Goal: Task Accomplishment & Management: Manage account settings

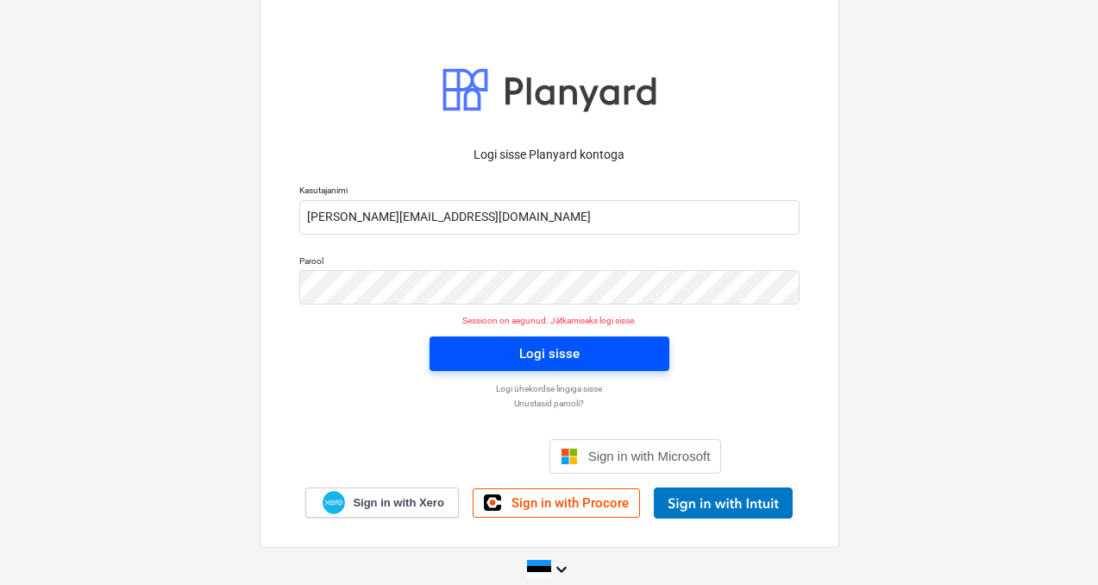
click at [471, 356] on span "Logi sisse" at bounding box center [549, 354] width 198 height 22
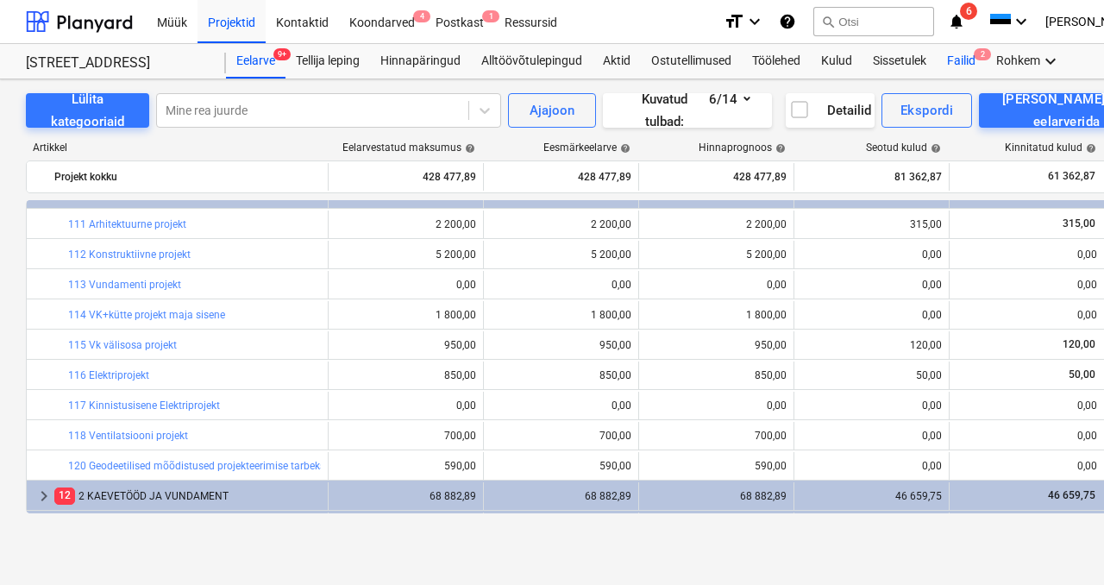
scroll to position [7, 0]
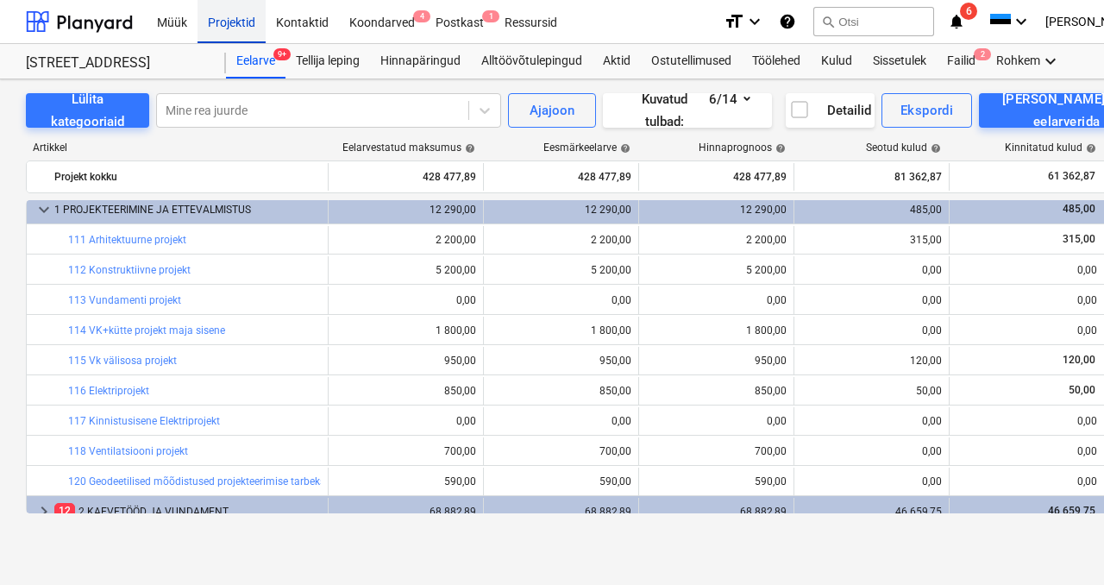
click at [223, 20] on div "Projektid" at bounding box center [232, 21] width 68 height 44
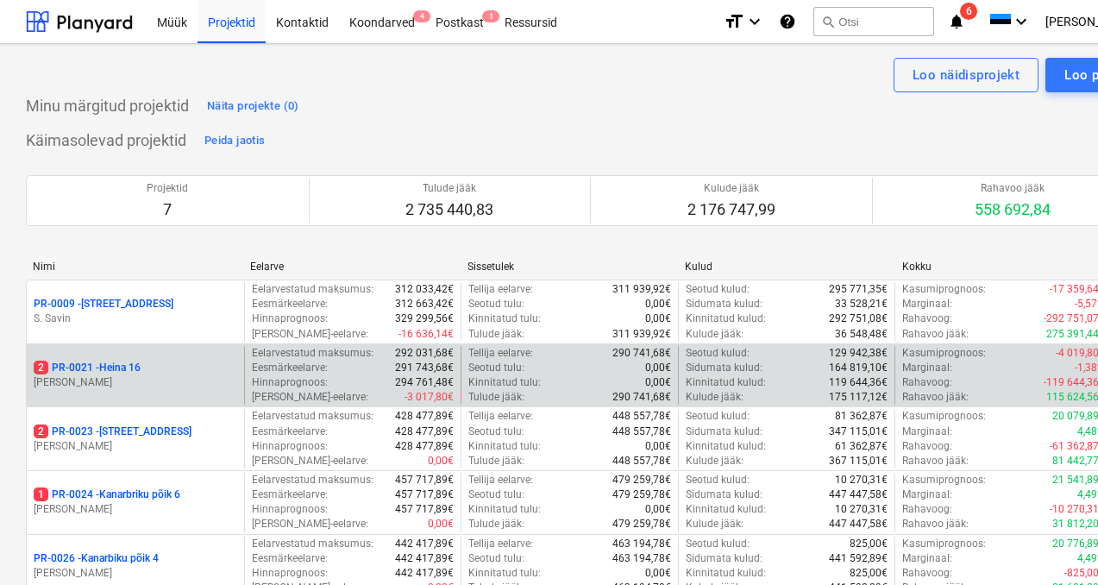
click at [121, 372] on p "2 PR-0021 - Heina 16" at bounding box center [87, 368] width 107 height 15
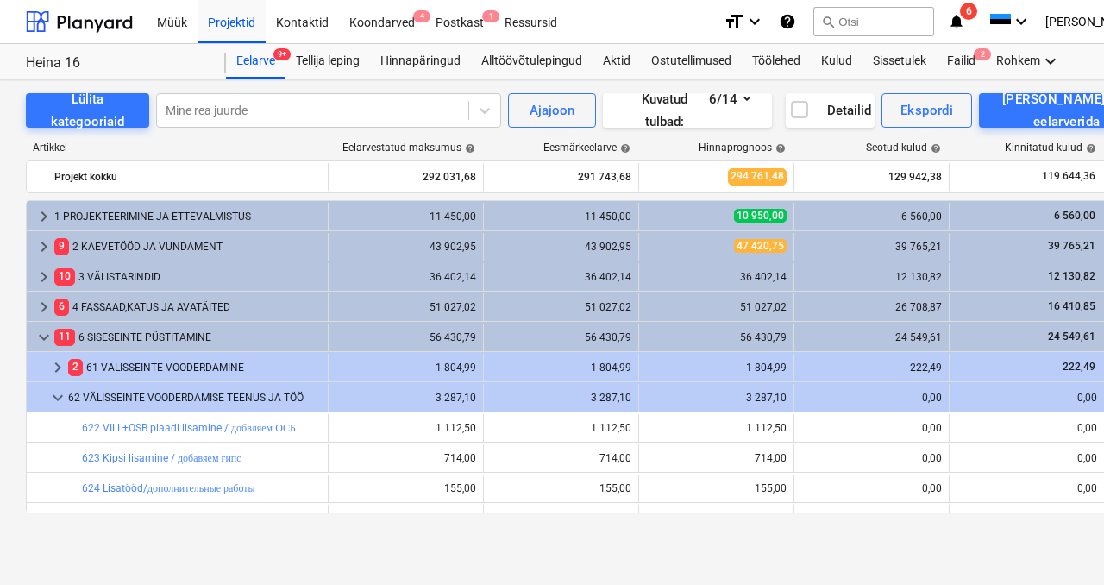
scroll to position [362, 0]
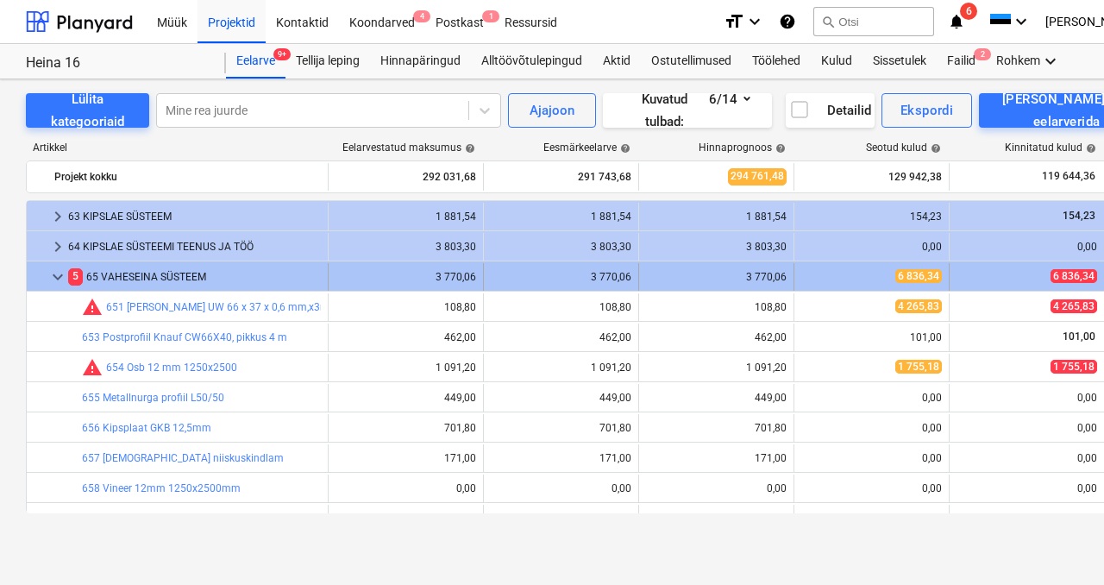
click at [58, 274] on span "keyboard_arrow_down" at bounding box center [57, 277] width 21 height 21
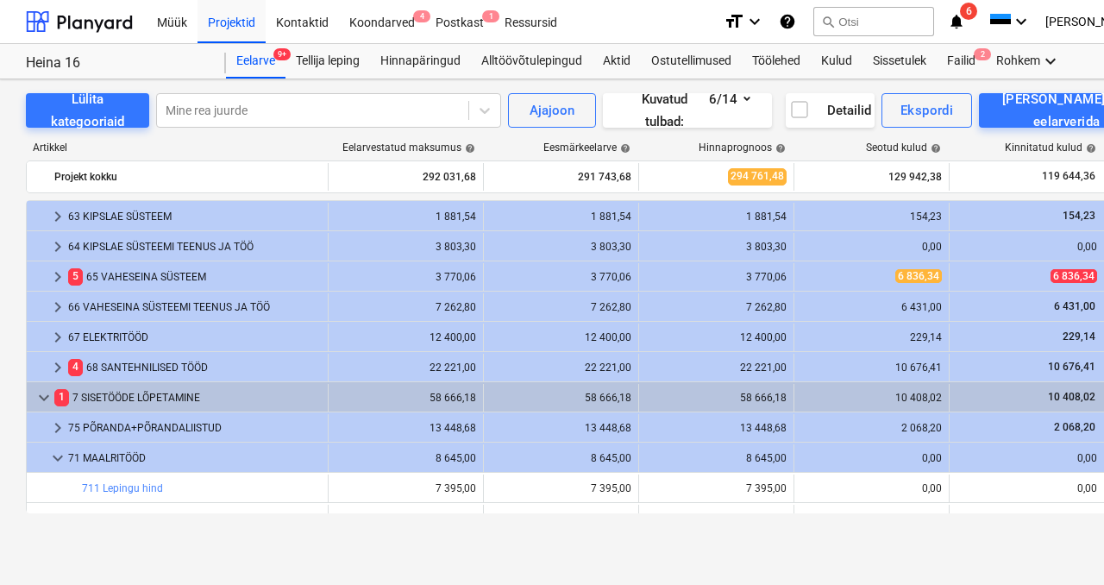
scroll to position [422, 0]
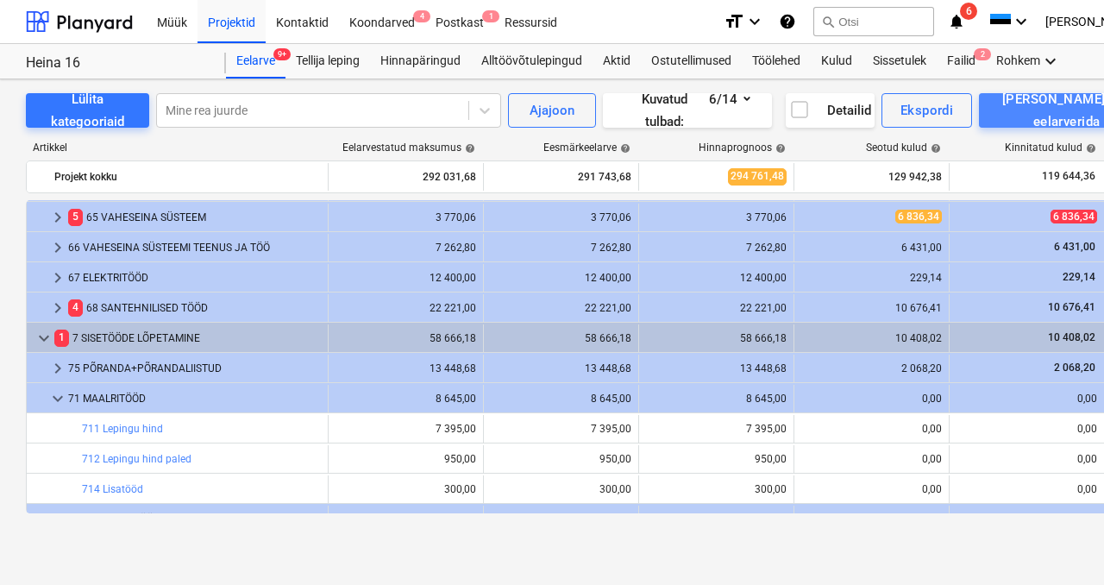
click at [1062, 116] on div "[PERSON_NAME] uus eelarverida" at bounding box center [1066, 111] width 137 height 46
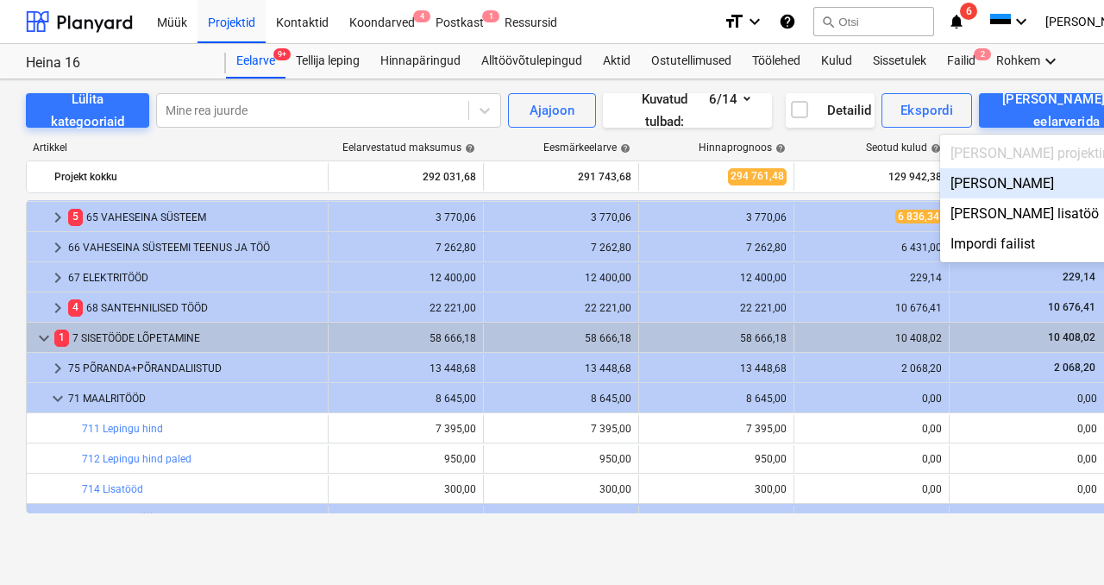
click at [1081, 181] on div "Lisa malliväline" at bounding box center [1047, 183] width 214 height 30
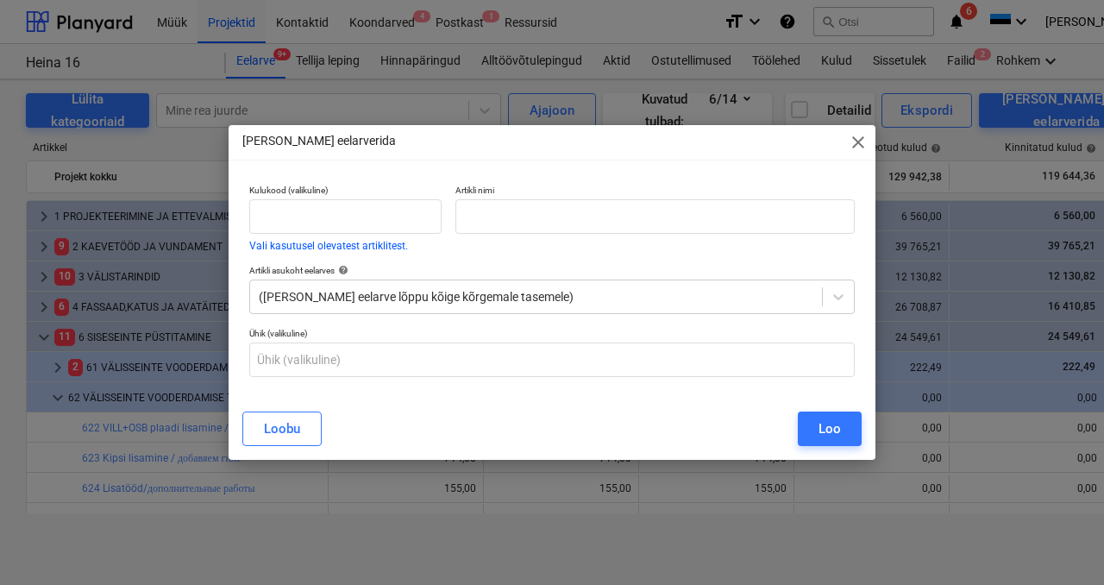
scroll to position [422, 0]
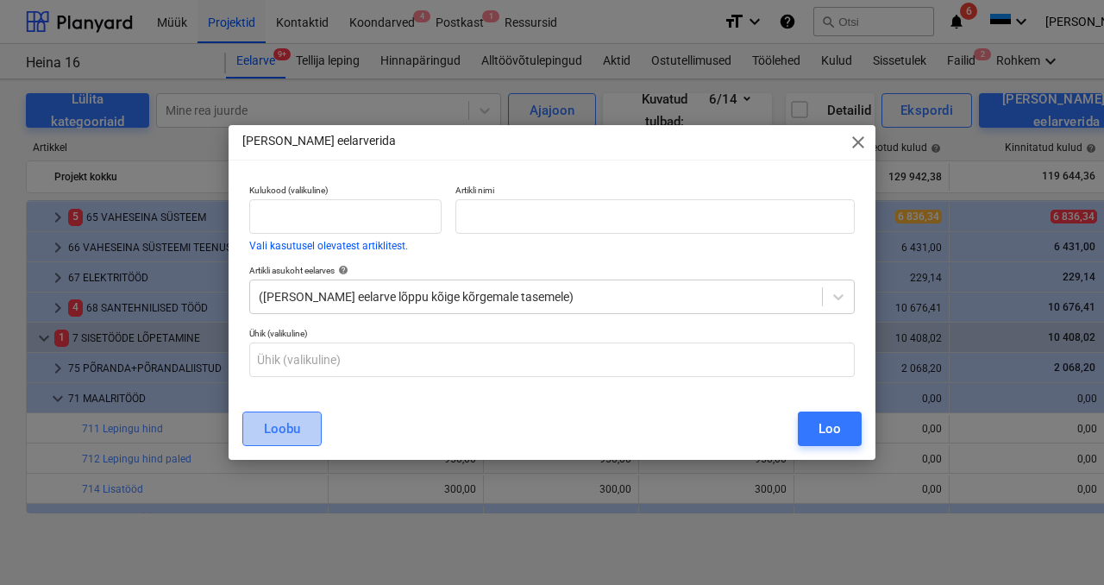
click at [293, 425] on div "Loobu" at bounding box center [282, 429] width 36 height 22
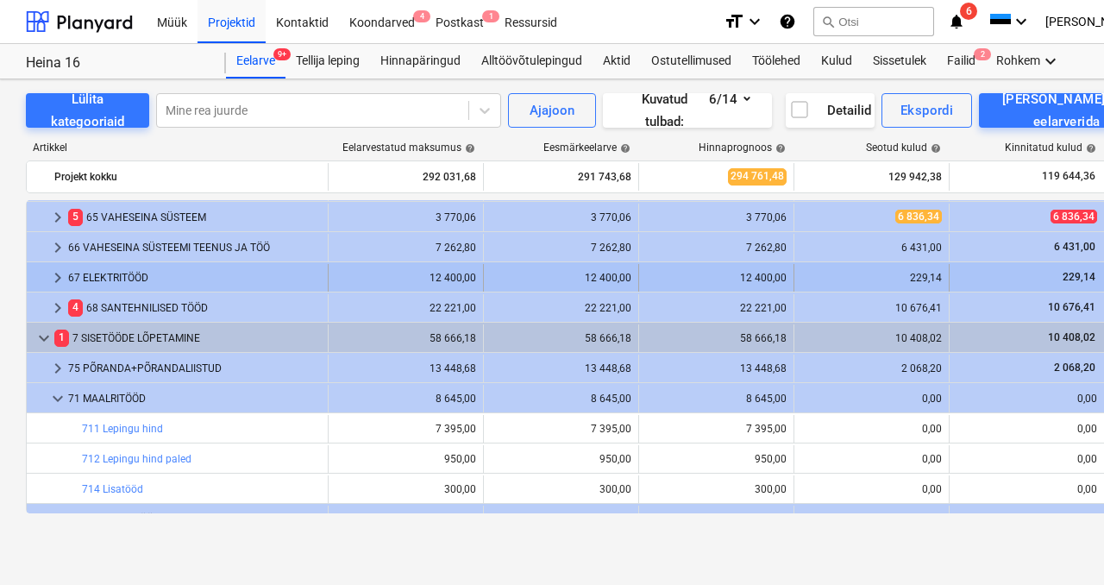
click at [110, 282] on div "67 ELEKTRITÖÖD" at bounding box center [194, 278] width 253 height 28
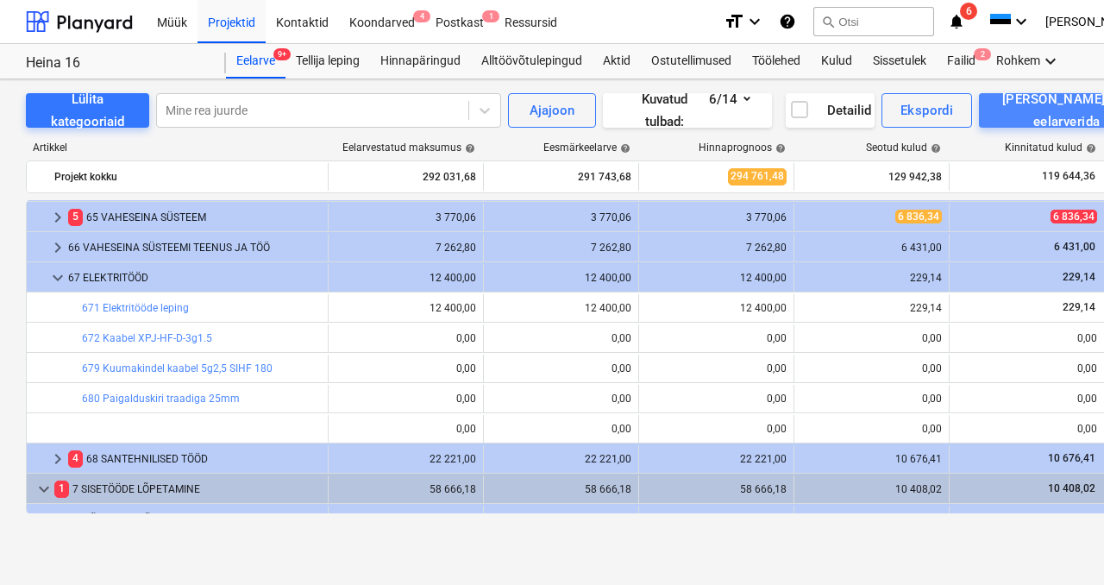
click at [1051, 103] on div "[PERSON_NAME] uus eelarverida" at bounding box center [1066, 111] width 137 height 46
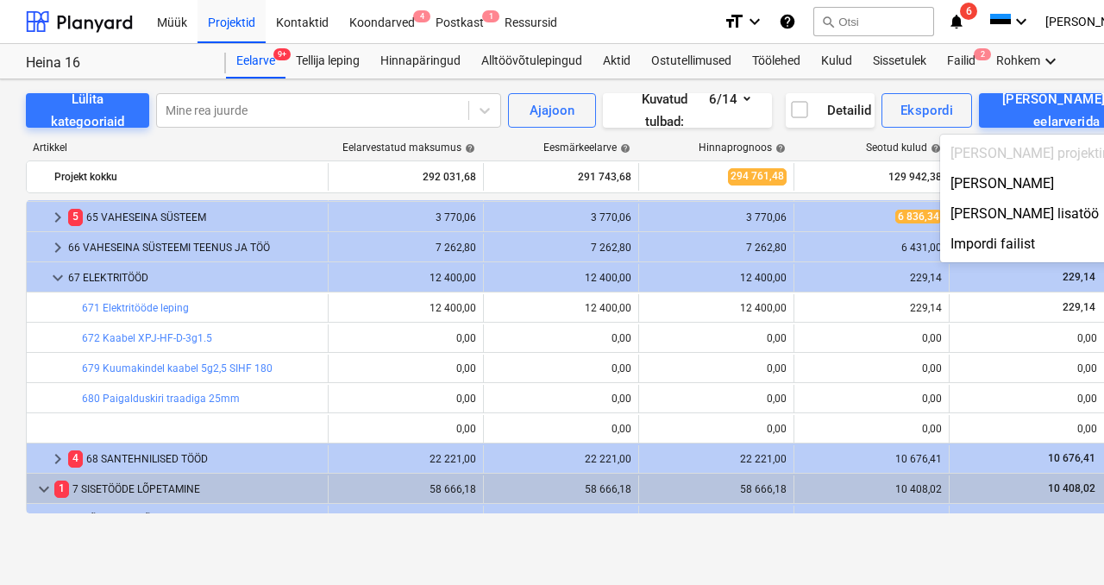
click at [161, 457] on div at bounding box center [552, 292] width 1104 height 585
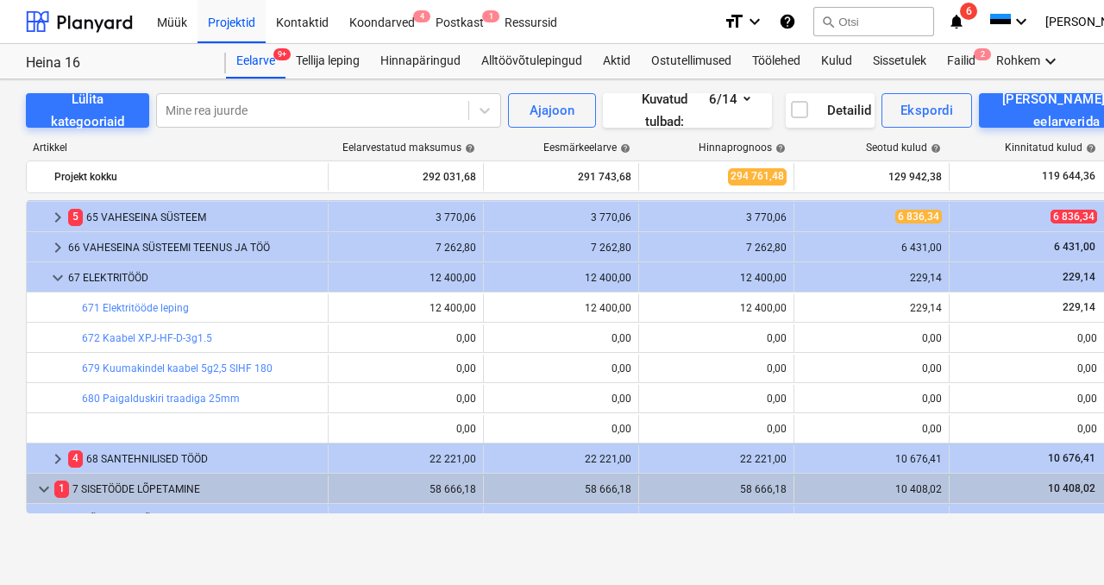
click at [161, 457] on div "4 68 SANTEHNILISED TÖÖD" at bounding box center [194, 459] width 253 height 28
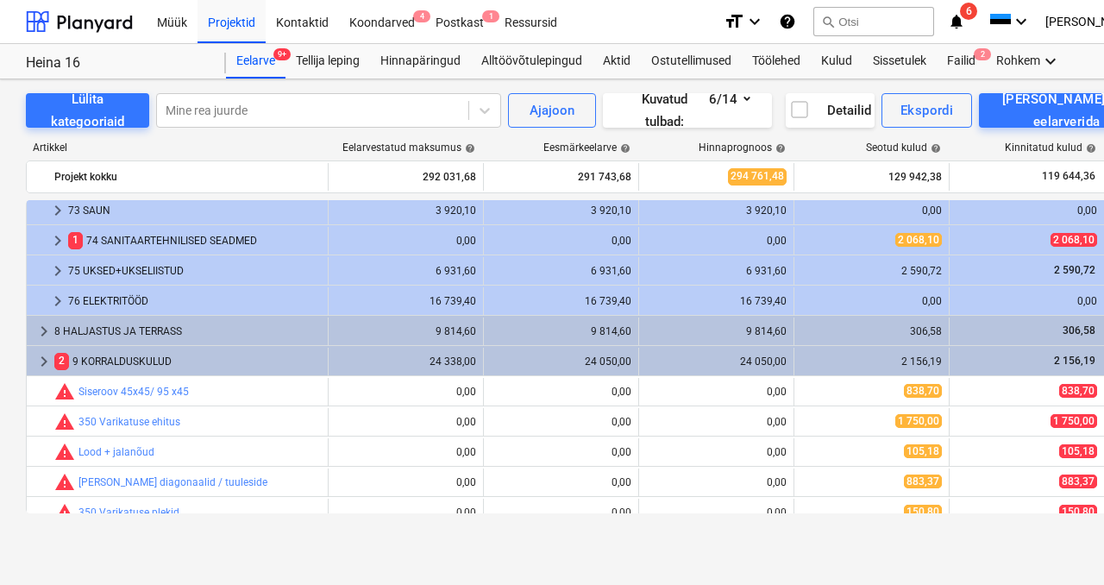
scroll to position [1136, 0]
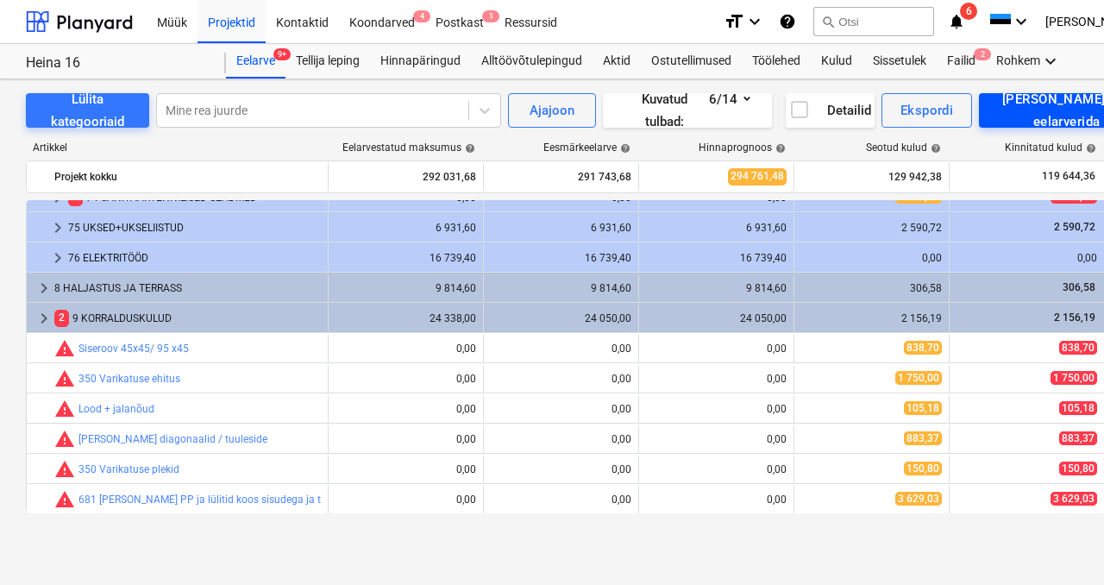
click at [1067, 109] on div "[PERSON_NAME] uus eelarverida" at bounding box center [1066, 111] width 137 height 46
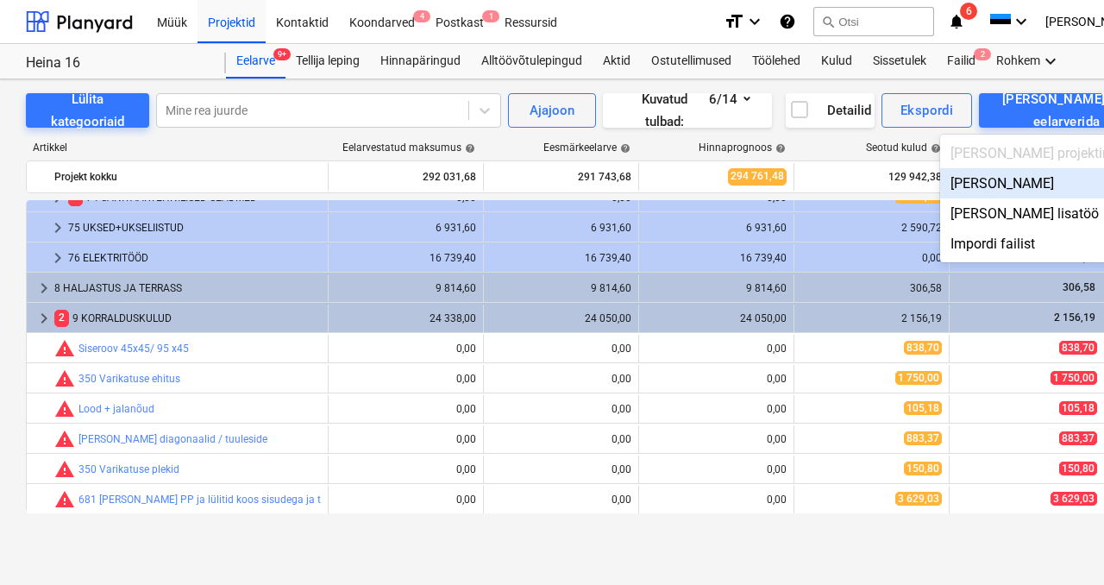
click at [1057, 197] on div "Lisa malliväline" at bounding box center [1047, 183] width 214 height 30
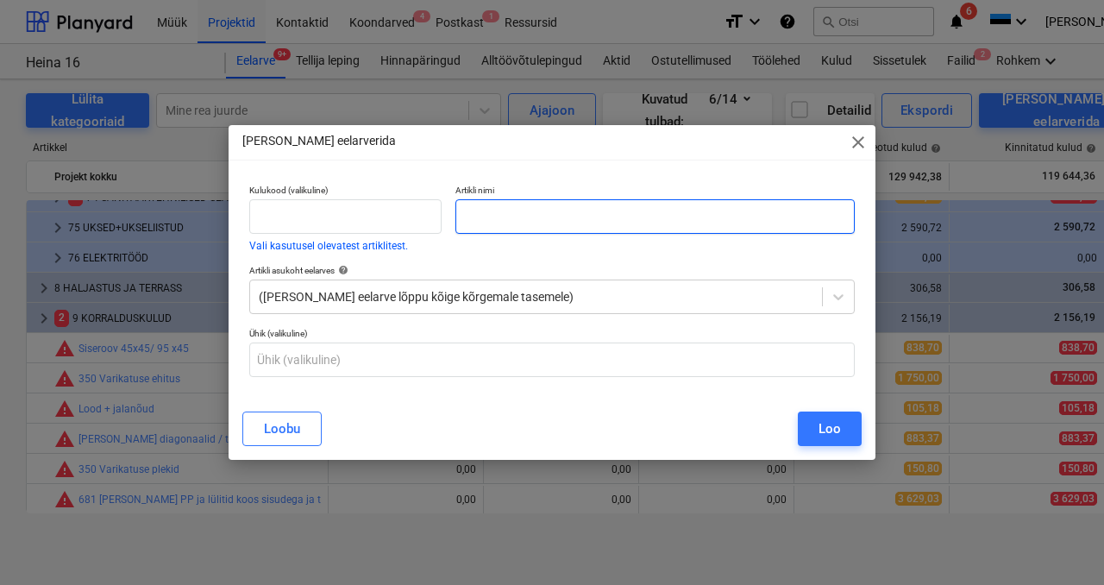
click at [500, 222] on input "text" at bounding box center [655, 216] width 399 height 35
type input "Solar paneelid"
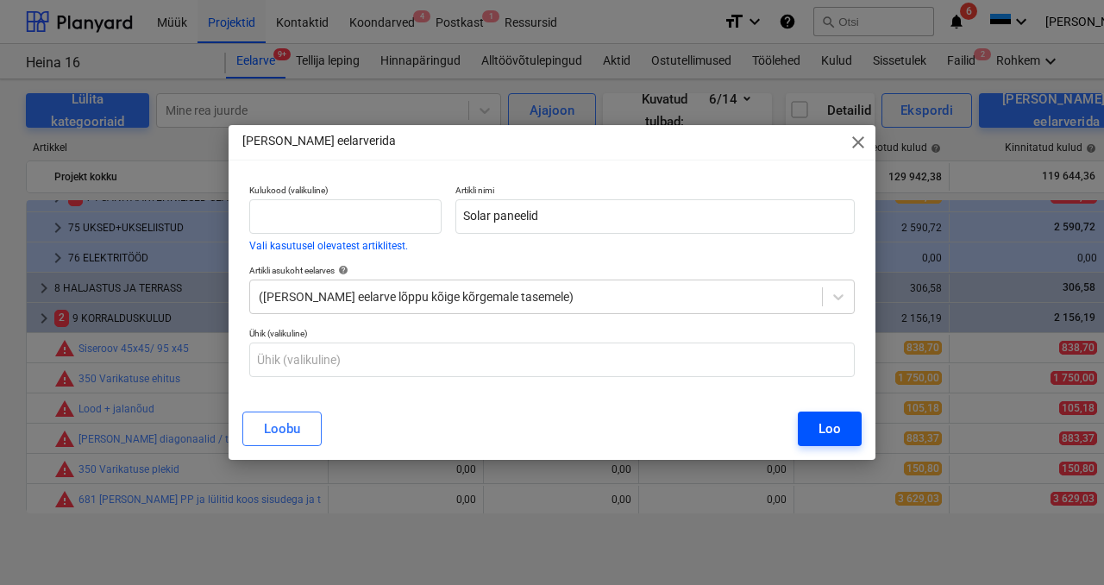
click at [826, 424] on div "Loo" at bounding box center [830, 429] width 22 height 22
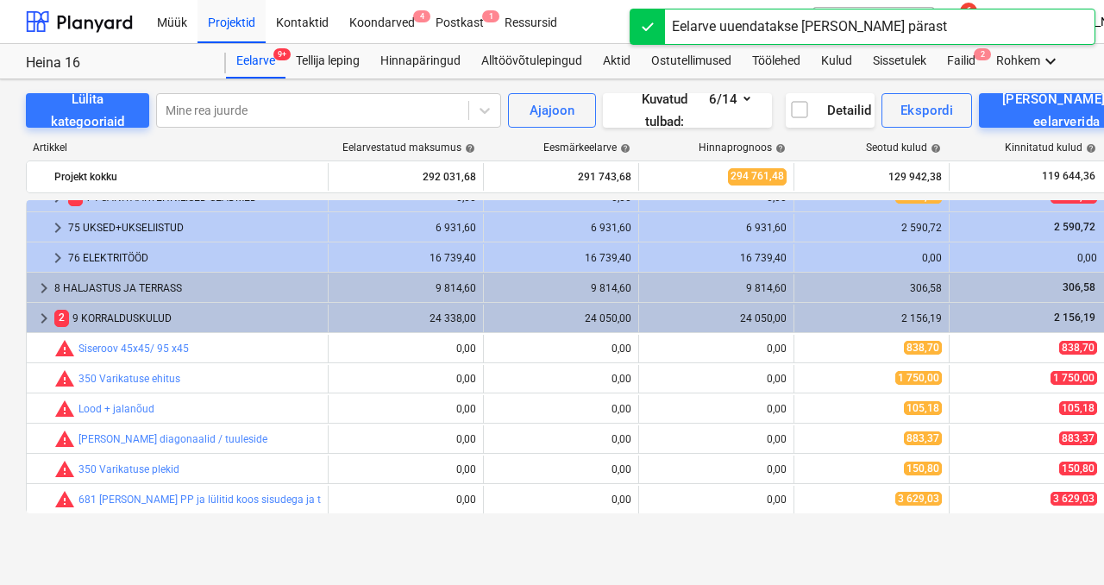
scroll to position [1167, 0]
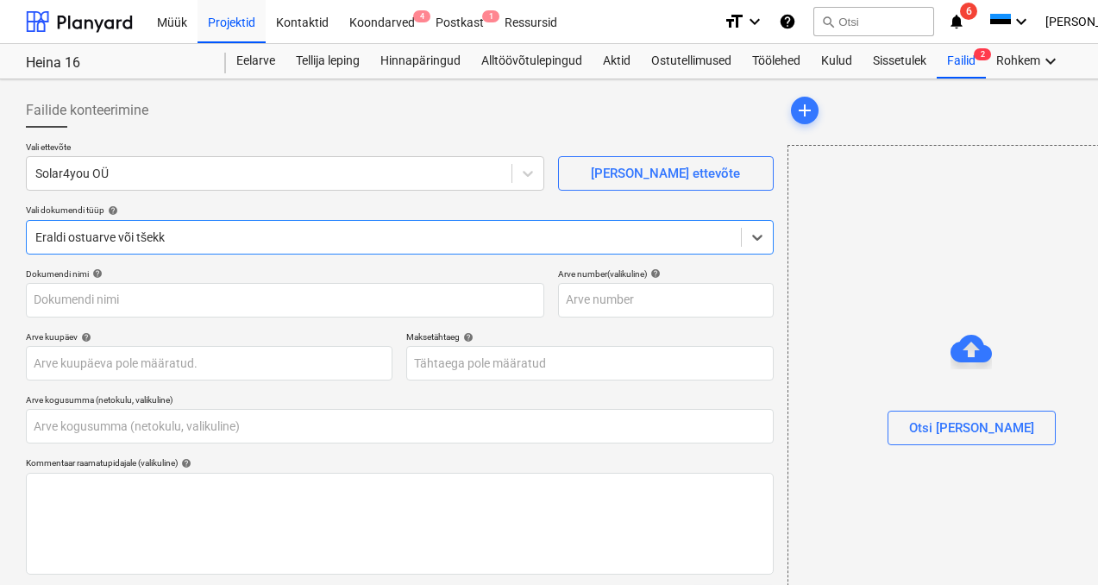
type input "0,00"
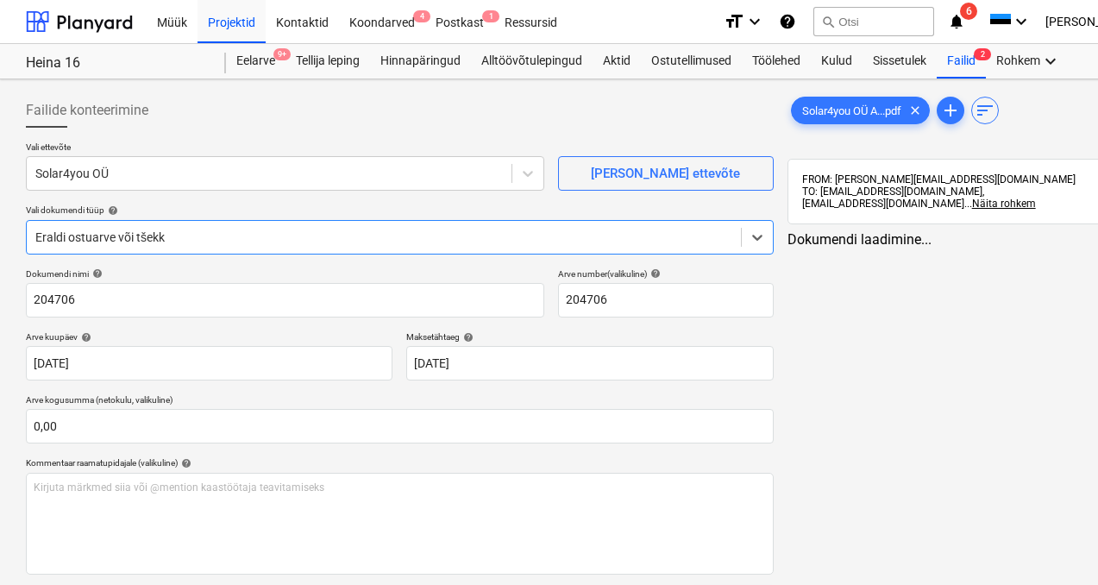
type input "204706"
type input "[DATE]"
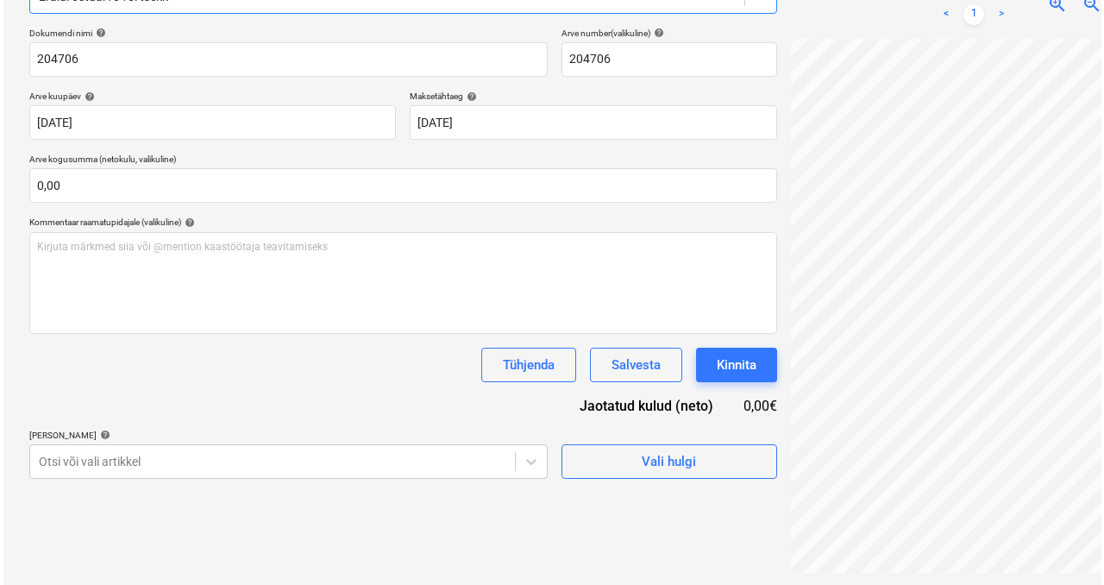
scroll to position [238, 0]
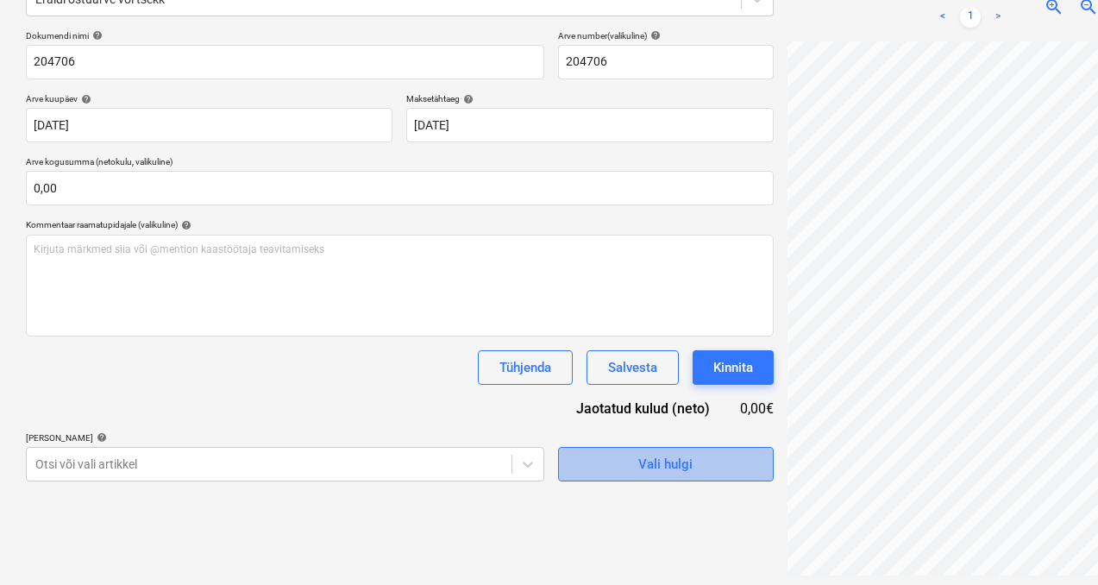
click at [638, 464] on div "Vali hulgi" at bounding box center [665, 464] width 54 height 22
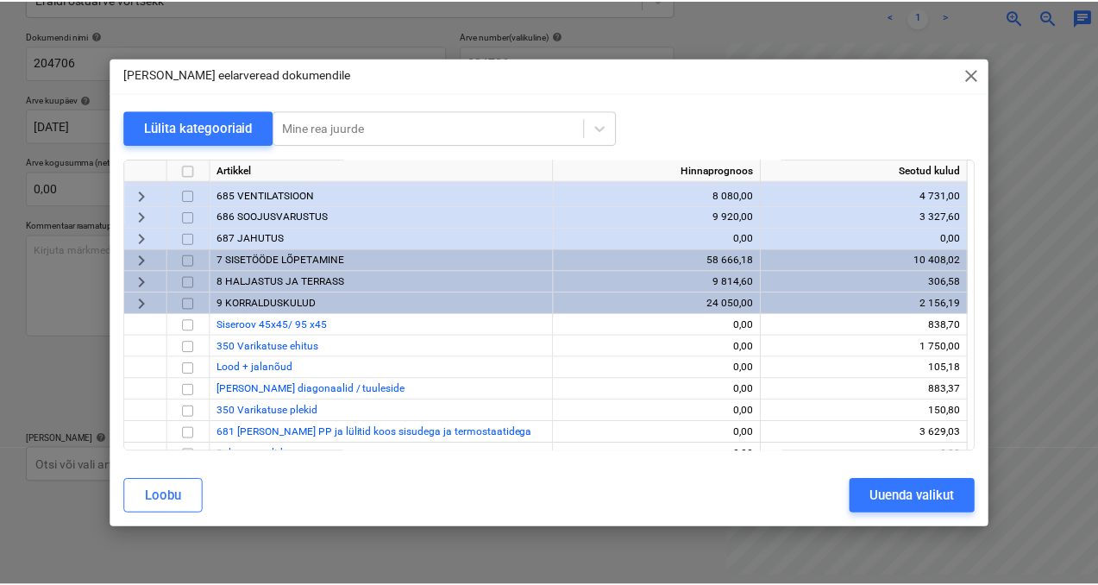
scroll to position [831, 0]
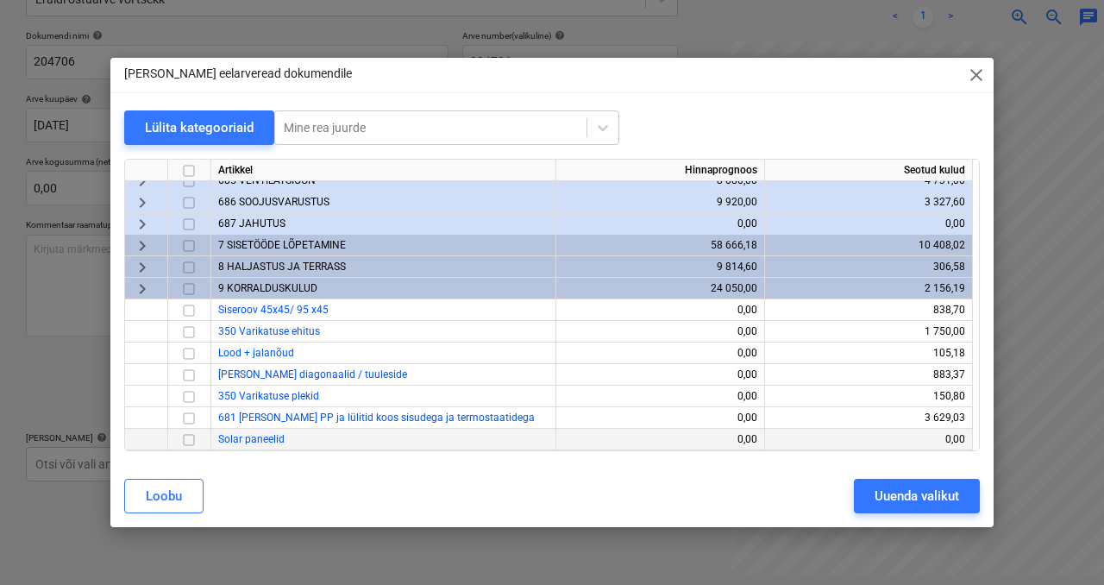
click at [196, 436] on input "checkbox" at bounding box center [189, 440] width 21 height 21
click at [886, 494] on div "Uuenda valikut" at bounding box center [917, 496] width 85 height 22
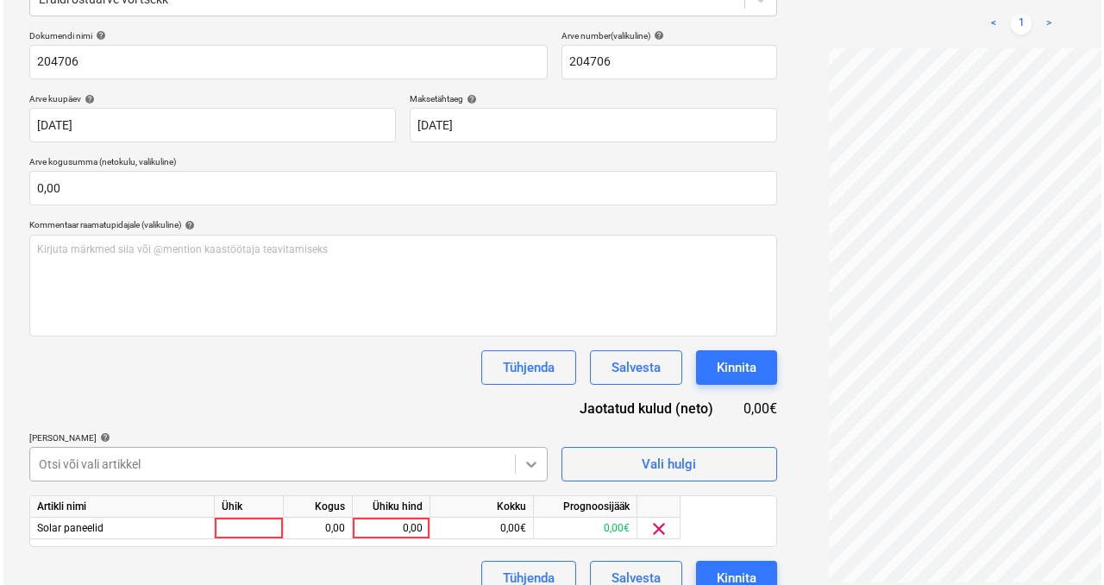
scroll to position [262, 0]
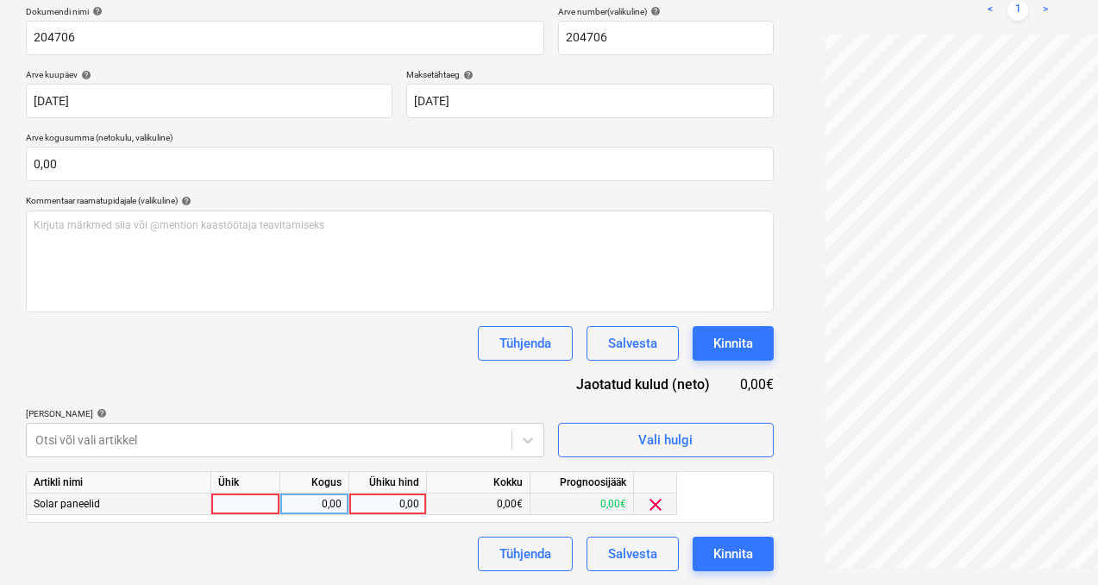
click at [265, 502] on div at bounding box center [245, 505] width 69 height 22
type input "1"
click at [326, 511] on div "0,00" at bounding box center [314, 505] width 54 height 22
click at [396, 507] on div "0,00" at bounding box center [387, 505] width 63 height 22
type input "4247,2"
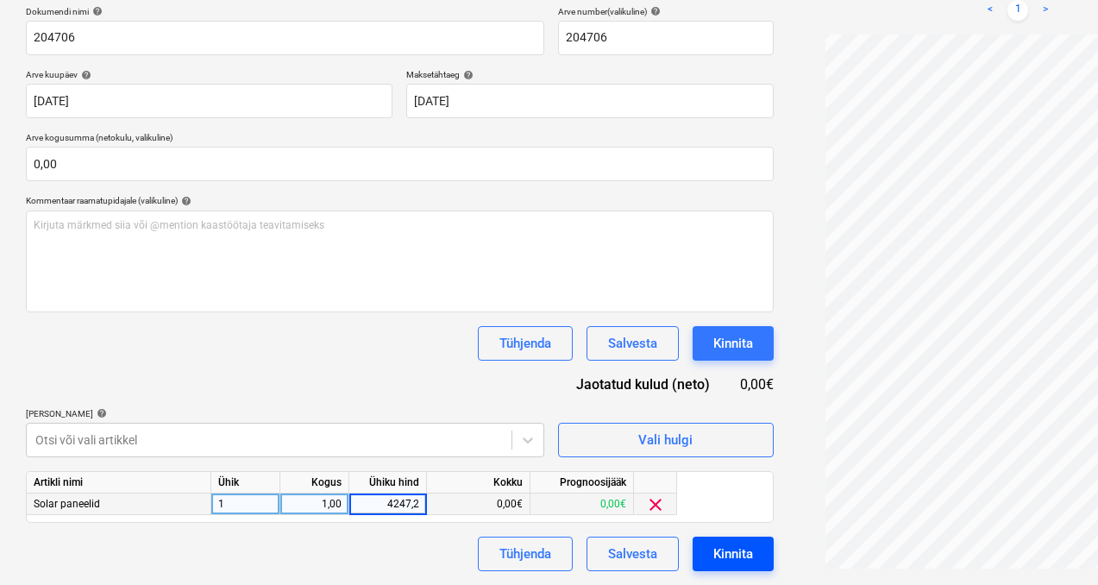
click at [714, 549] on div "Kinnita" at bounding box center [734, 554] width 40 height 22
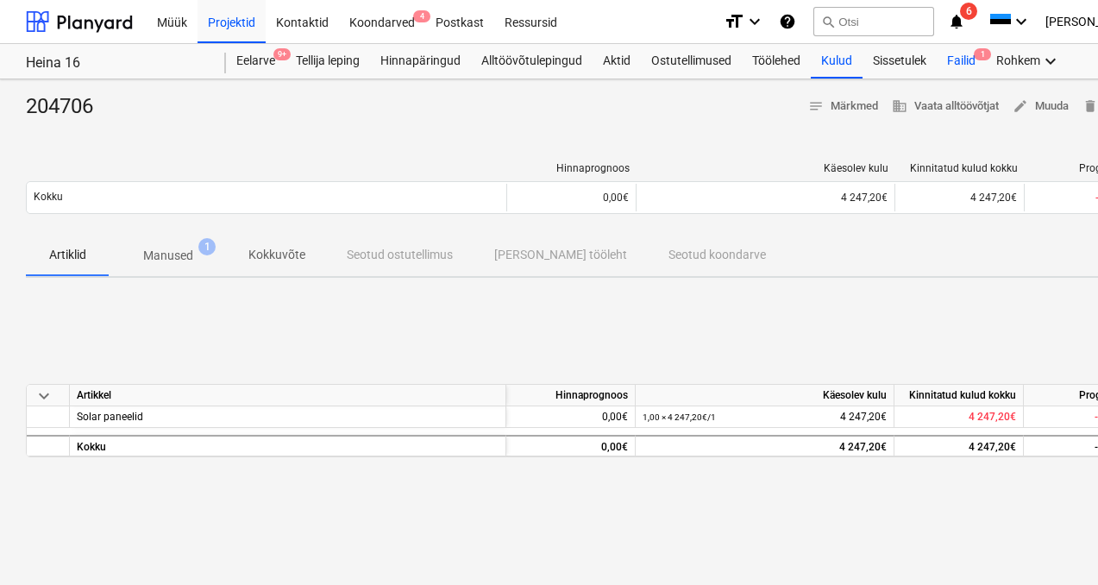
click at [969, 72] on div "Failid 1" at bounding box center [961, 61] width 49 height 35
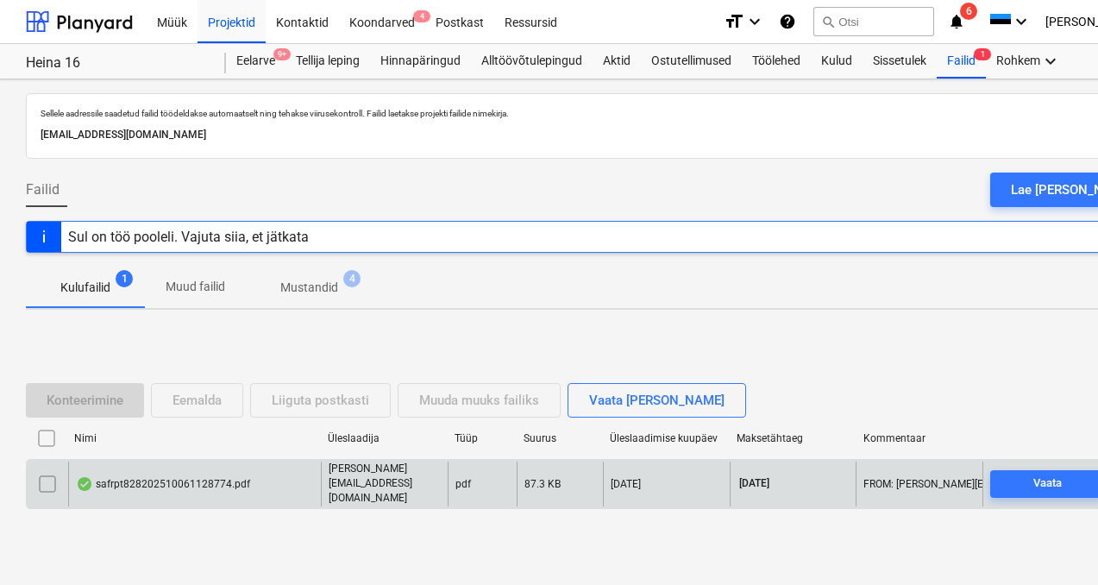
click at [144, 479] on div "safrpt828202510061128774.pdf" at bounding box center [163, 484] width 174 height 14
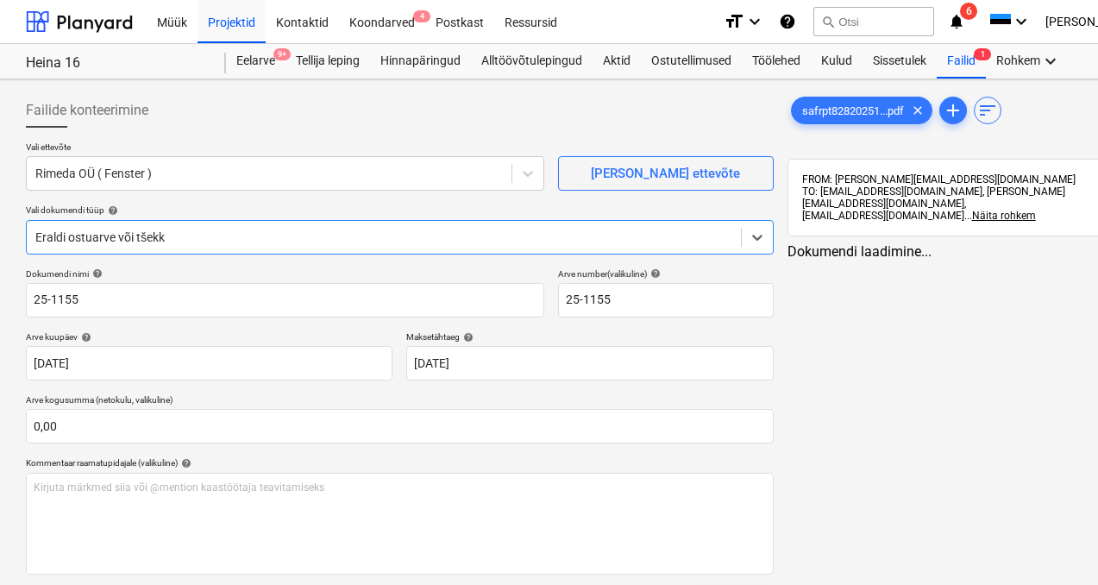
type input "25-1155"
type input "[DATE]"
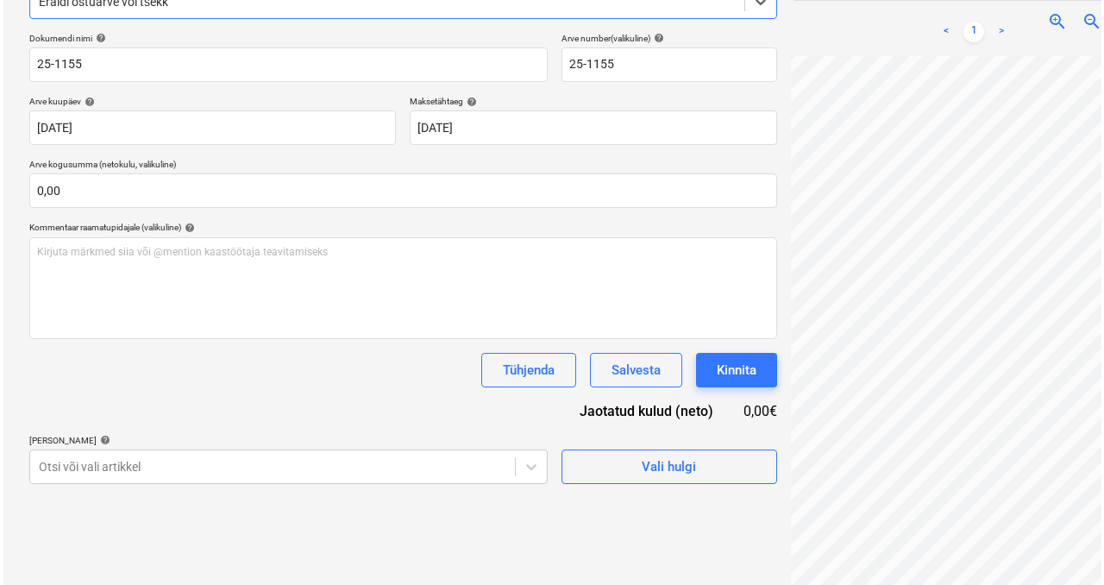
scroll to position [245, 0]
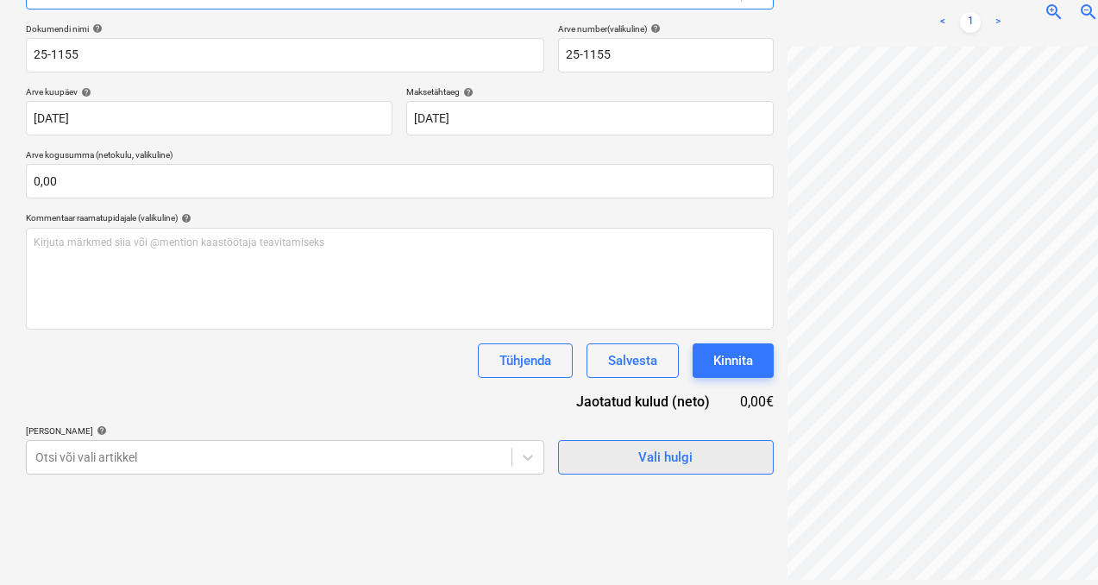
click at [638, 451] on div "Vali hulgi" at bounding box center [665, 457] width 54 height 22
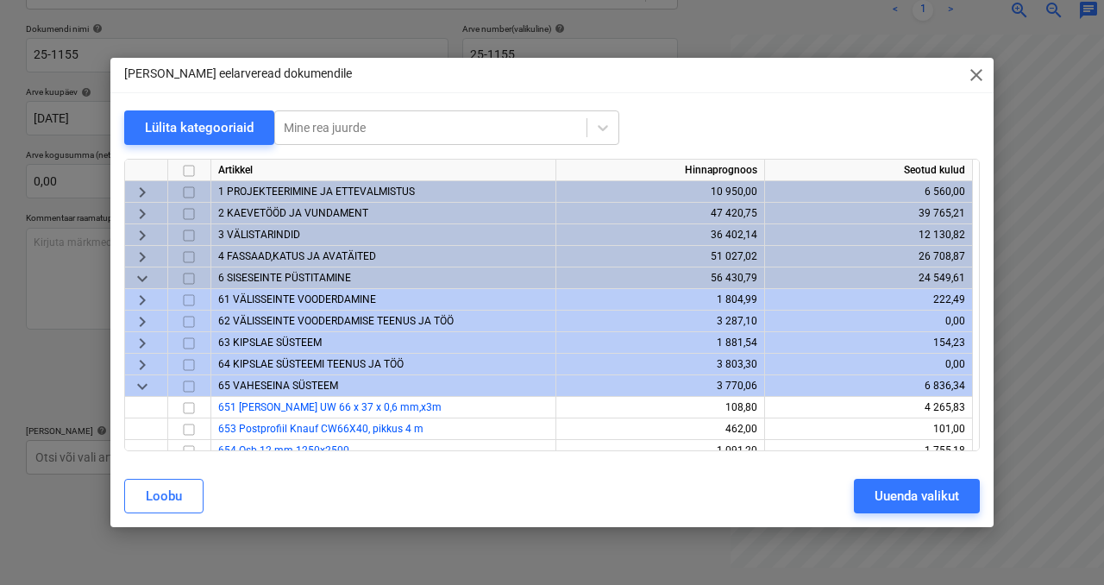
click at [147, 278] on span "keyboard_arrow_down" at bounding box center [142, 278] width 21 height 21
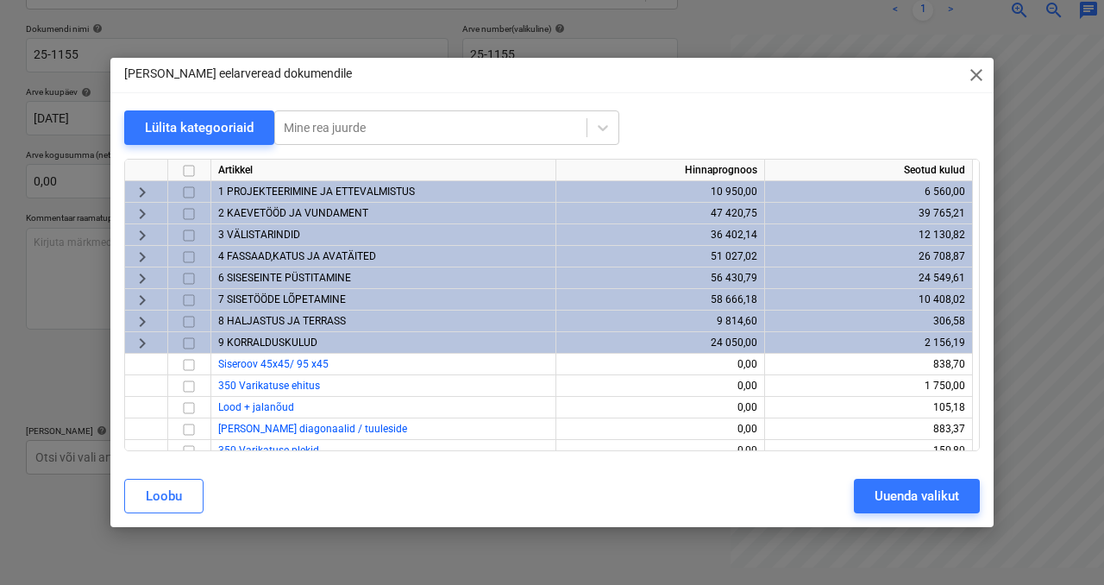
click at [265, 251] on span "4 FASSAAD,KATUS JA AVATÄITED" at bounding box center [297, 256] width 158 height 12
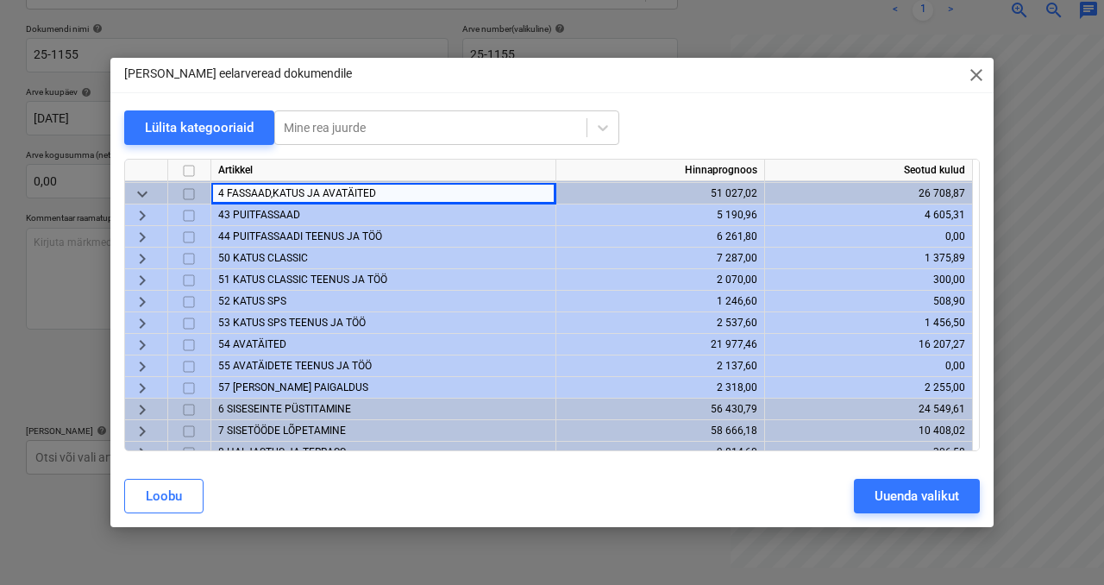
scroll to position [71, 0]
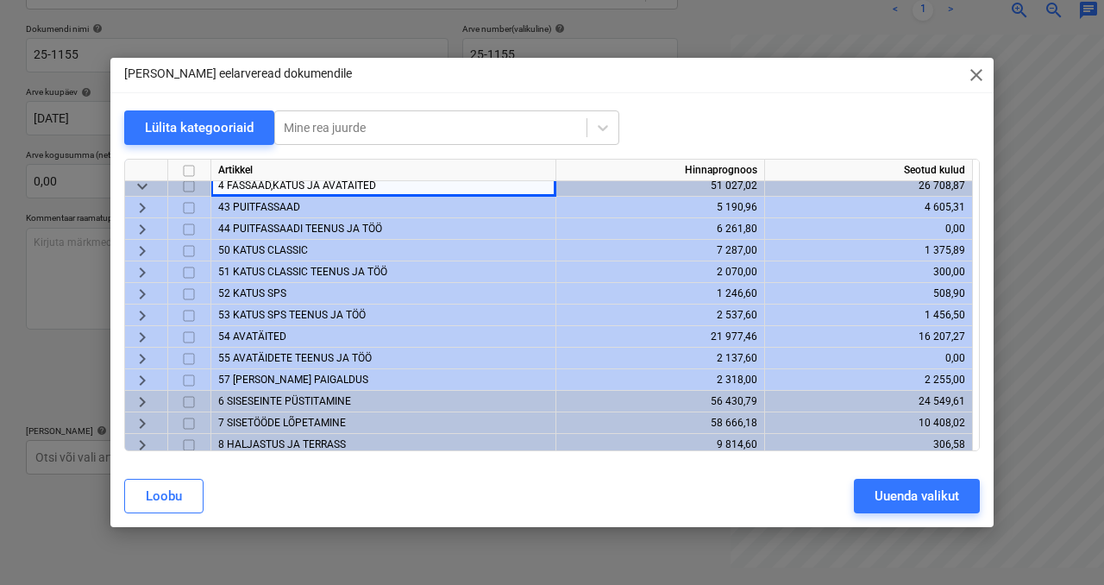
click at [251, 334] on span "54 AVATÄITED" at bounding box center [252, 336] width 68 height 12
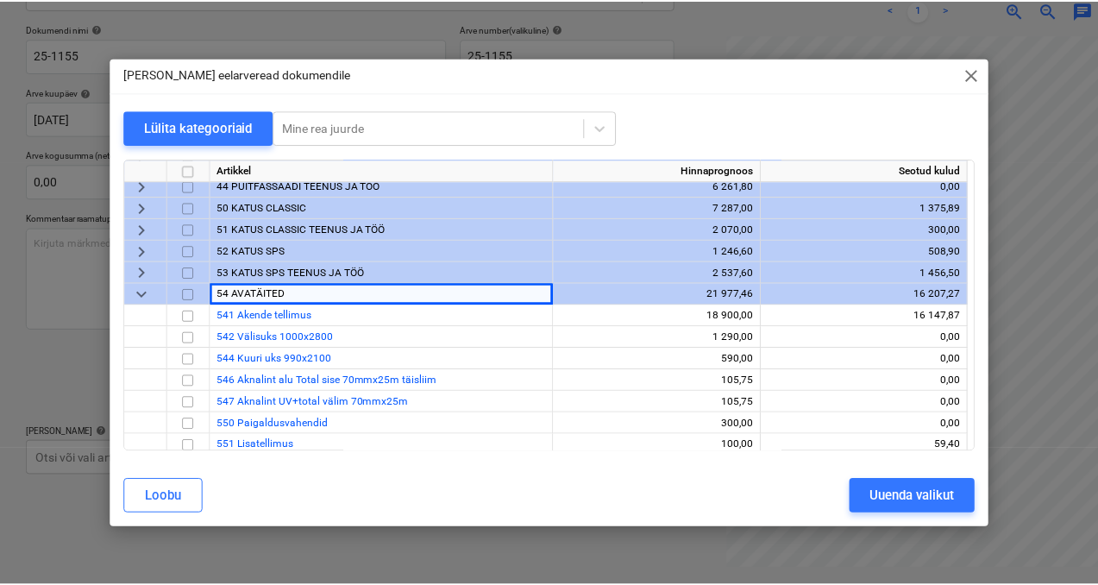
scroll to position [133, 0]
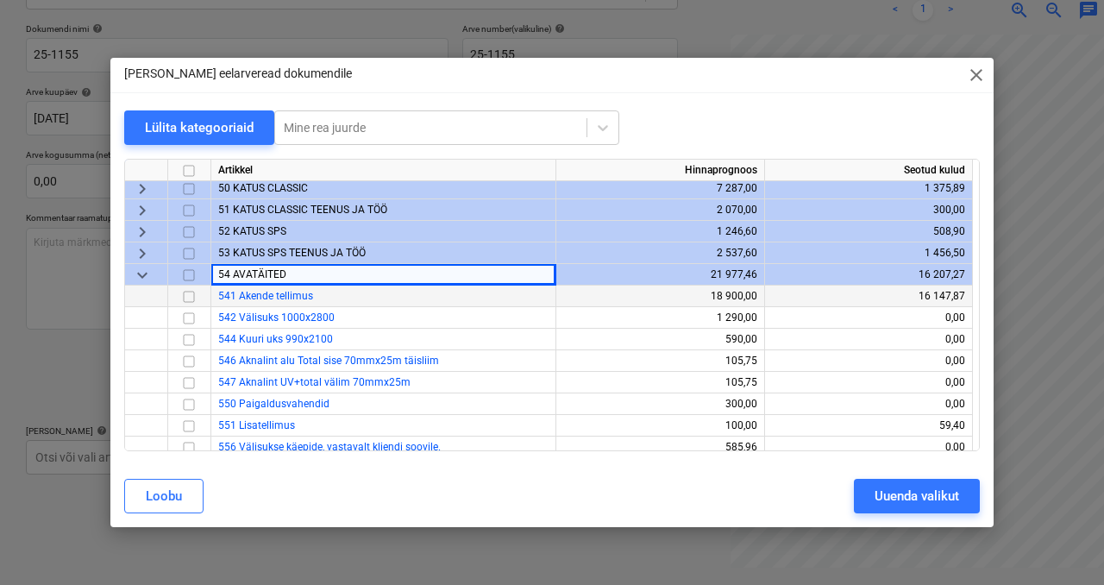
click at [190, 295] on input "checkbox" at bounding box center [189, 296] width 21 height 21
click at [897, 494] on div "Uuenda valikut" at bounding box center [917, 496] width 85 height 22
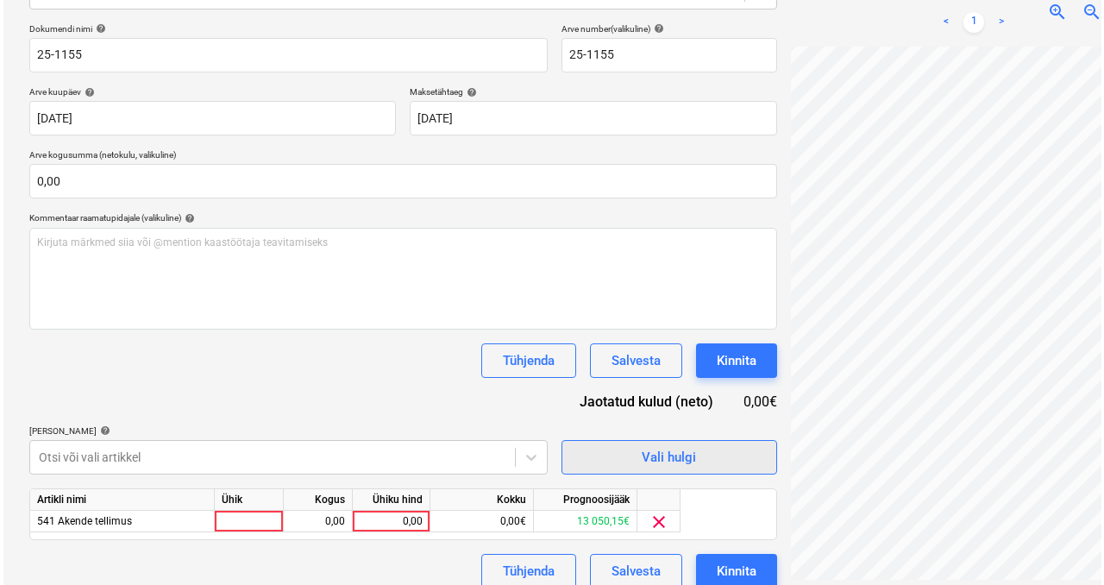
scroll to position [262, 0]
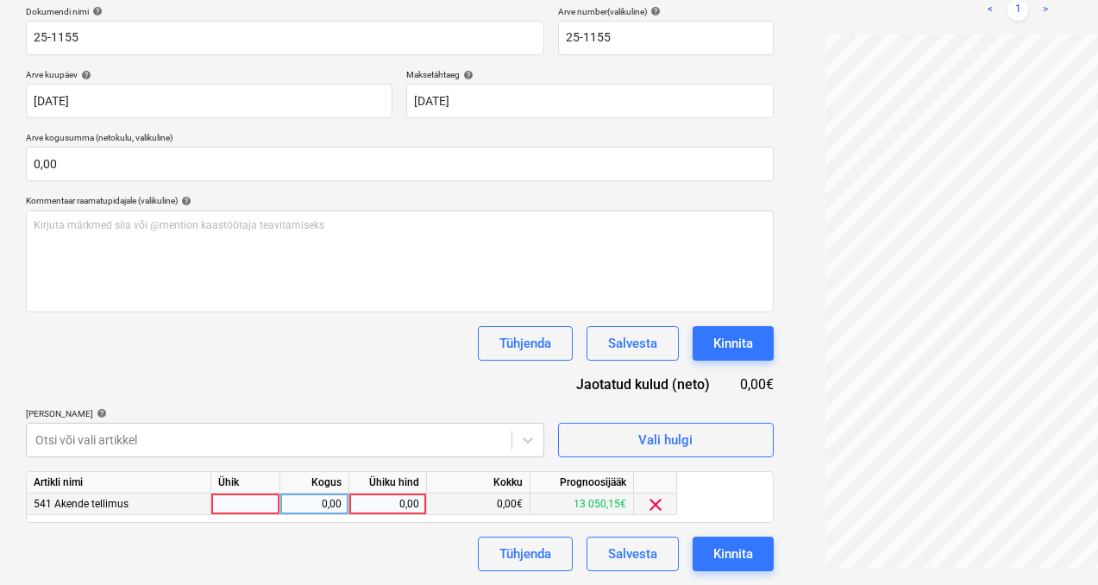
click at [260, 501] on div at bounding box center [245, 505] width 69 height 22
type input "1"
click at [309, 500] on div "0,00" at bounding box center [314, 505] width 54 height 22
type input "1"
click at [384, 503] on div "0,00" at bounding box center [387, 505] width 63 height 22
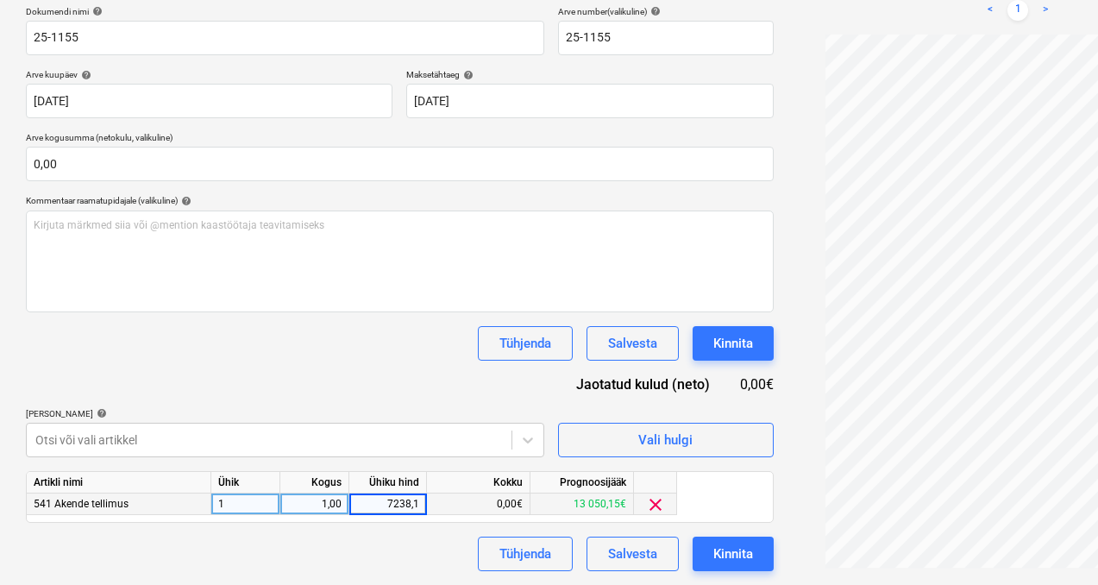
type input "7238,17"
click at [693, 548] on button "Kinnita" at bounding box center [733, 554] width 81 height 35
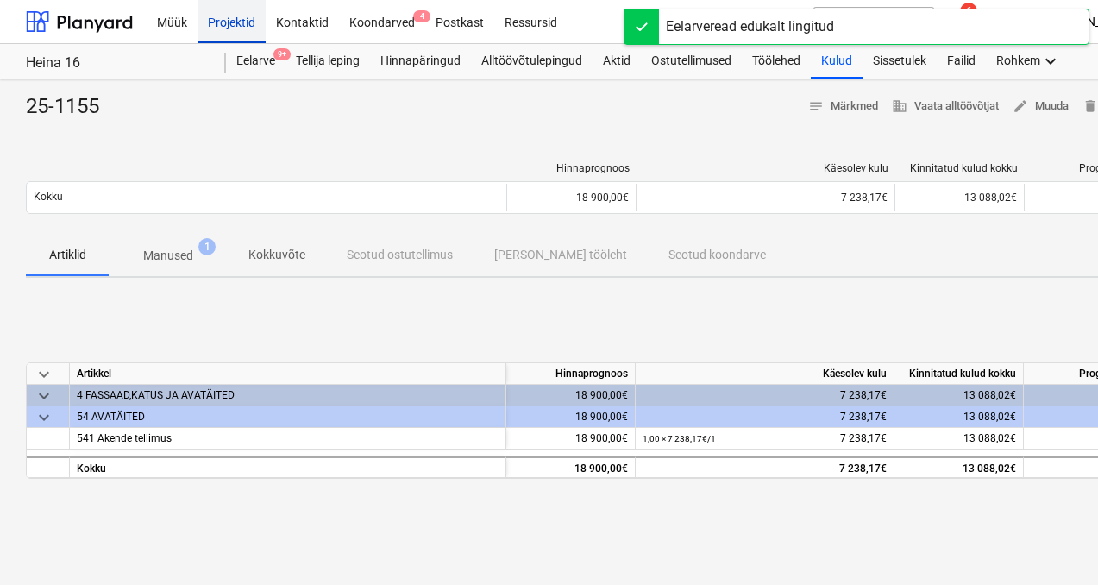
click at [251, 23] on div "Projektid" at bounding box center [232, 21] width 68 height 44
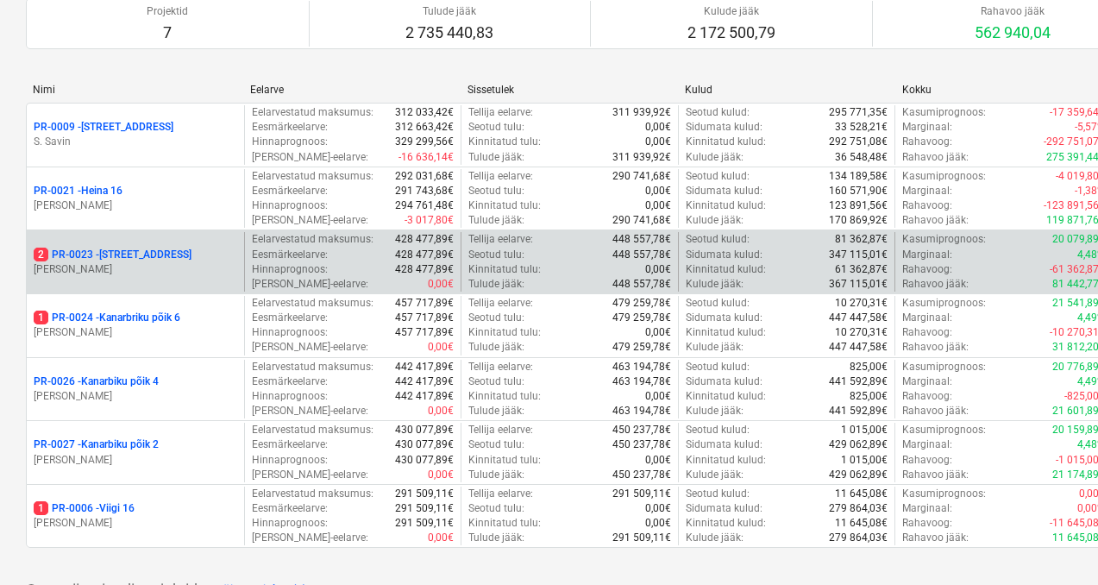
scroll to position [181, 0]
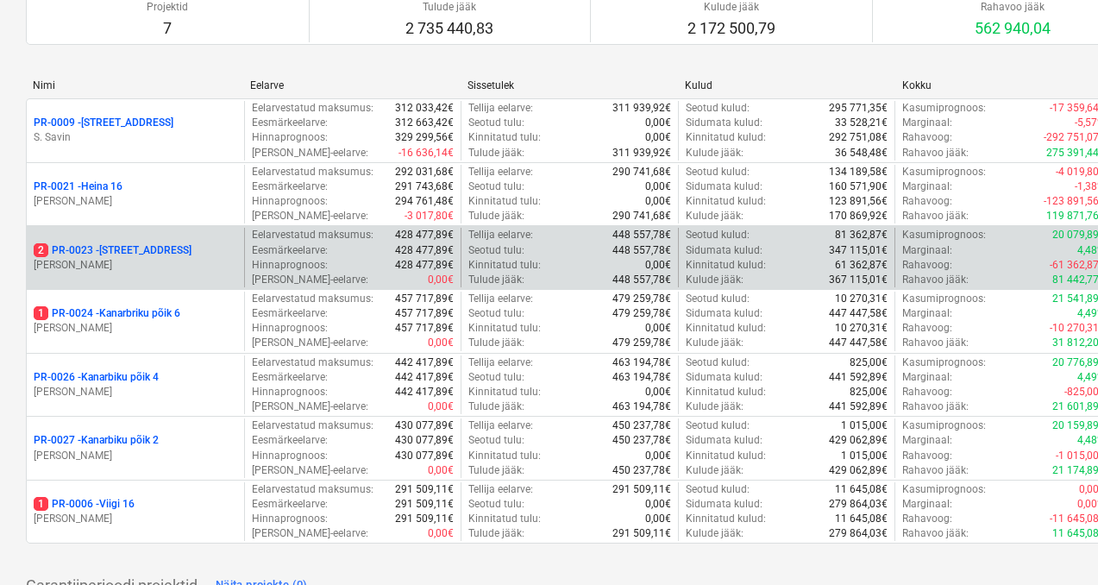
click at [120, 259] on p "[PERSON_NAME]" at bounding box center [136, 265] width 204 height 15
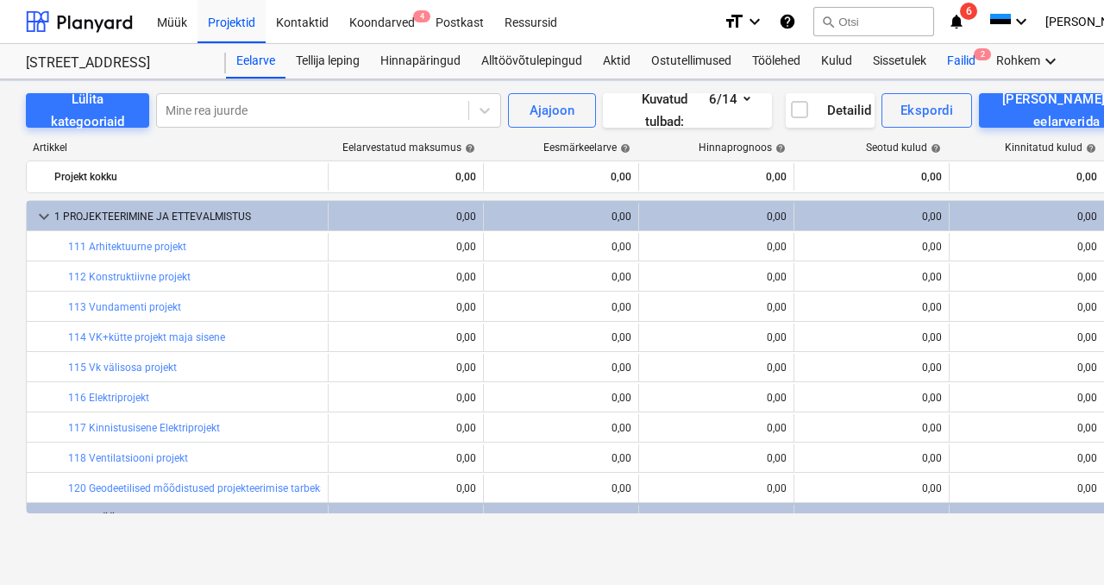
click at [968, 60] on div "Failid 2" at bounding box center [961, 61] width 49 height 35
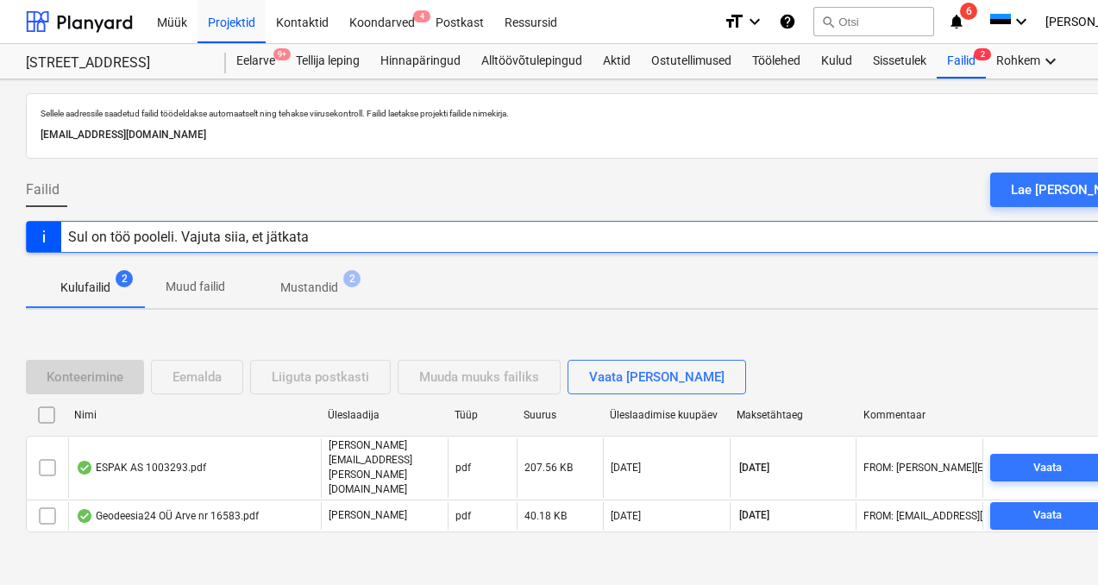
scroll to position [25, 0]
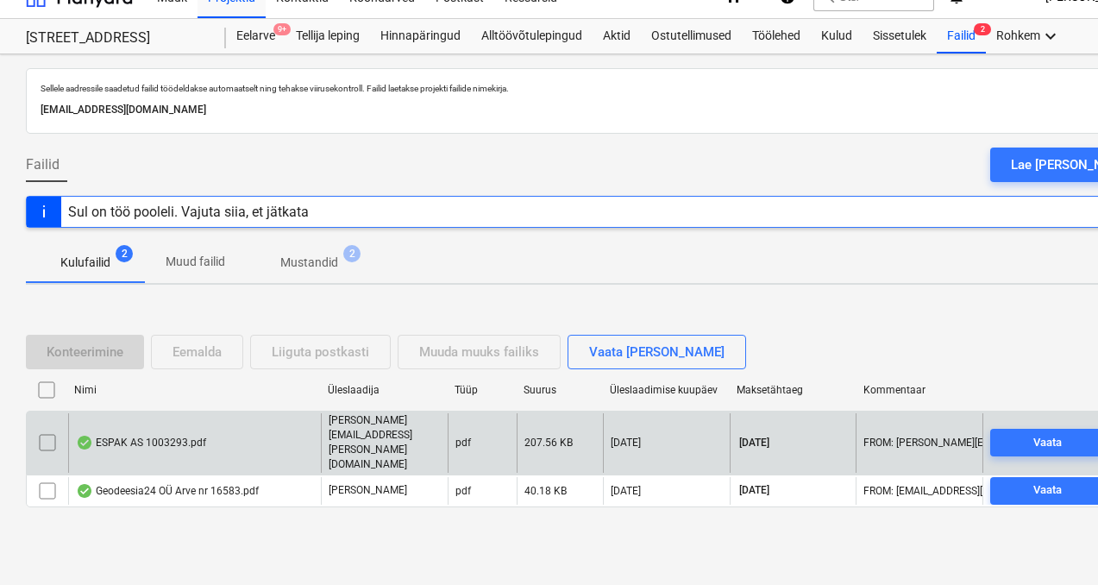
click at [154, 439] on div "ESPAK AS 1003293.pdf" at bounding box center [141, 443] width 130 height 14
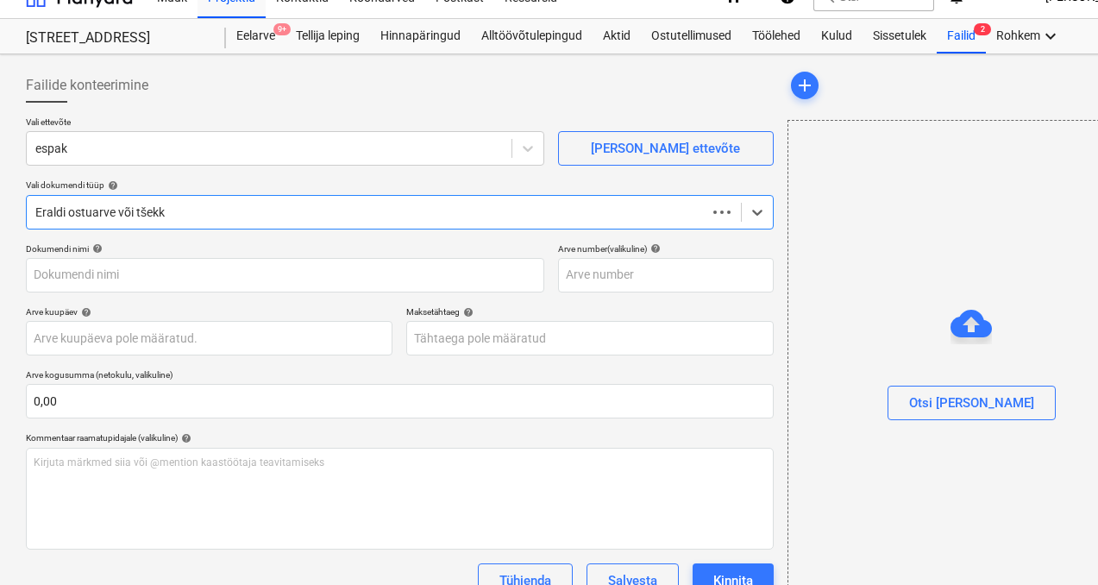
type input "1003293"
type input "[DATE]"
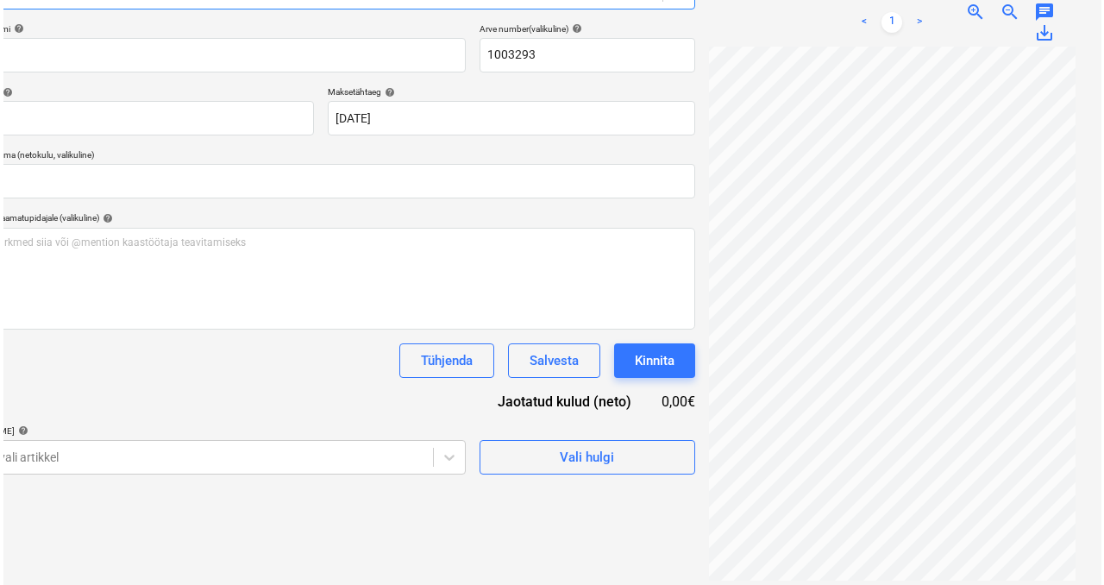
scroll to position [245, 71]
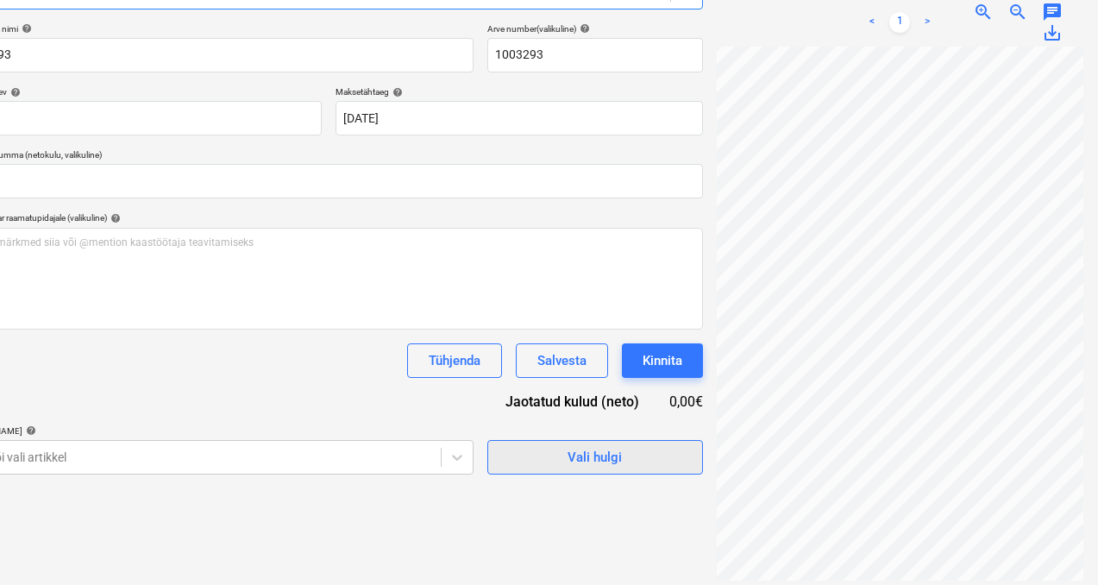
click at [519, 470] on button "Vali hulgi" at bounding box center [595, 457] width 216 height 35
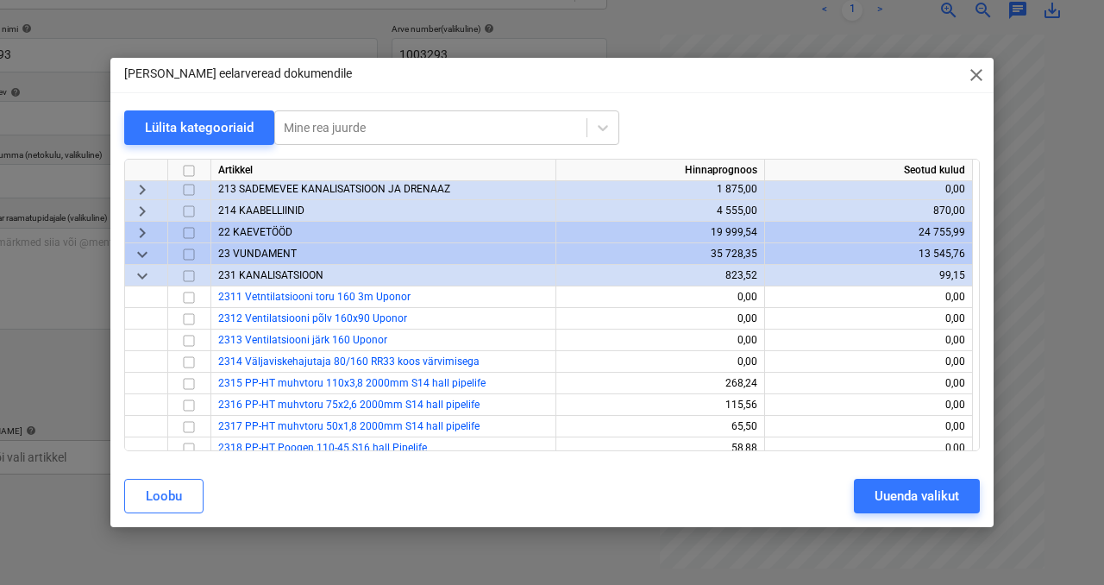
scroll to position [126, 0]
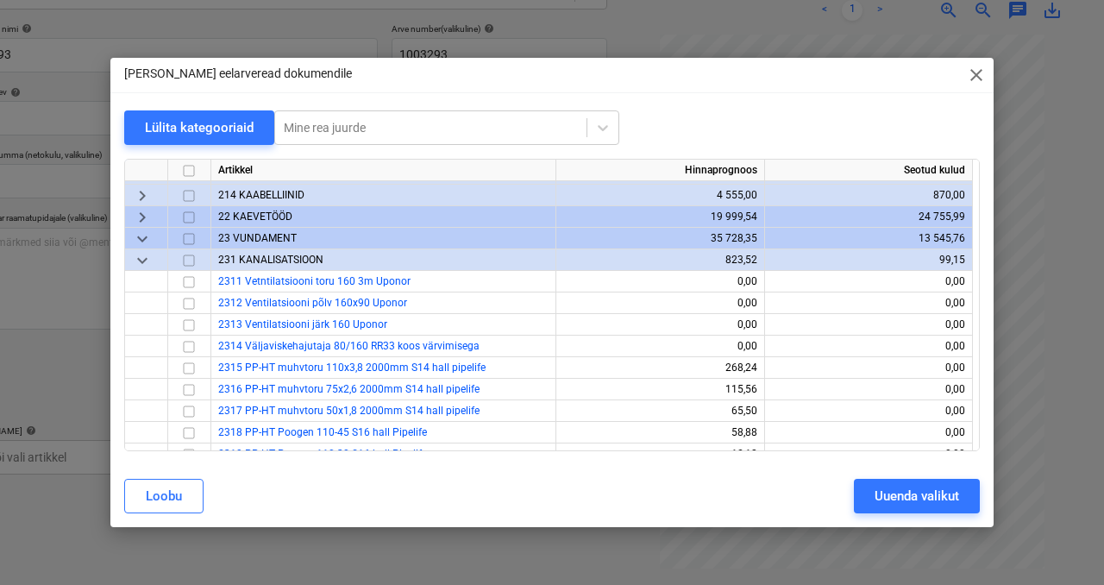
click at [155, 257] on div "keyboard_arrow_down" at bounding box center [146, 260] width 43 height 22
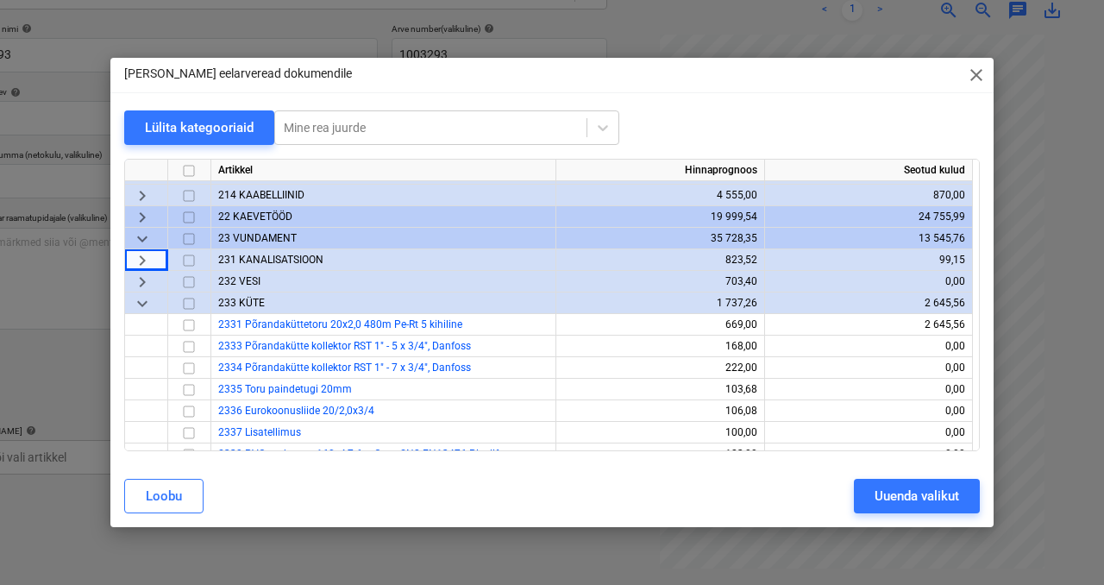
click at [146, 301] on span "keyboard_arrow_down" at bounding box center [142, 303] width 21 height 21
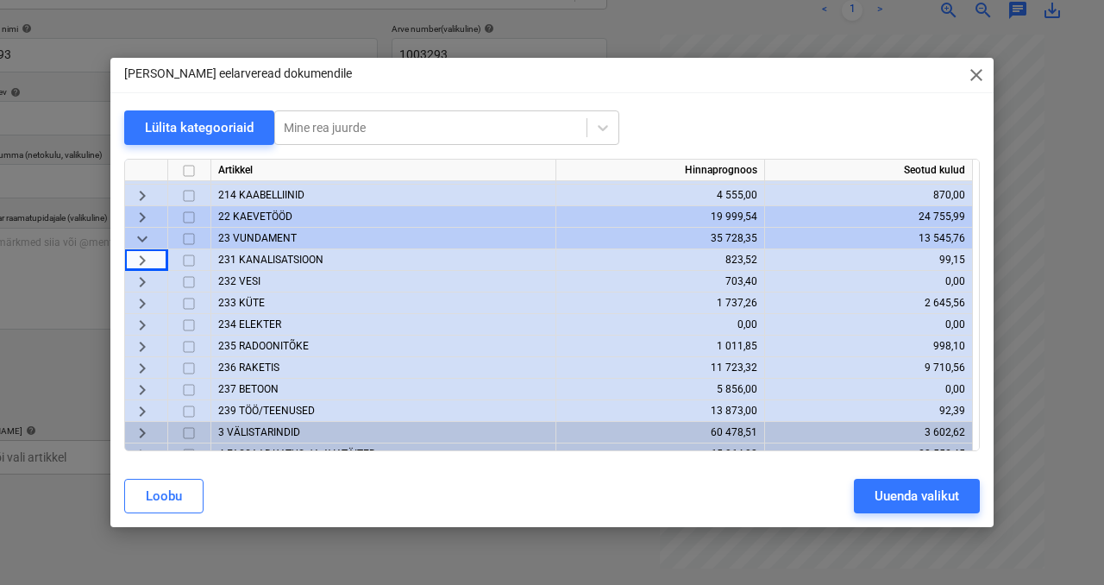
scroll to position [152, 0]
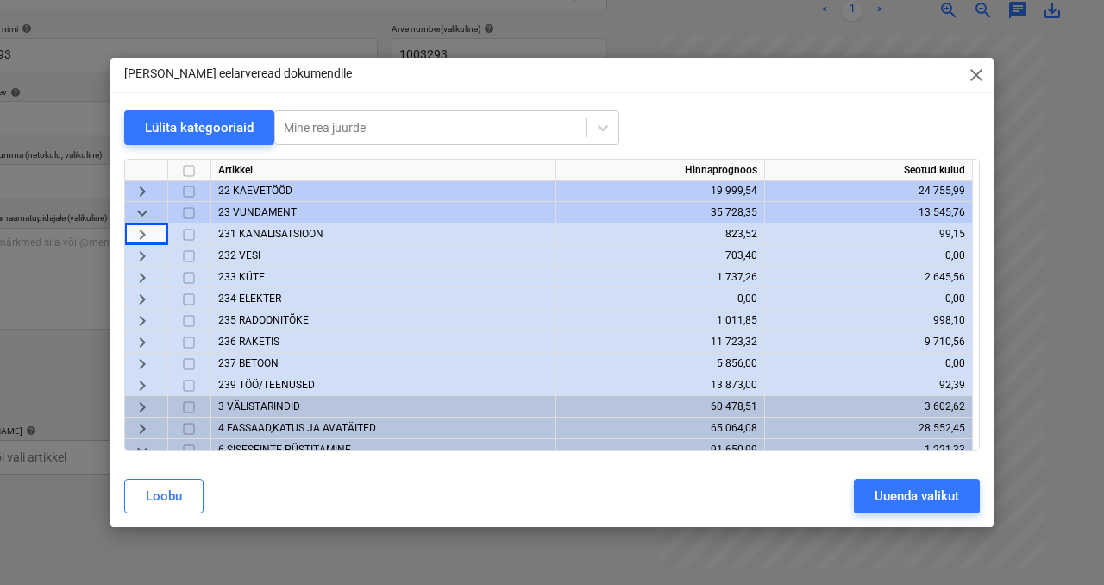
click at [245, 381] on span "239 TÖÖ/TEENUSED" at bounding box center [266, 385] width 97 height 12
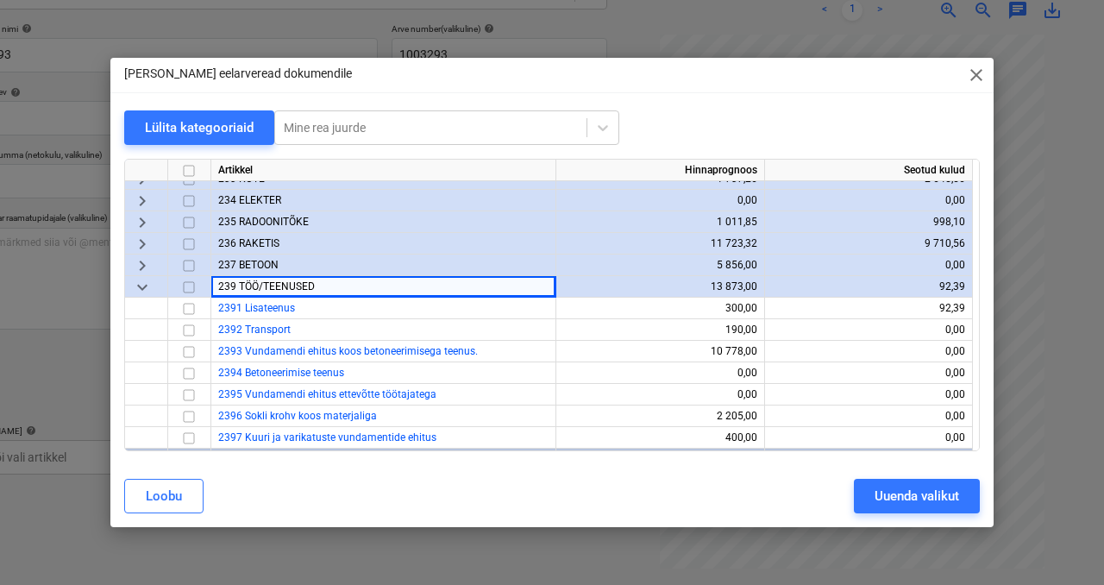
scroll to position [257, 0]
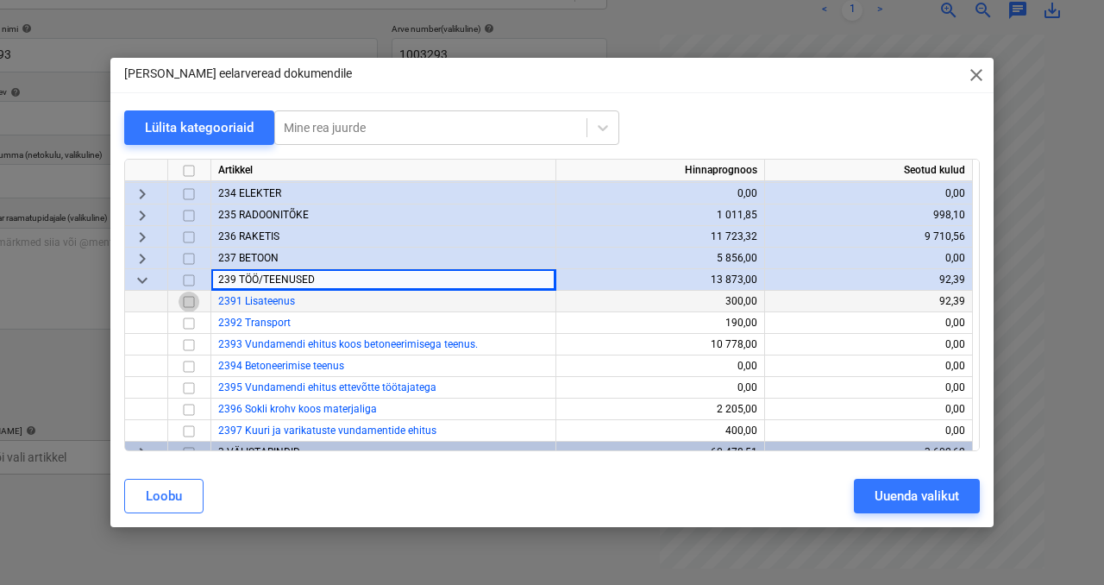
click at [190, 304] on input "checkbox" at bounding box center [189, 302] width 21 height 21
click at [189, 305] on input "checkbox" at bounding box center [189, 302] width 21 height 21
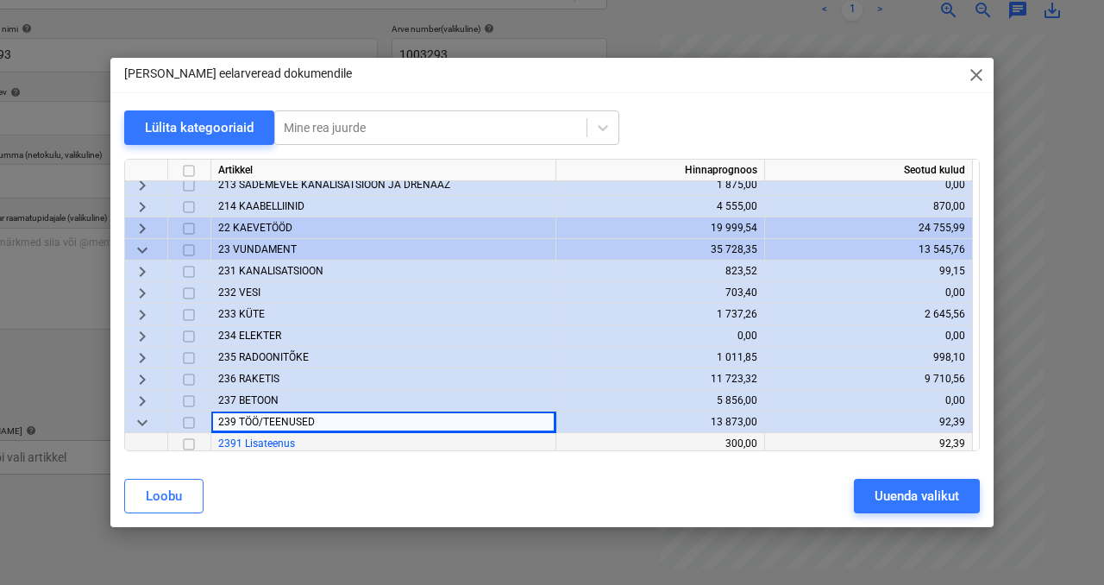
scroll to position [116, 0]
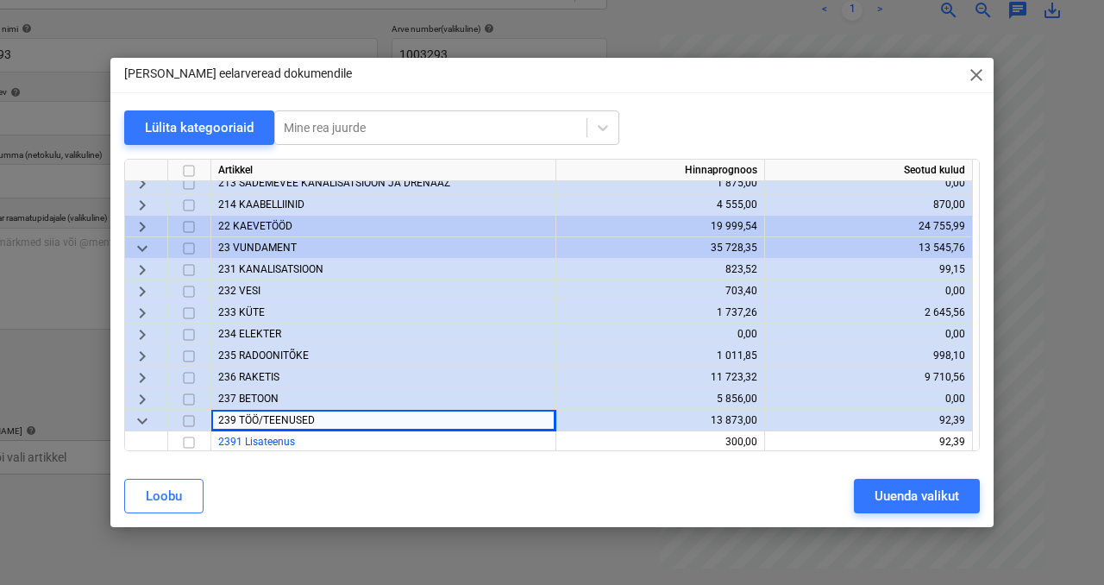
click at [140, 369] on span "keyboard_arrow_right" at bounding box center [142, 378] width 21 height 21
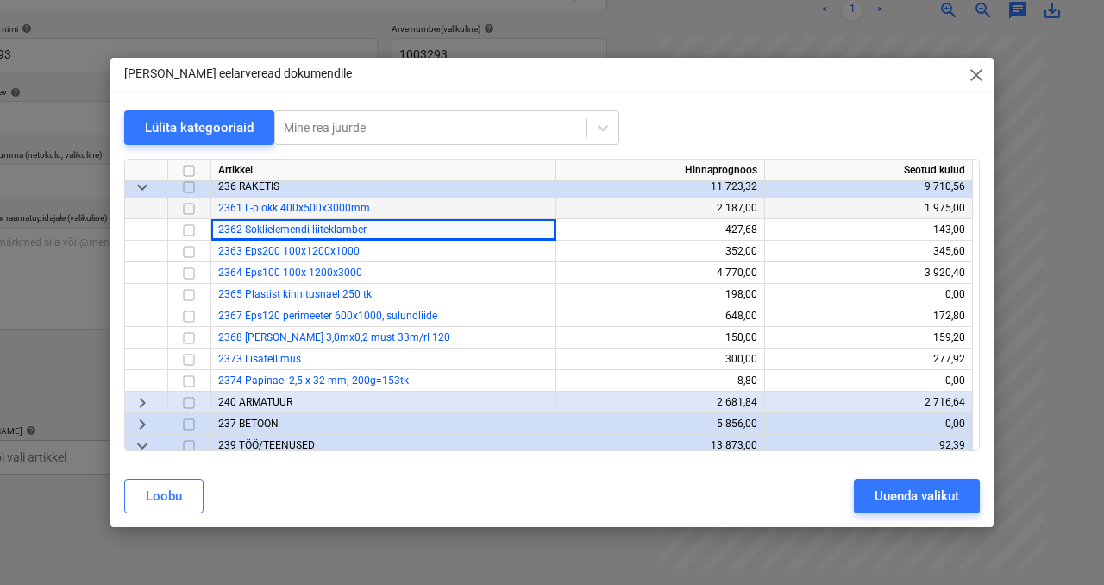
scroll to position [314, 0]
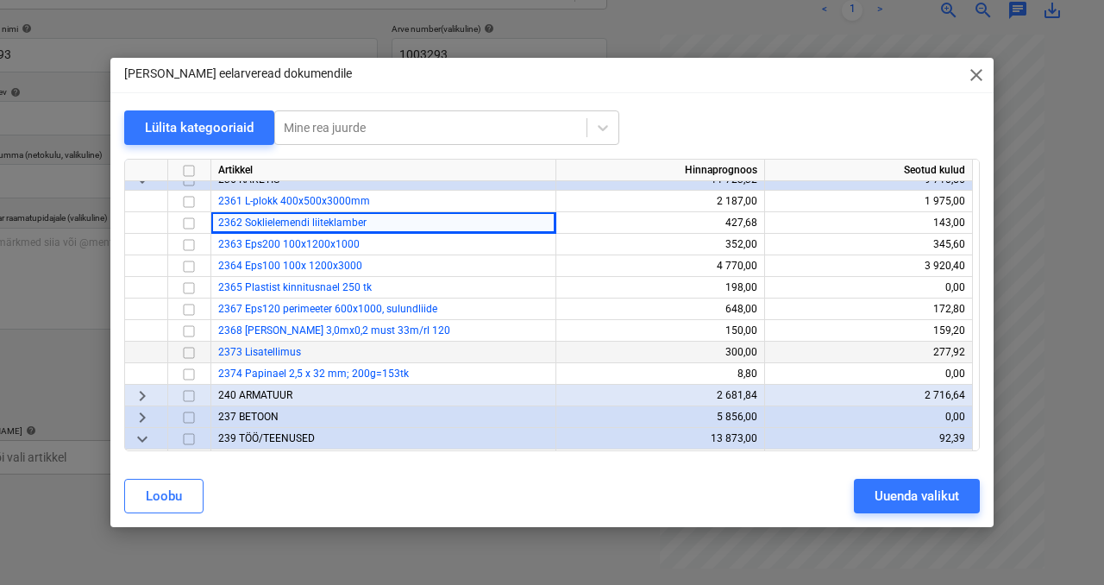
click at [192, 350] on input "checkbox" at bounding box center [189, 353] width 21 height 21
click at [892, 496] on div "Uuenda valikut" at bounding box center [917, 496] width 85 height 22
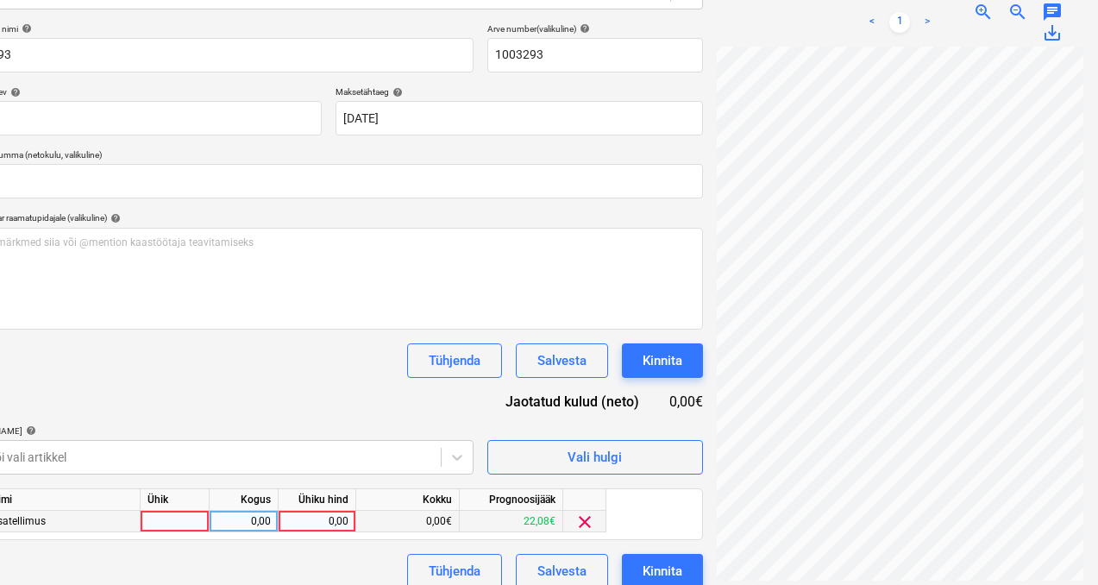
click at [204, 520] on div at bounding box center [175, 522] width 69 height 22
type input "1"
click at [275, 521] on div "0,00" at bounding box center [244, 522] width 69 height 22
type input "1"
click at [314, 517] on div "0,00" at bounding box center [317, 522] width 63 height 22
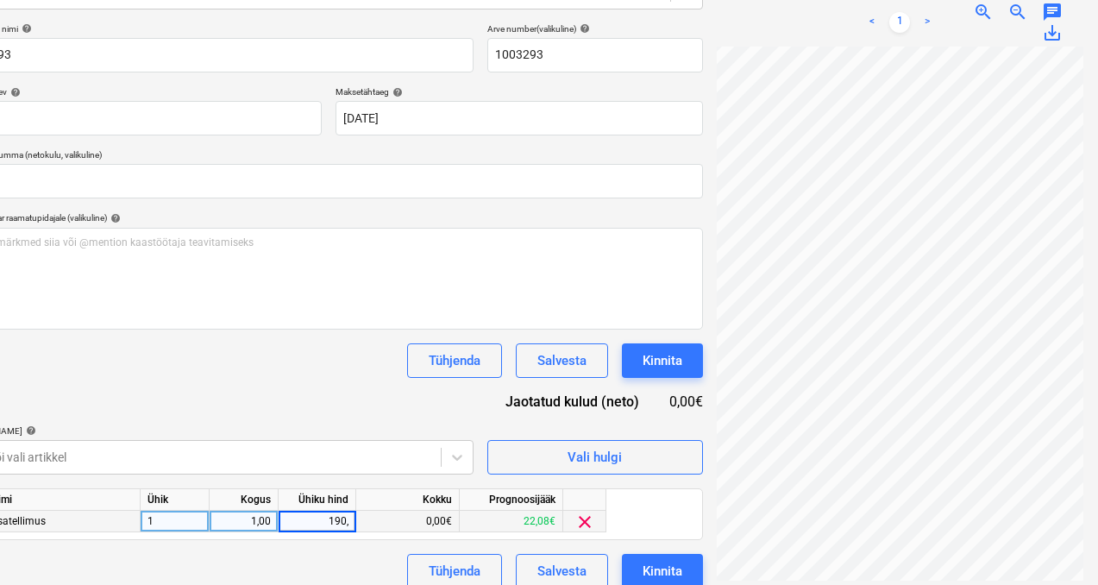
type input "190,1"
click at [351, 392] on div "Dokumendi nimi help 1003293 Arve number (valikuline) help 1003293 Arve kuupäev …" at bounding box center [329, 305] width 748 height 565
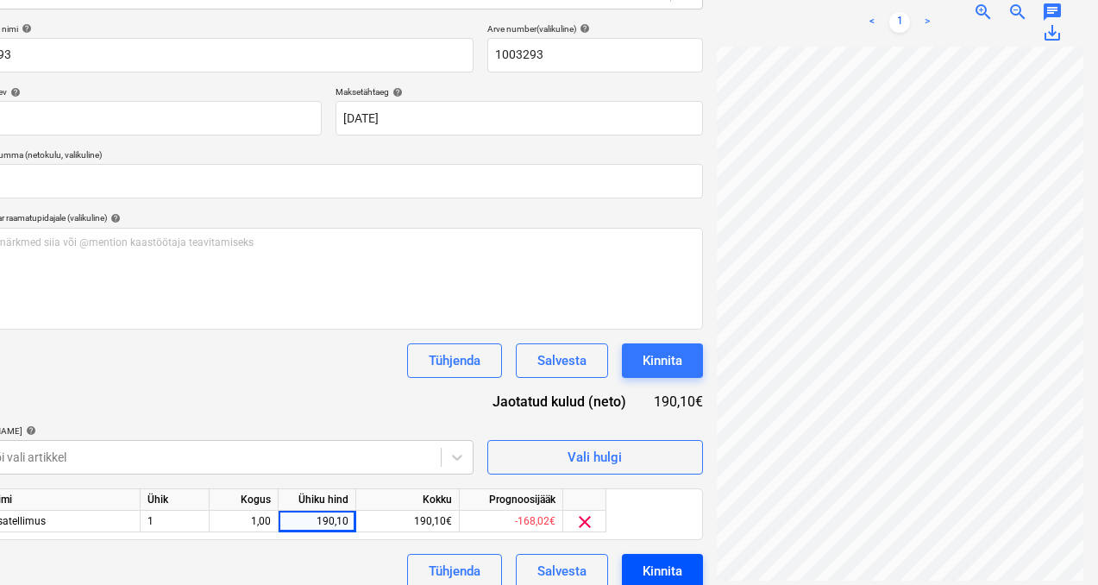
click at [643, 564] on div "Kinnita" at bounding box center [663, 571] width 40 height 22
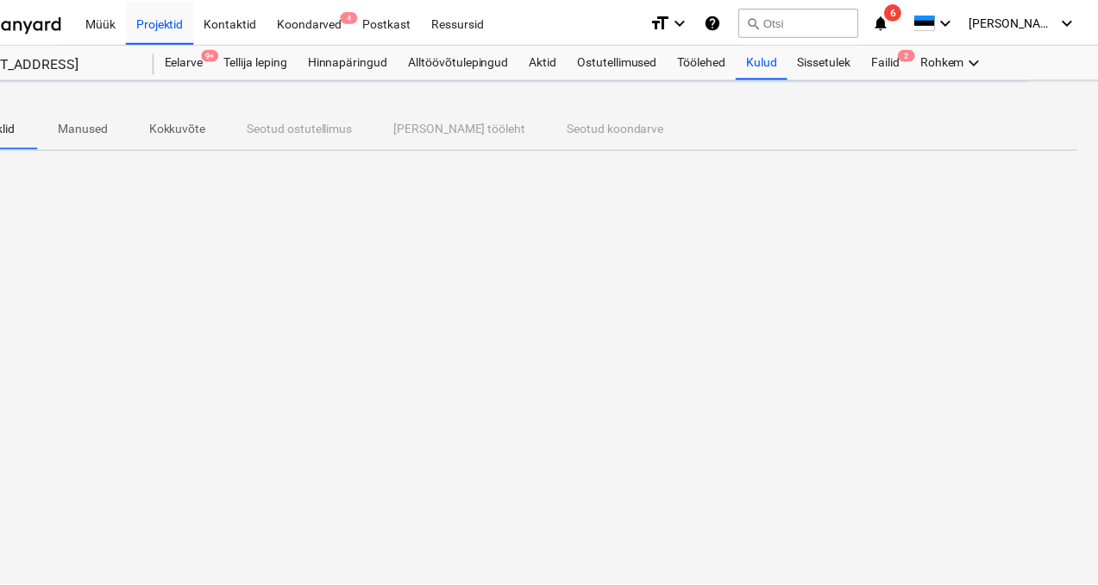
scroll to position [0, 71]
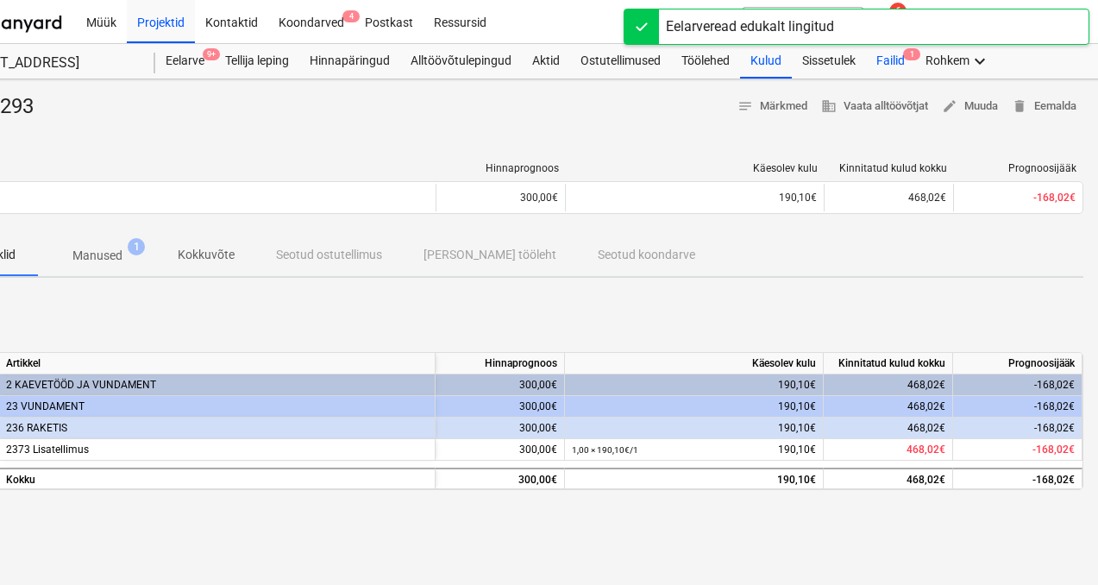
click at [895, 61] on div "Failid 1" at bounding box center [890, 61] width 49 height 35
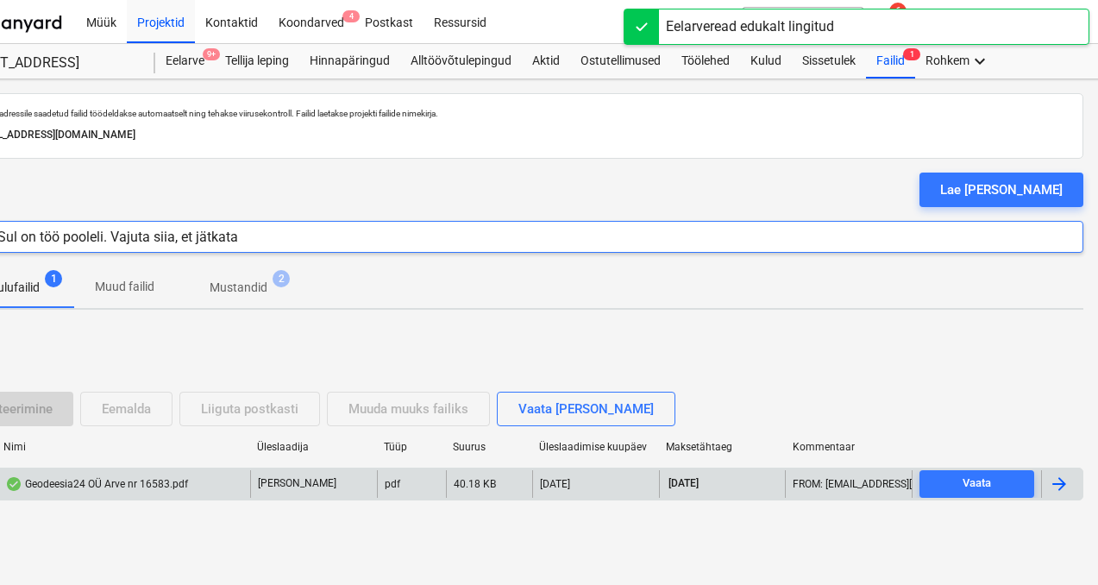
click at [75, 477] on div "Geodeesia24 OÜ Arve nr 16583.pdf" at bounding box center [96, 484] width 183 height 14
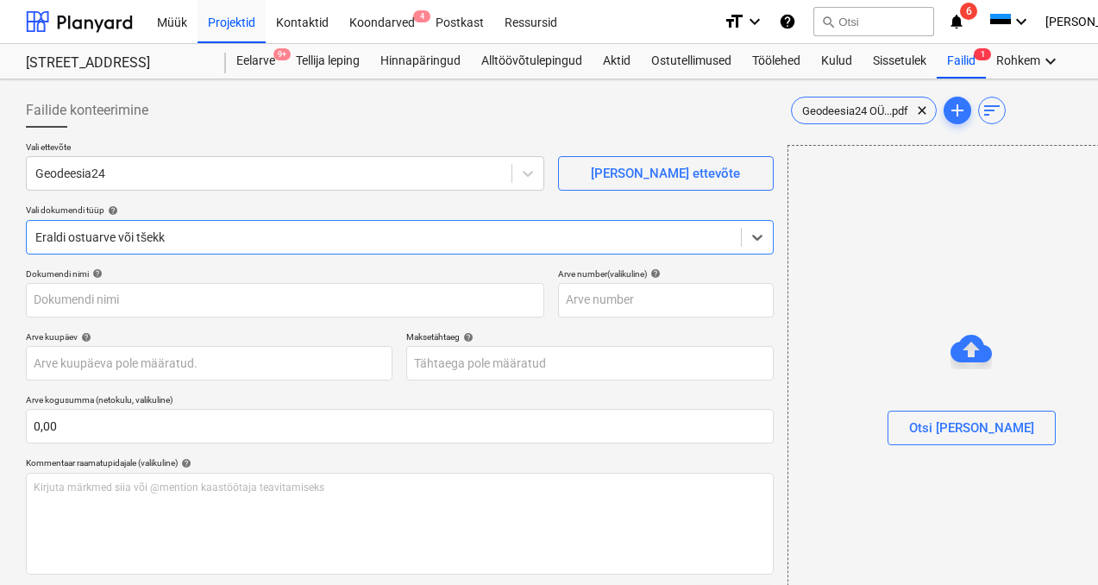
type input "16583"
type input "[DATE]"
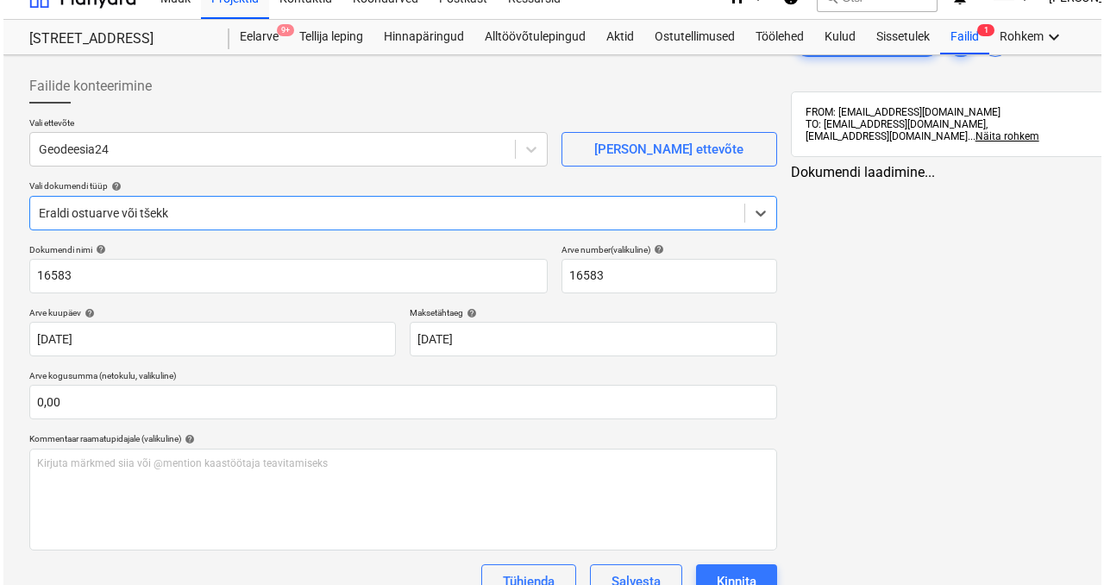
scroll to position [148, 0]
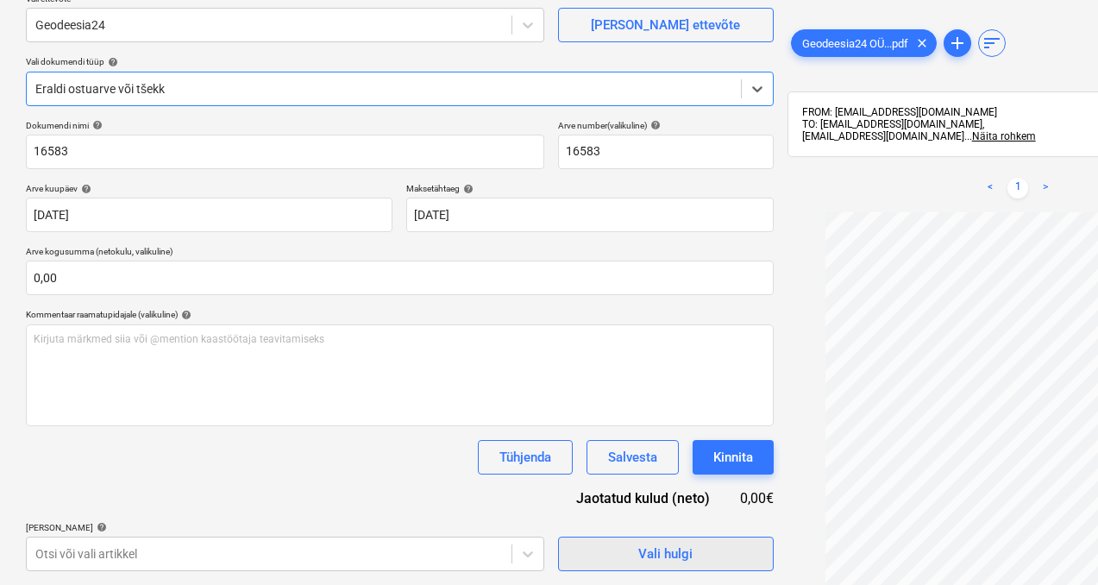
click at [580, 559] on span "Vali hulgi" at bounding box center [666, 554] width 173 height 22
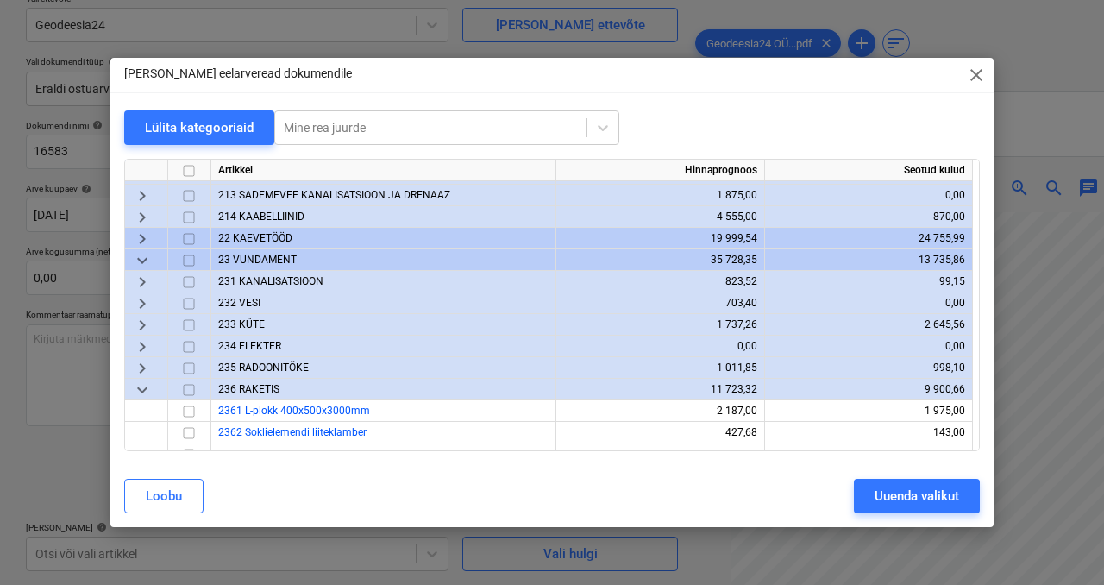
scroll to position [145, 0]
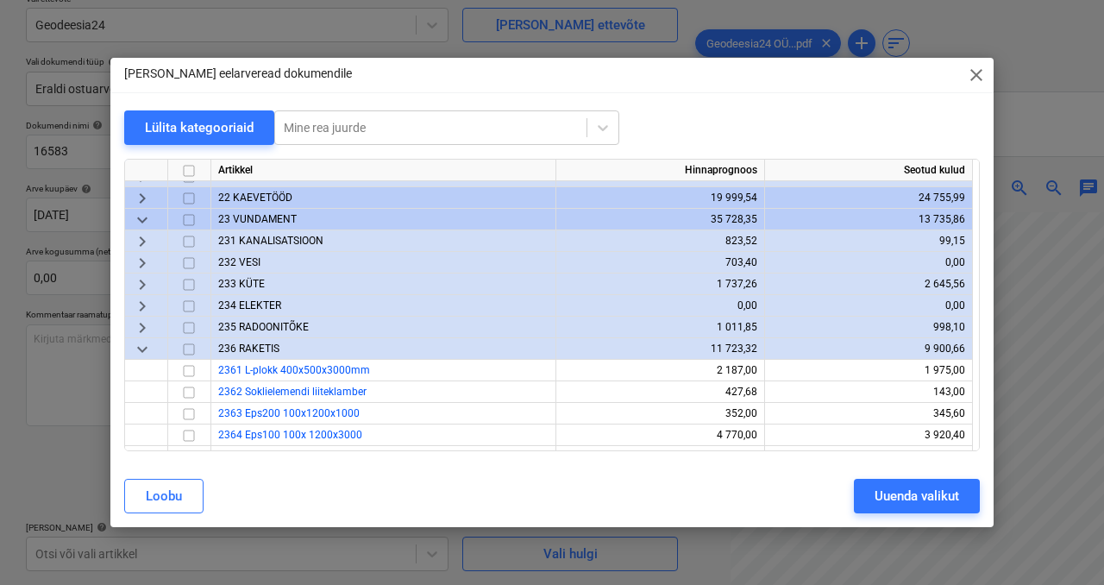
click at [280, 242] on span "231 KANALISATSIOON" at bounding box center [270, 241] width 105 height 12
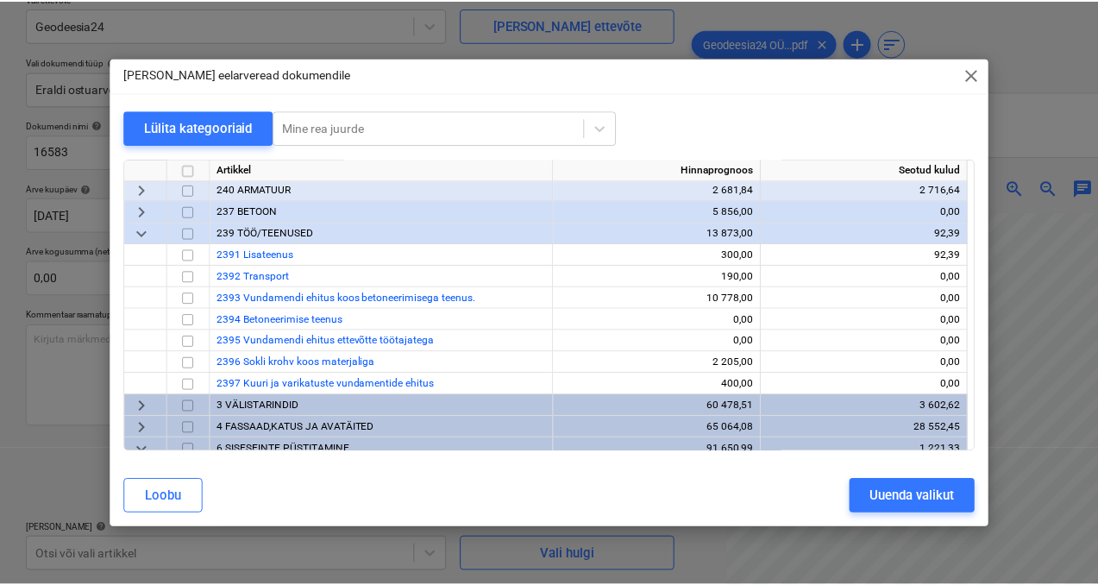
scroll to position [1016, 0]
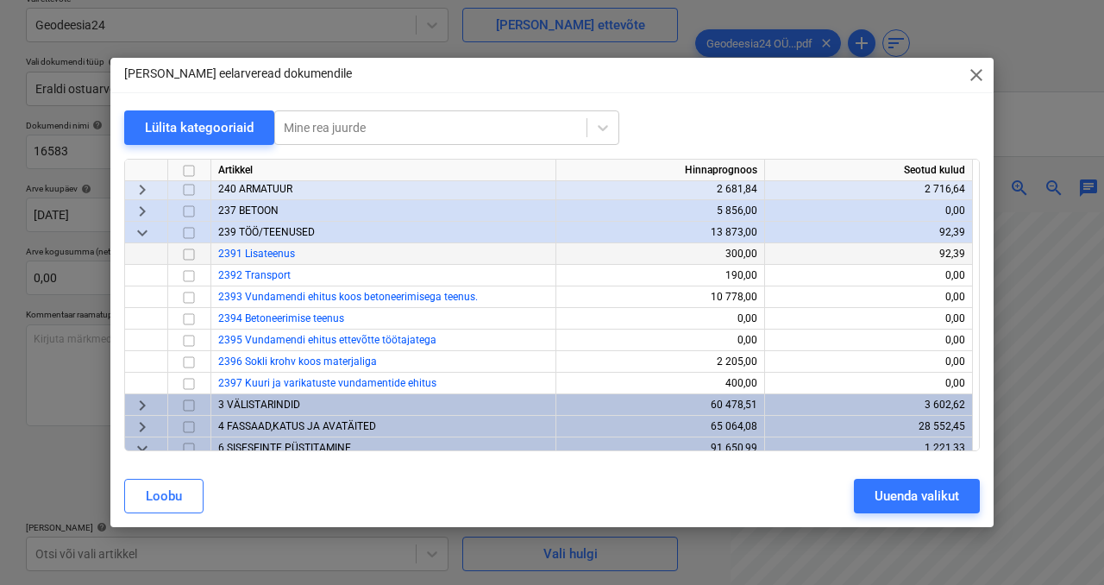
click at [192, 253] on input "checkbox" at bounding box center [189, 254] width 21 height 21
click at [891, 497] on div "Uuenda valikut" at bounding box center [917, 496] width 85 height 22
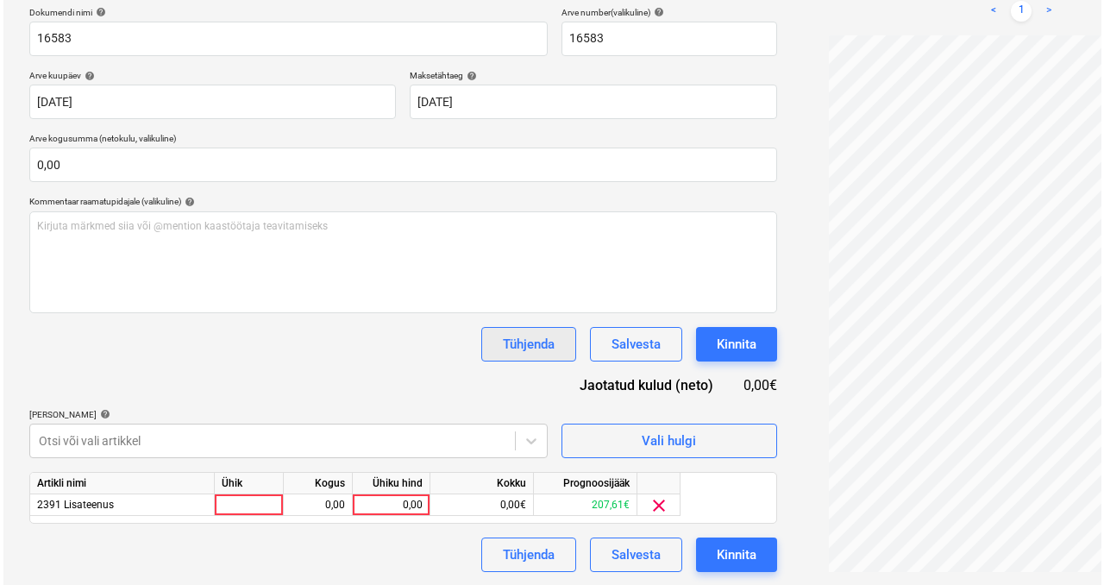
scroll to position [262, 0]
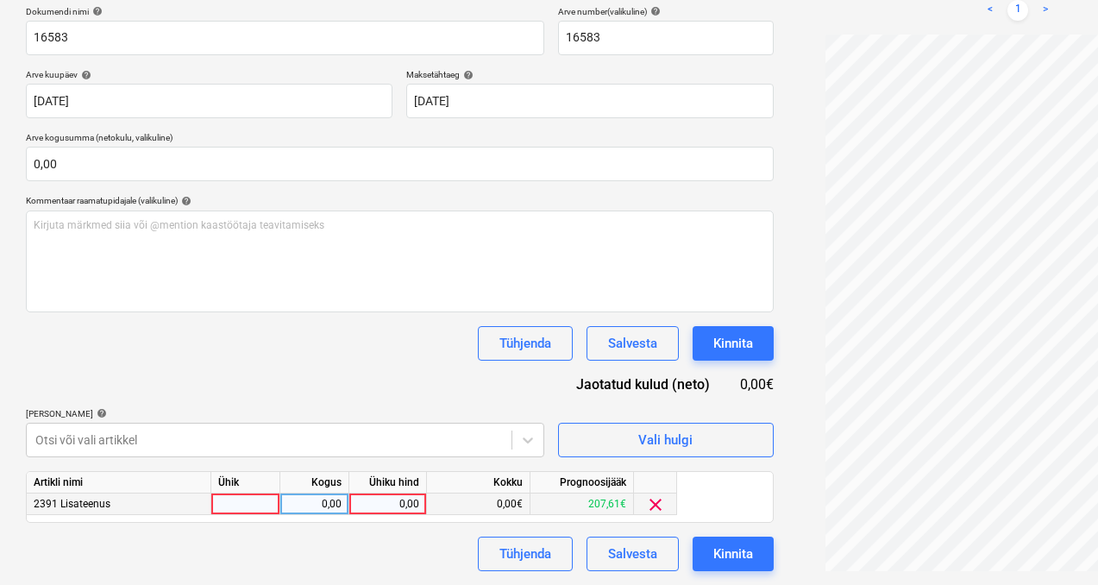
click at [236, 503] on div at bounding box center [245, 505] width 69 height 22
type input "1"
click at [335, 500] on div "0,00" at bounding box center [314, 505] width 54 height 22
click at [397, 508] on div "0,00" at bounding box center [387, 505] width 63 height 22
type input "150"
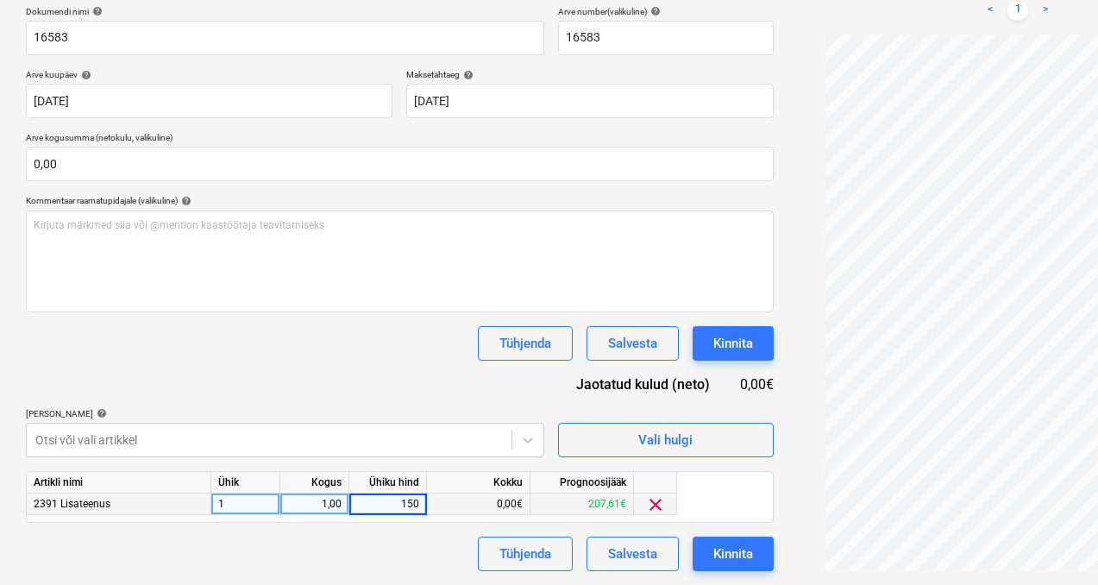
click at [340, 534] on div "Dokumendi nimi help 16583 Arve number (valikuline) help 16583 Arve kuupäev help…" at bounding box center [400, 288] width 748 height 565
click at [693, 546] on button "Kinnita" at bounding box center [733, 554] width 81 height 35
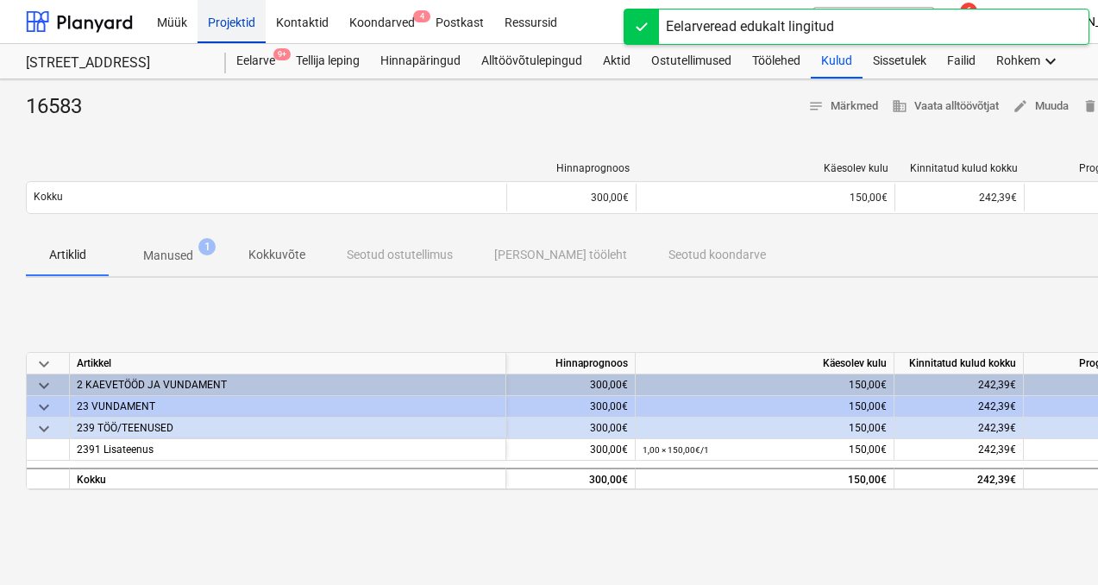
click at [247, 23] on div "Projektid" at bounding box center [232, 21] width 68 height 44
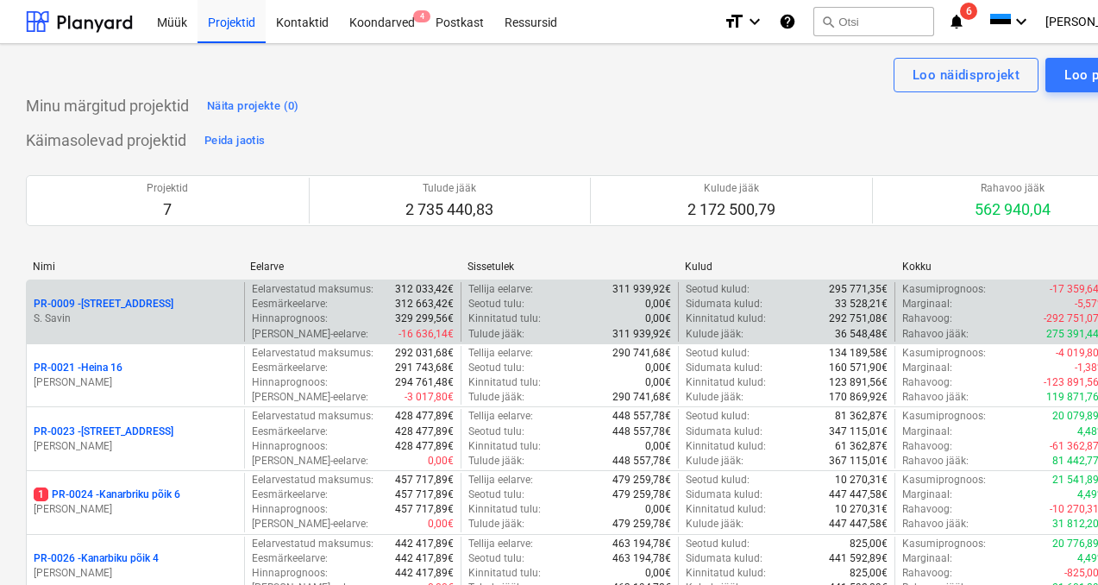
scroll to position [177, 0]
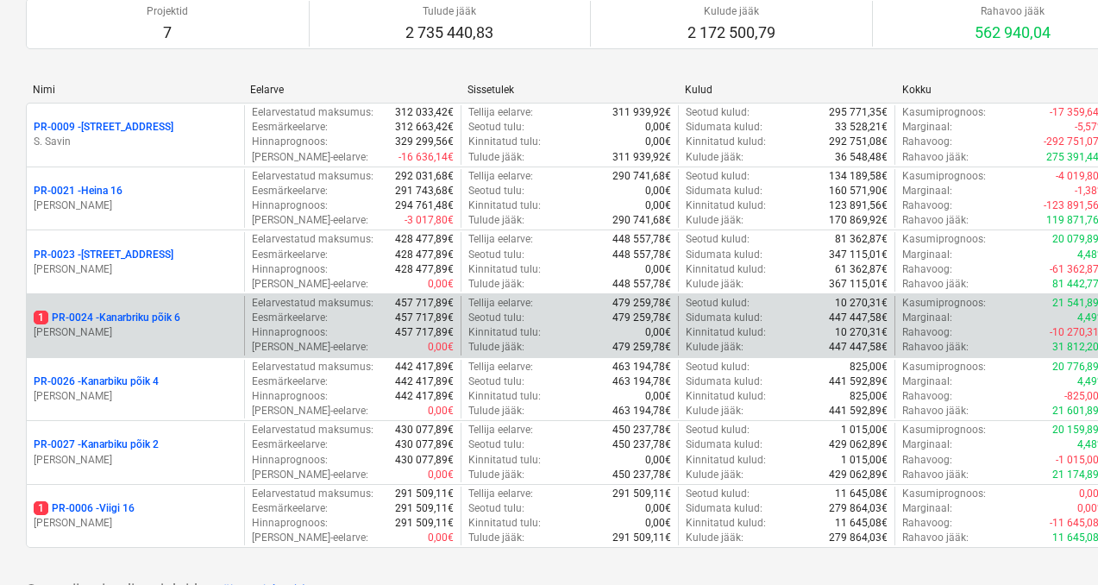
click at [173, 311] on p "1 PR-0024 - Kanarbriku põik 6" at bounding box center [107, 318] width 147 height 15
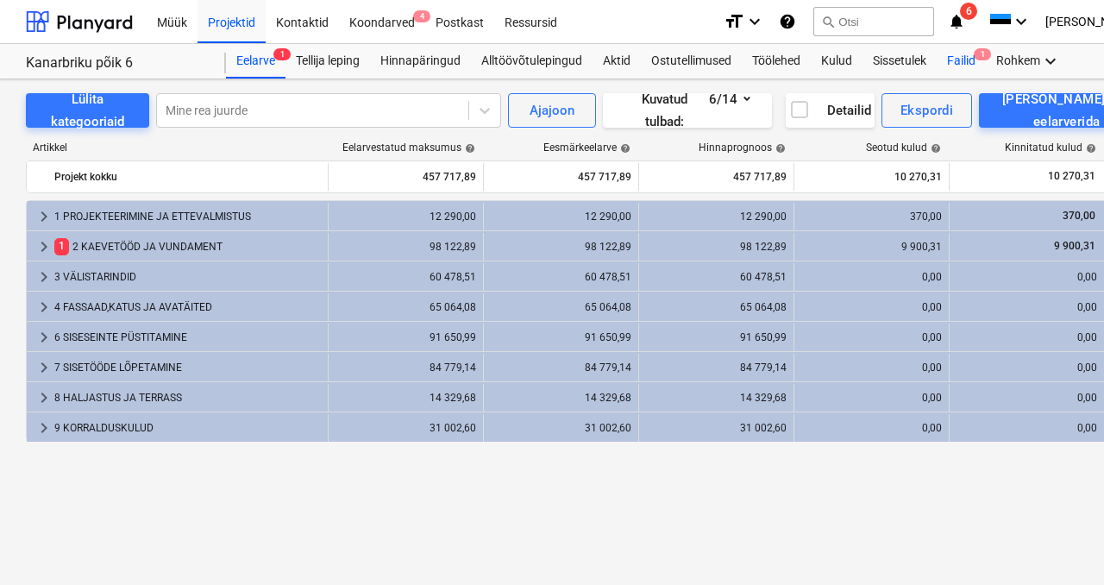
click at [970, 70] on div "Failid 1" at bounding box center [961, 61] width 49 height 35
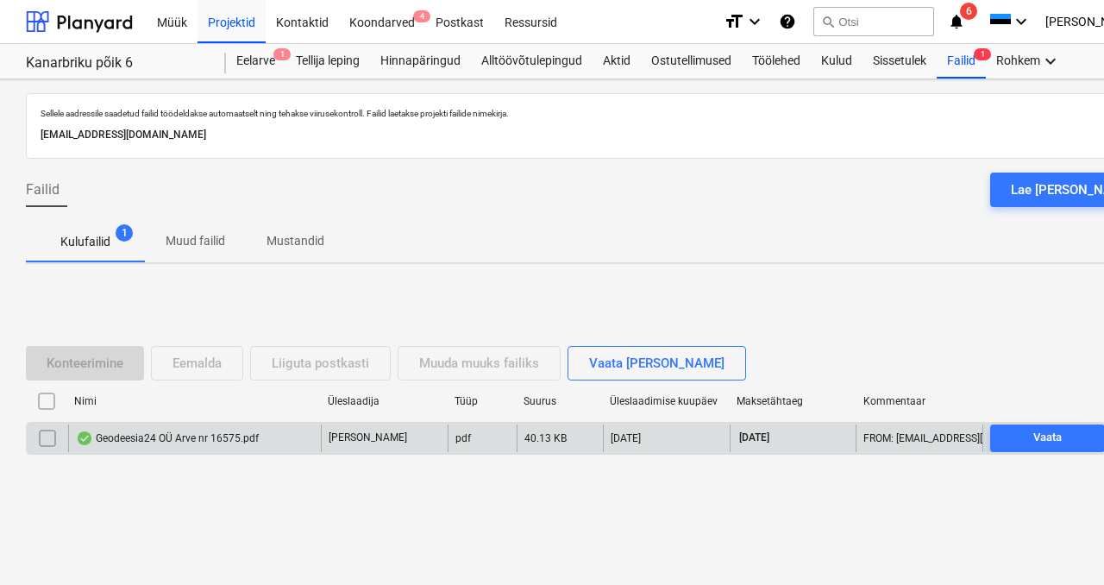
click at [157, 429] on div "Geodeesia24 OÜ Arve nr 16575.pdf" at bounding box center [194, 438] width 253 height 28
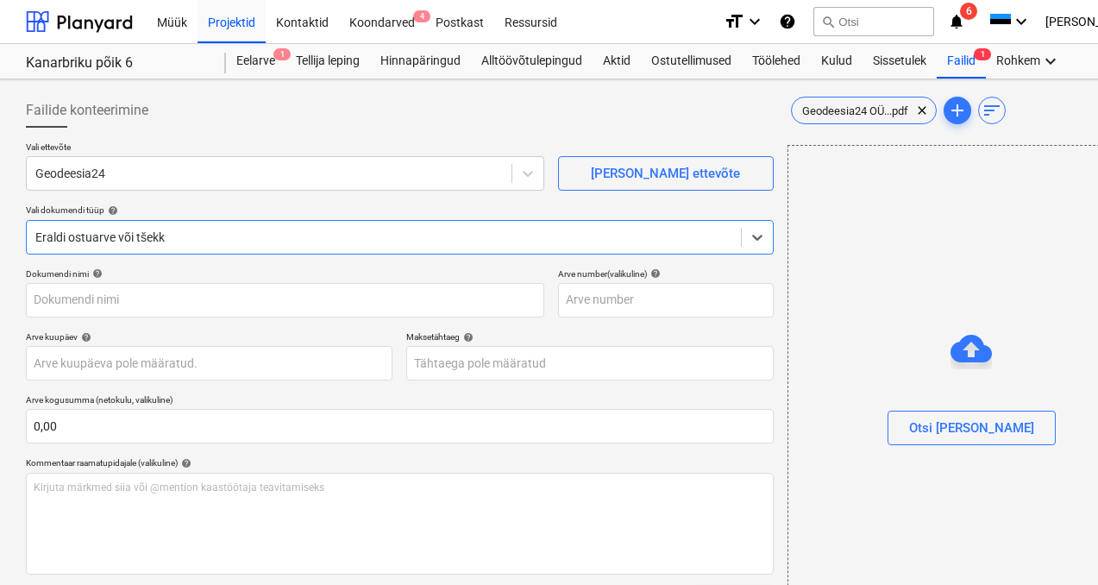
type input "16575"
type input "[DATE]"
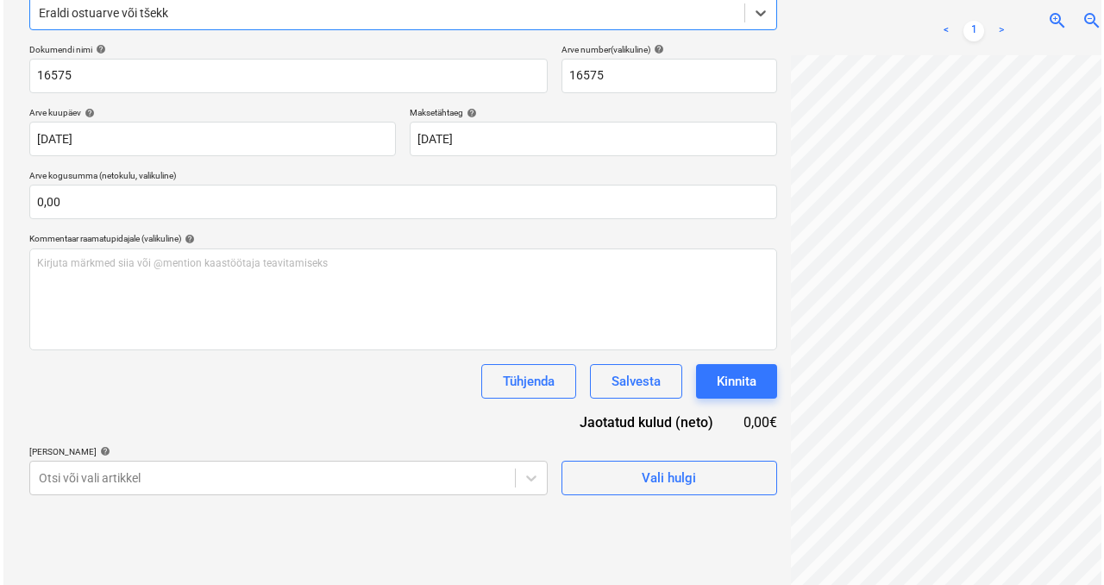
scroll to position [245, 0]
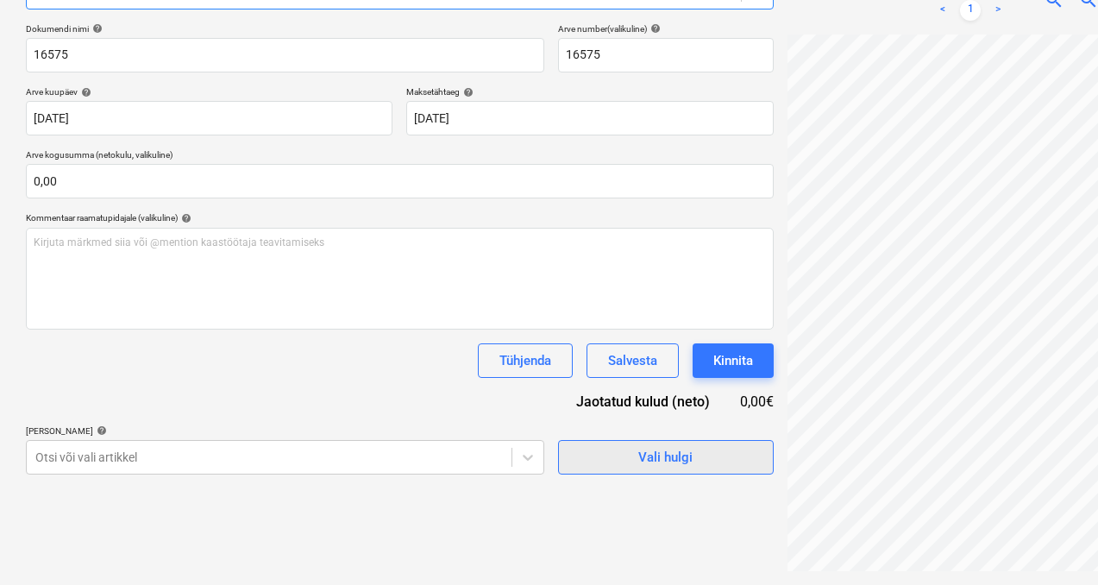
click at [601, 450] on span "Vali hulgi" at bounding box center [666, 457] width 173 height 22
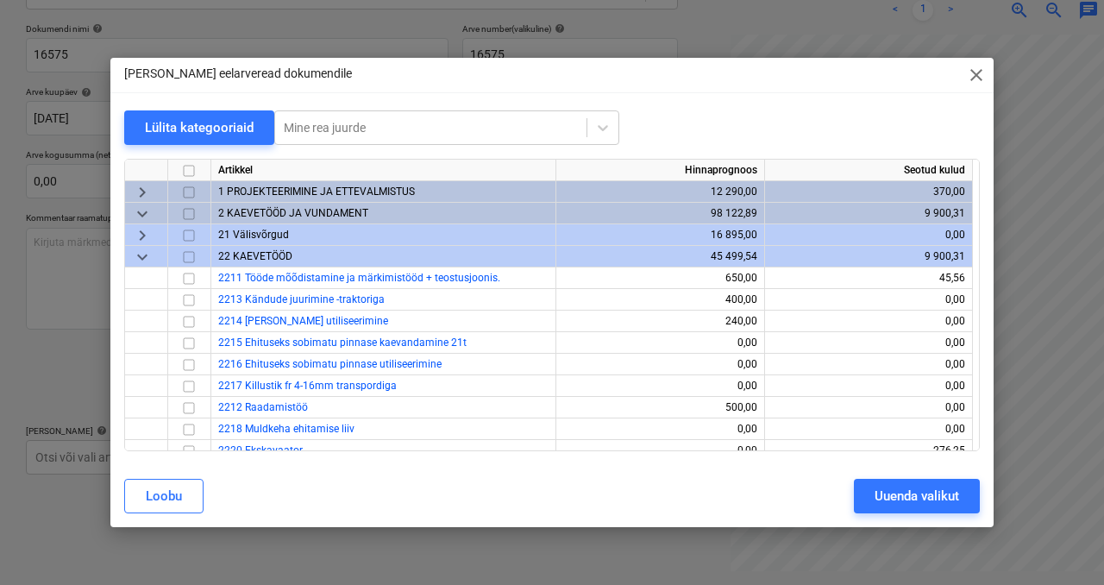
click at [292, 215] on span "2 KAEVETÖÖD JA VUNDAMENT" at bounding box center [293, 213] width 150 height 12
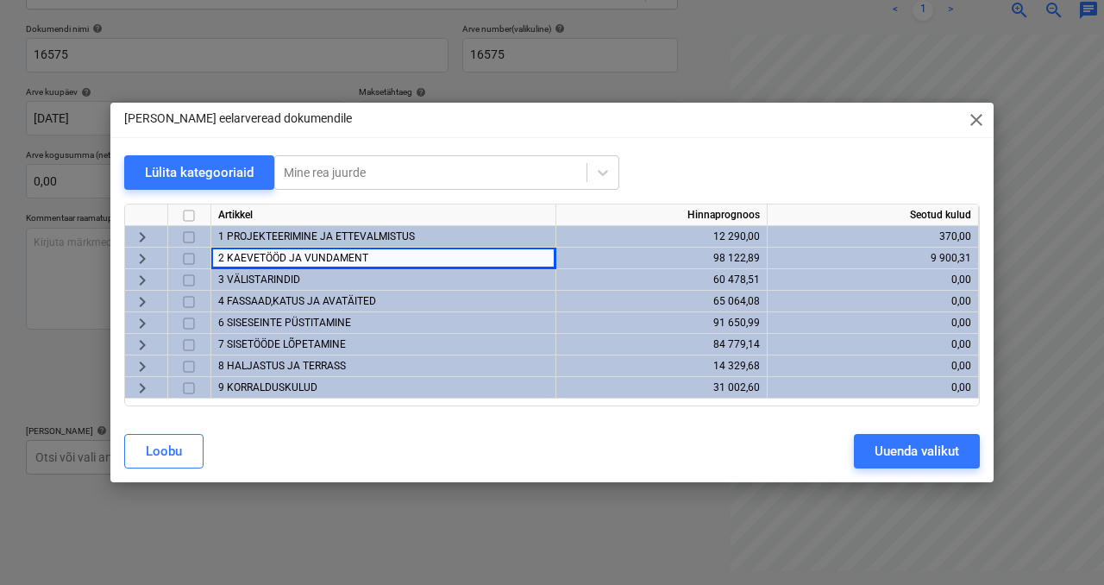
click at [153, 251] on div "keyboard_arrow_right" at bounding box center [146, 259] width 43 height 22
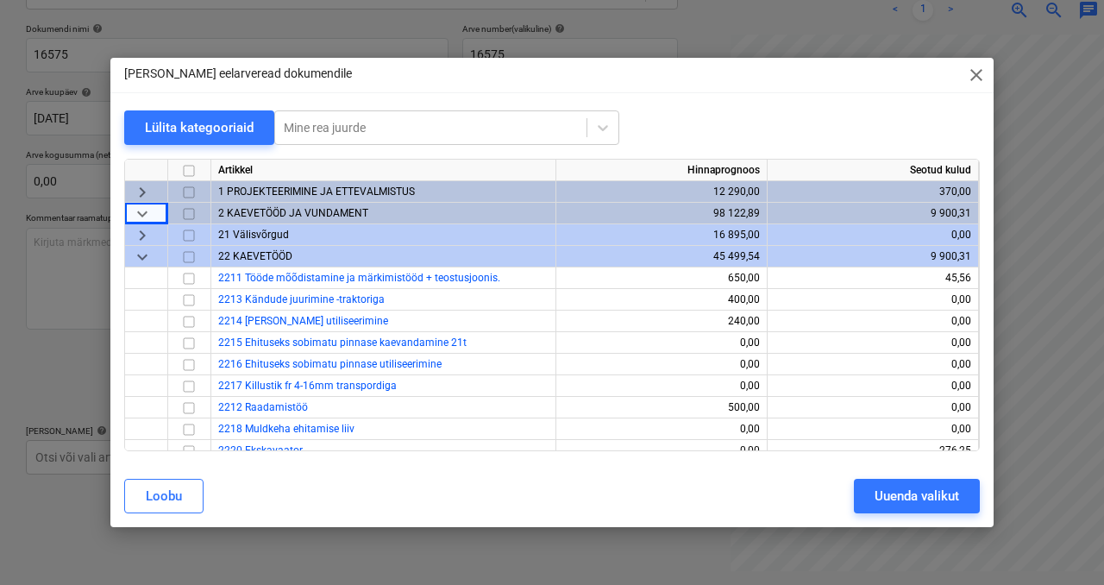
click at [265, 235] on span "21 Välisvõrgud" at bounding box center [253, 235] width 71 height 12
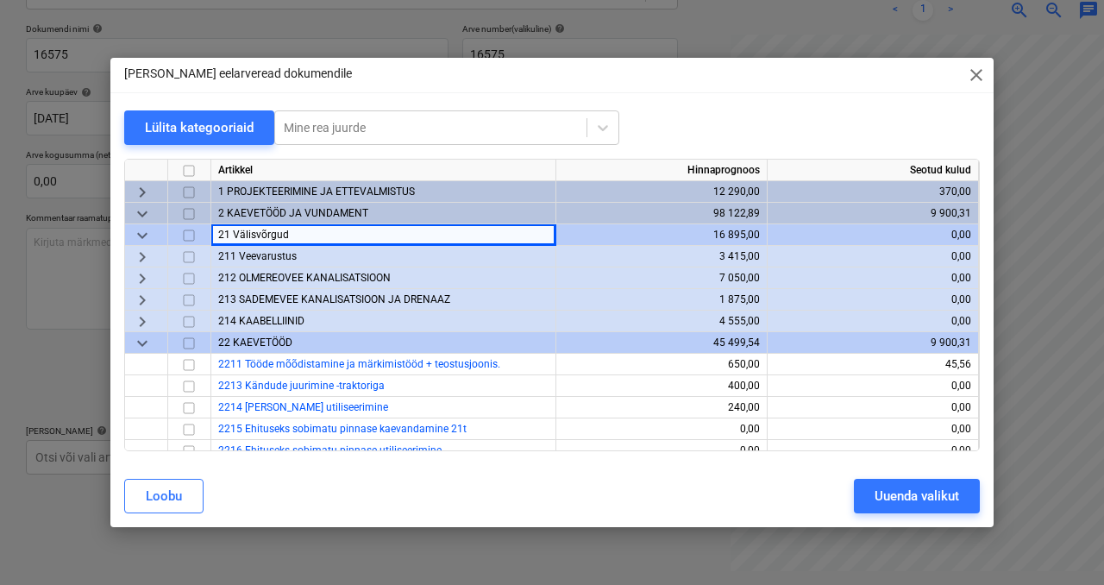
click at [141, 236] on span "keyboard_arrow_down" at bounding box center [142, 235] width 21 height 21
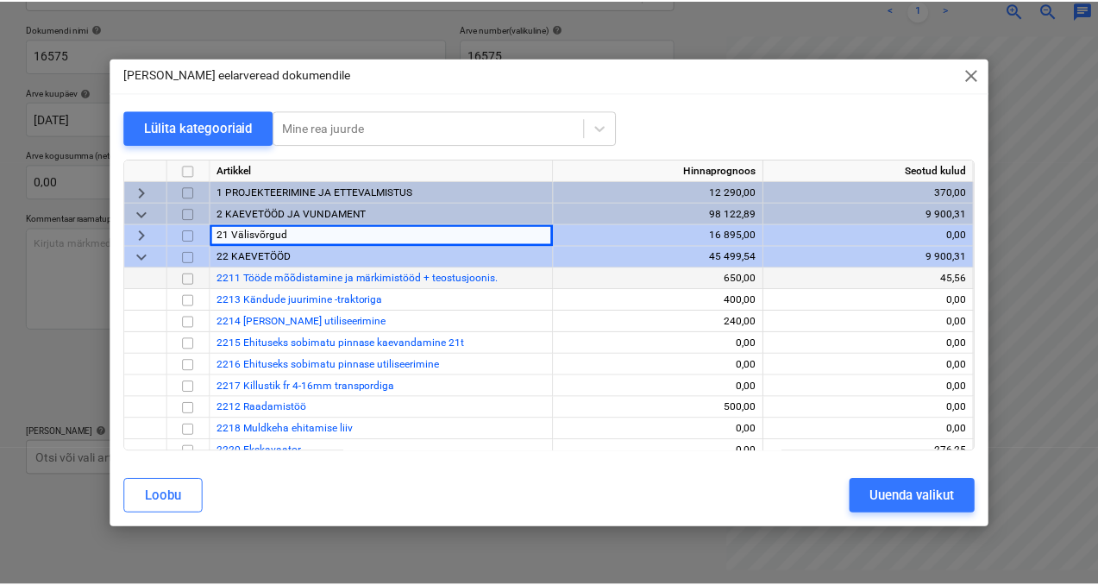
scroll to position [36, 0]
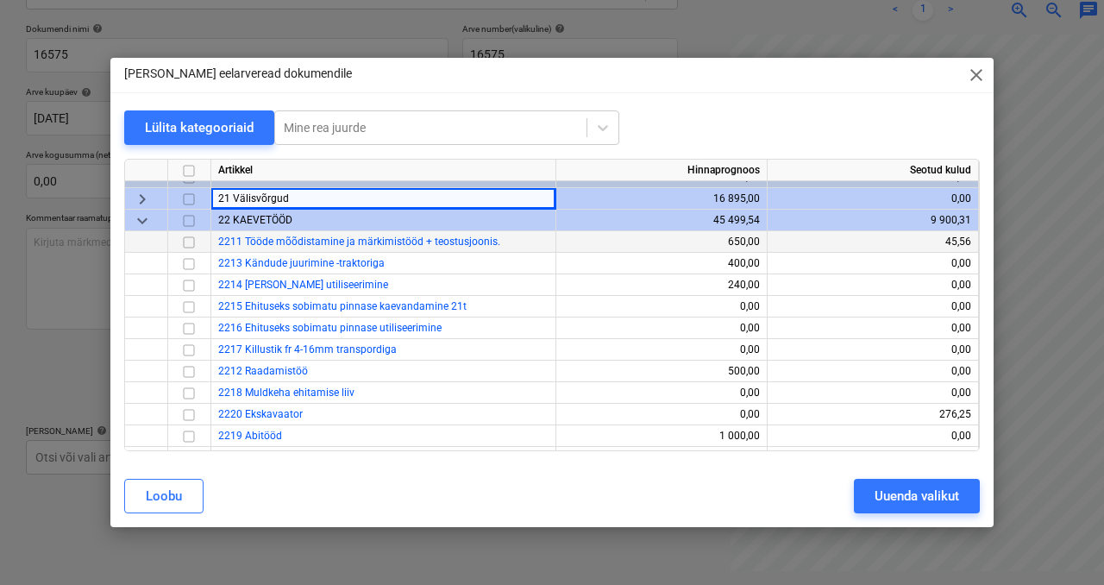
click at [193, 244] on input "checkbox" at bounding box center [189, 242] width 21 height 21
click at [884, 502] on div "Uuenda valikut" at bounding box center [917, 496] width 85 height 22
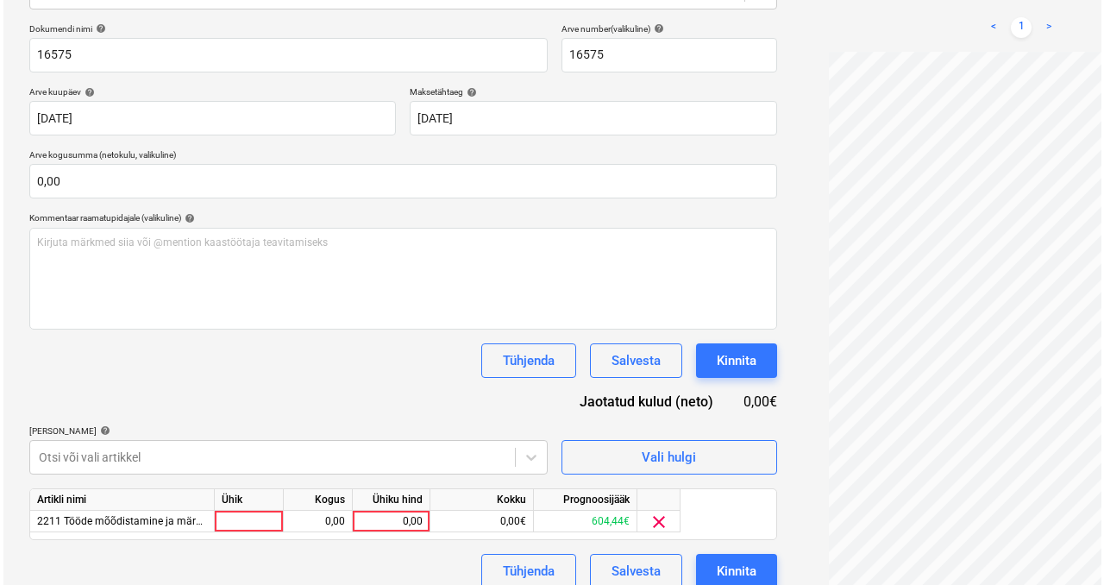
scroll to position [262, 0]
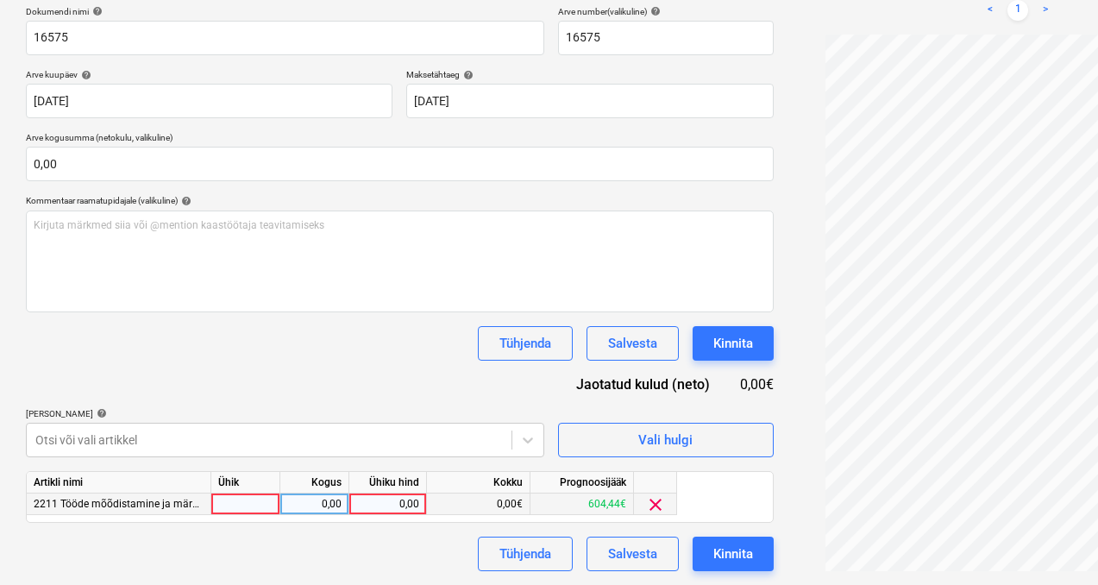
click at [242, 496] on div at bounding box center [245, 505] width 69 height 22
type input "1"
click at [318, 500] on div "0,00" at bounding box center [314, 505] width 54 height 22
click at [406, 501] on div "0,00" at bounding box center [387, 505] width 63 height 22
type input "150"
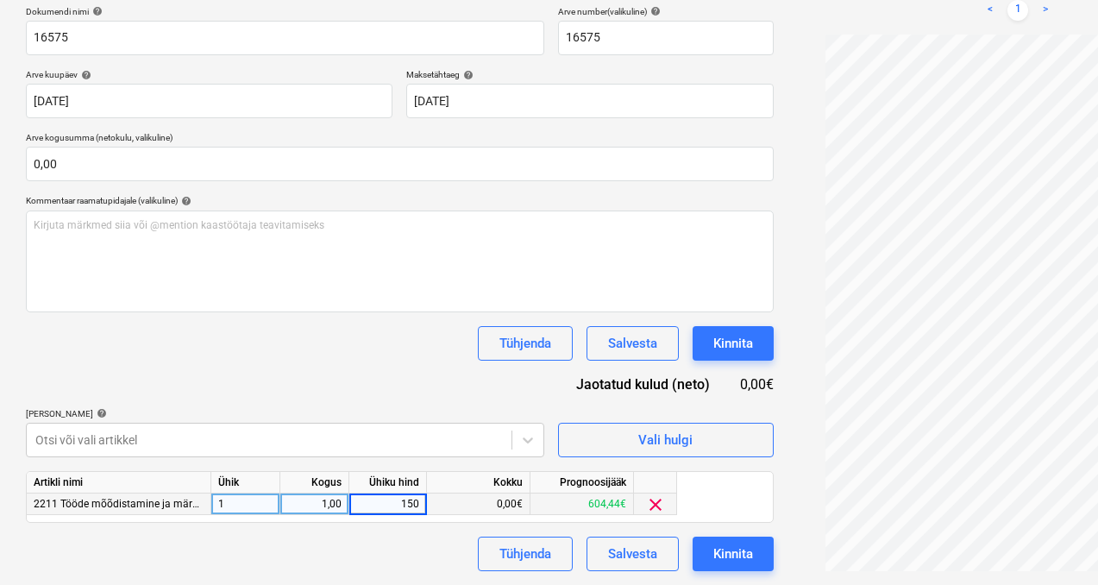
click at [305, 540] on div "Tühjenda Salvesta Kinnita" at bounding box center [400, 554] width 748 height 35
click at [714, 558] on div "Kinnita" at bounding box center [734, 554] width 40 height 22
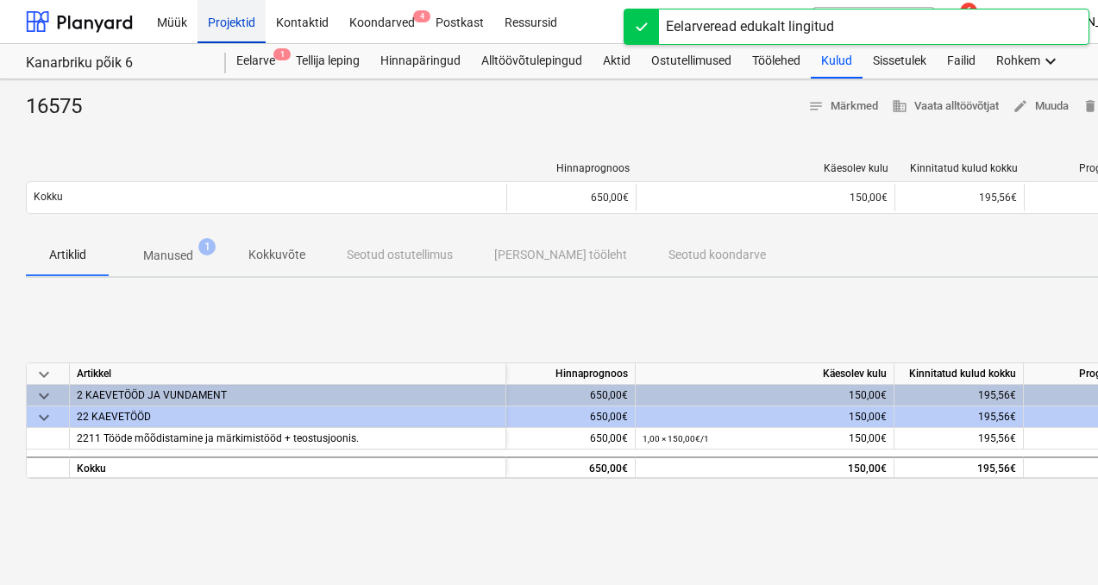
click at [241, 9] on div "Projektid" at bounding box center [232, 21] width 68 height 44
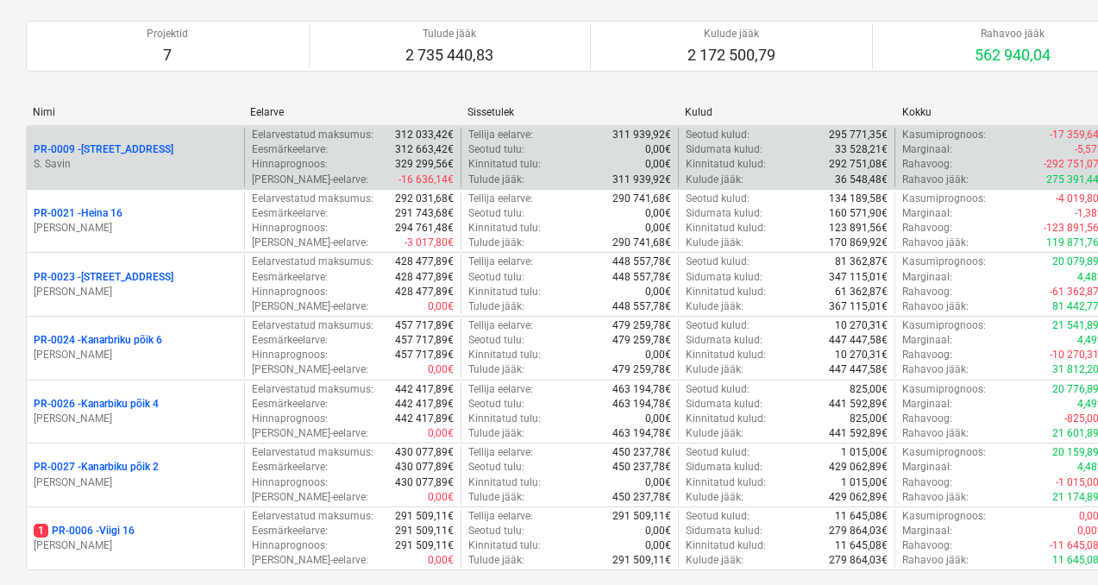
scroll to position [278, 0]
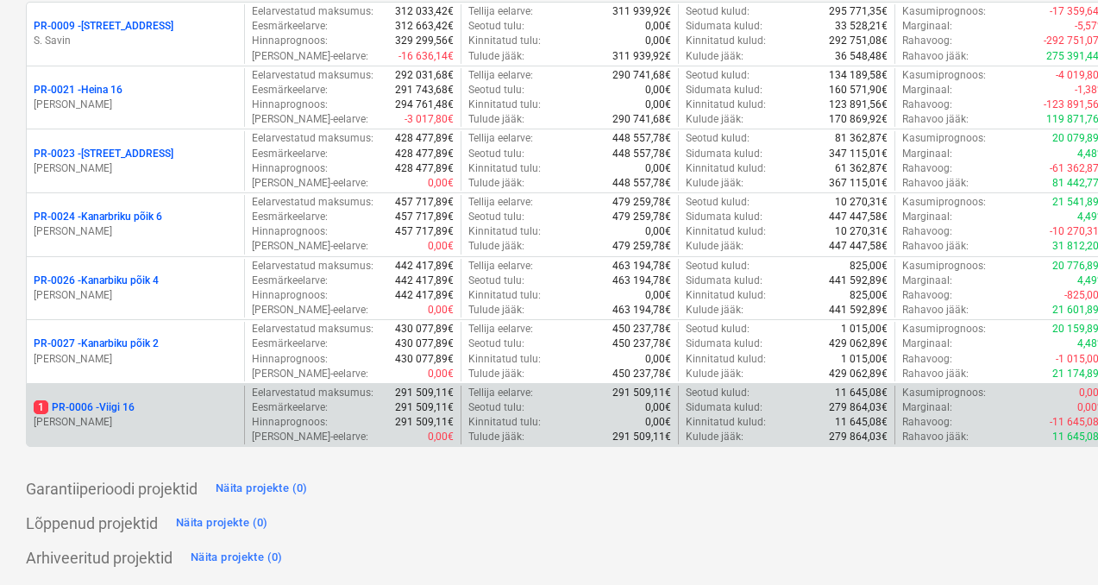
click at [118, 399] on div "1 PR-0006 - Viigi 16 [PERSON_NAME]" at bounding box center [135, 416] width 217 height 60
click at [121, 417] on p "[PERSON_NAME]" at bounding box center [136, 422] width 204 height 15
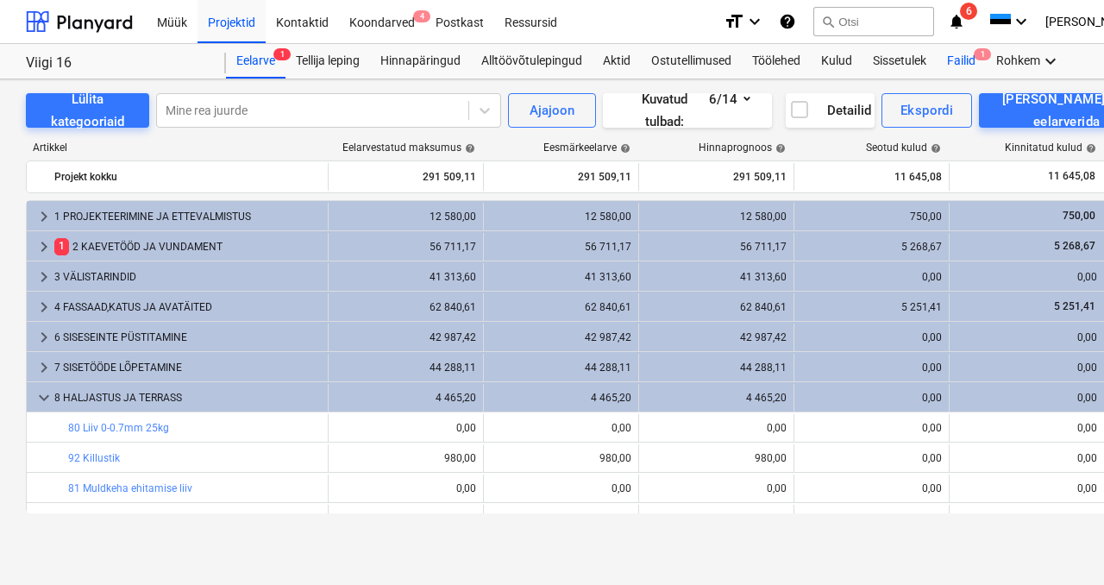
click at [960, 58] on div "Failid 1" at bounding box center [961, 61] width 49 height 35
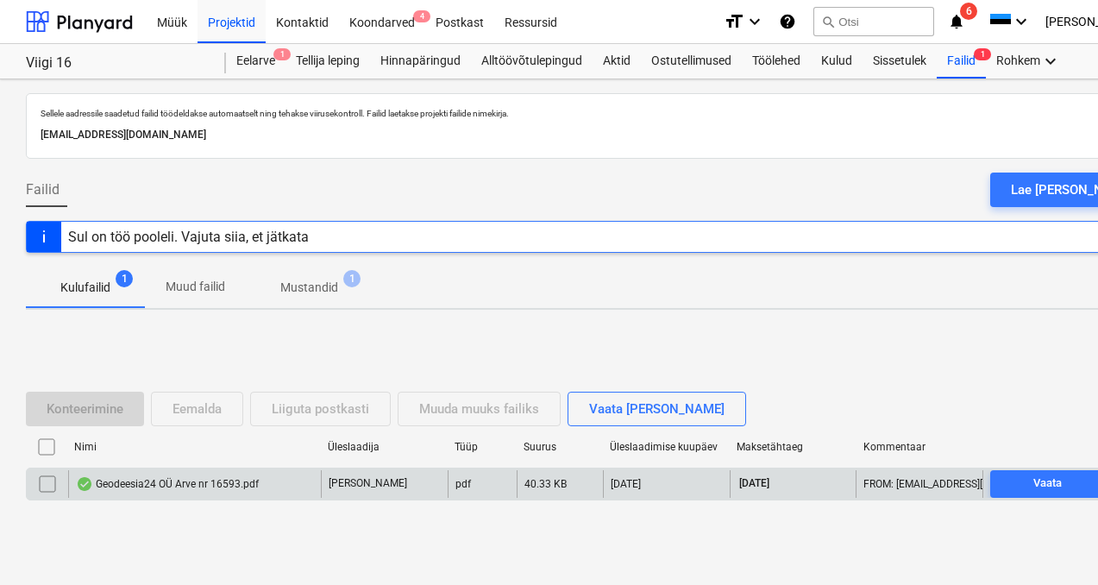
click at [143, 481] on div "Geodeesia24 OÜ Arve nr 16593.pdf" at bounding box center [167, 484] width 183 height 14
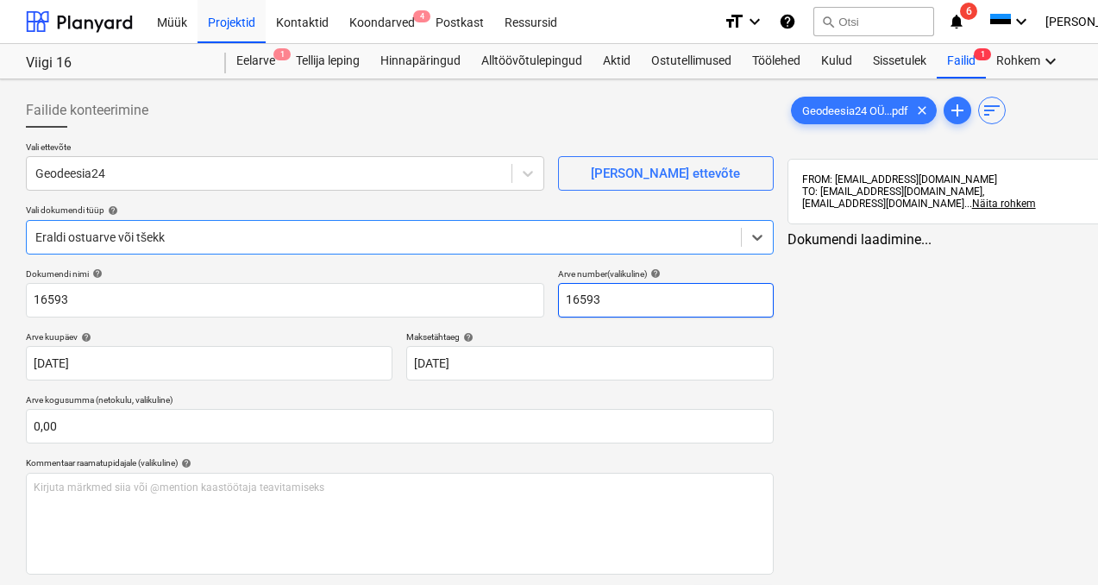
type input "16593"
type input "[DATE]"
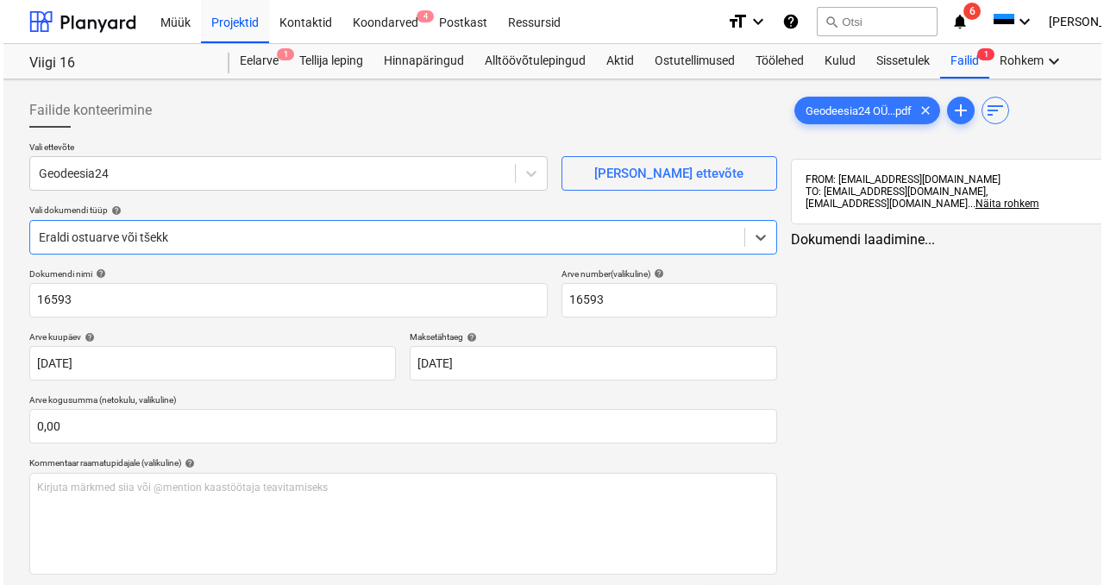
scroll to position [148, 0]
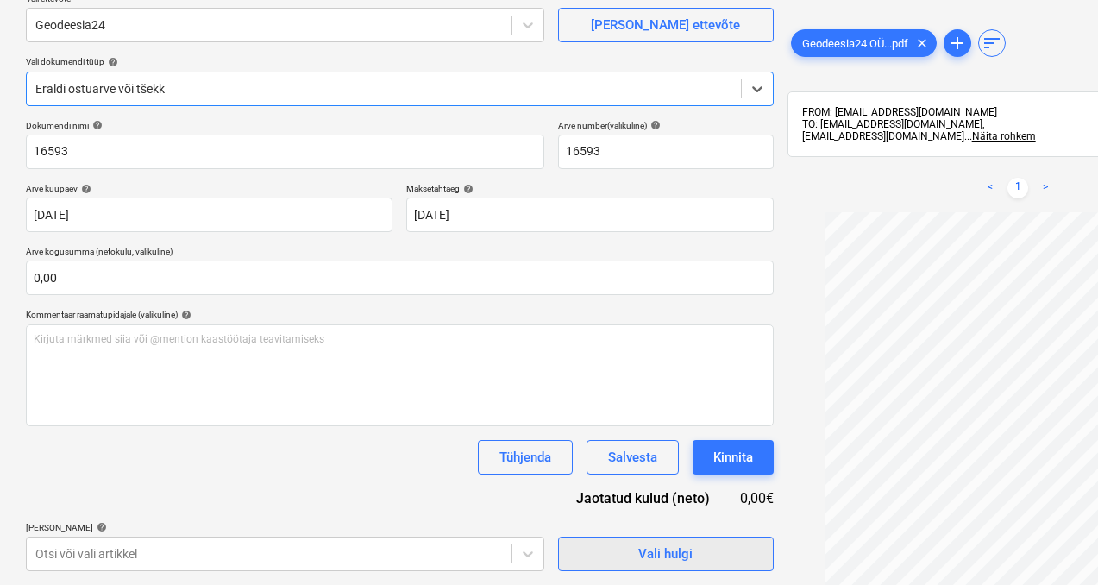
click at [638, 544] on div "Vali hulgi" at bounding box center [665, 554] width 54 height 22
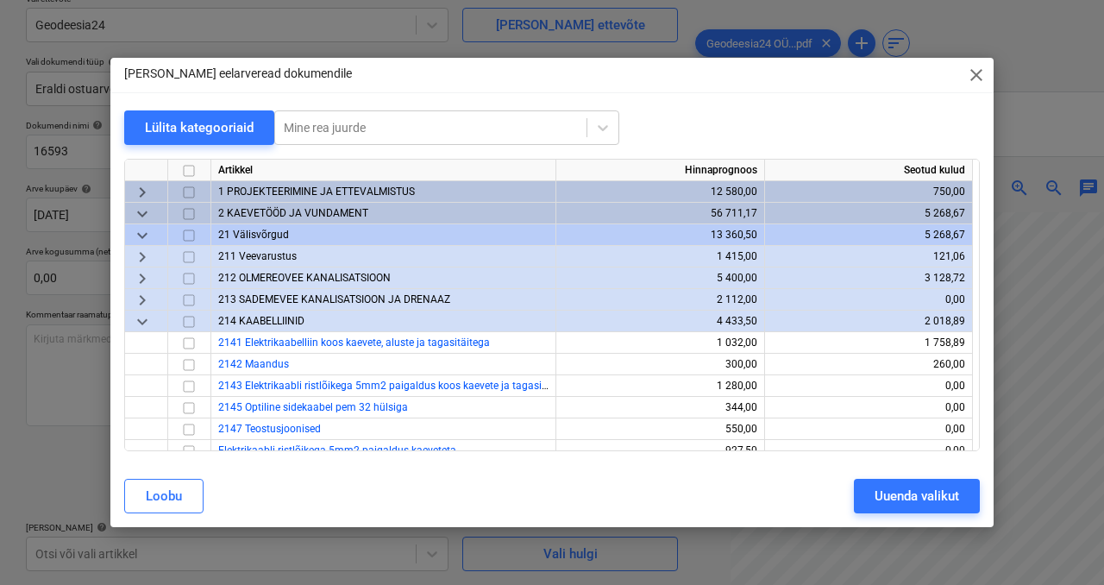
click at [139, 319] on span "keyboard_arrow_down" at bounding box center [142, 321] width 21 height 21
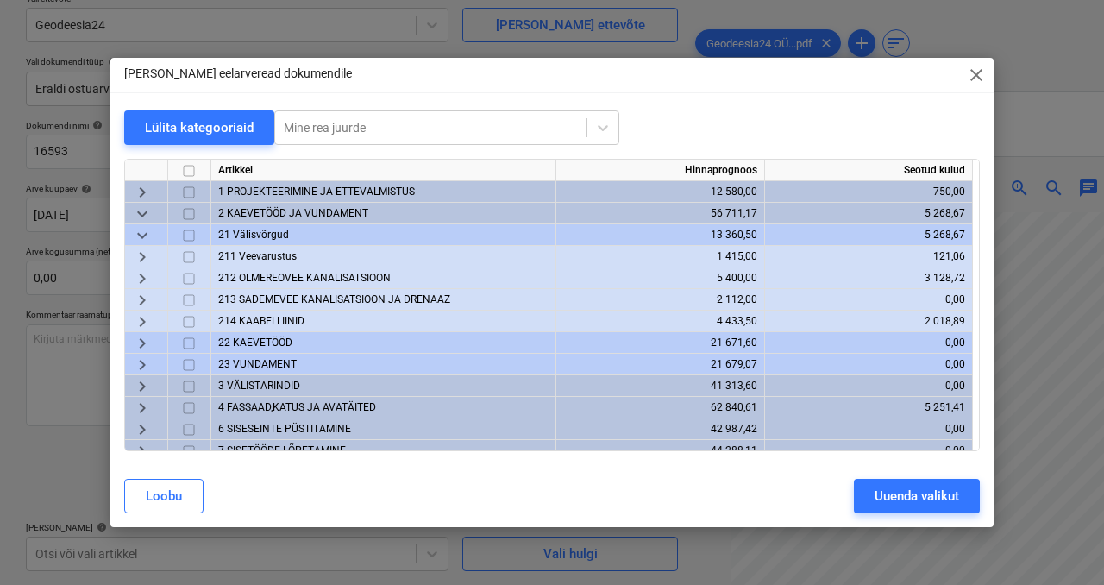
click at [261, 230] on span "21 Välisvõrgud" at bounding box center [253, 235] width 71 height 12
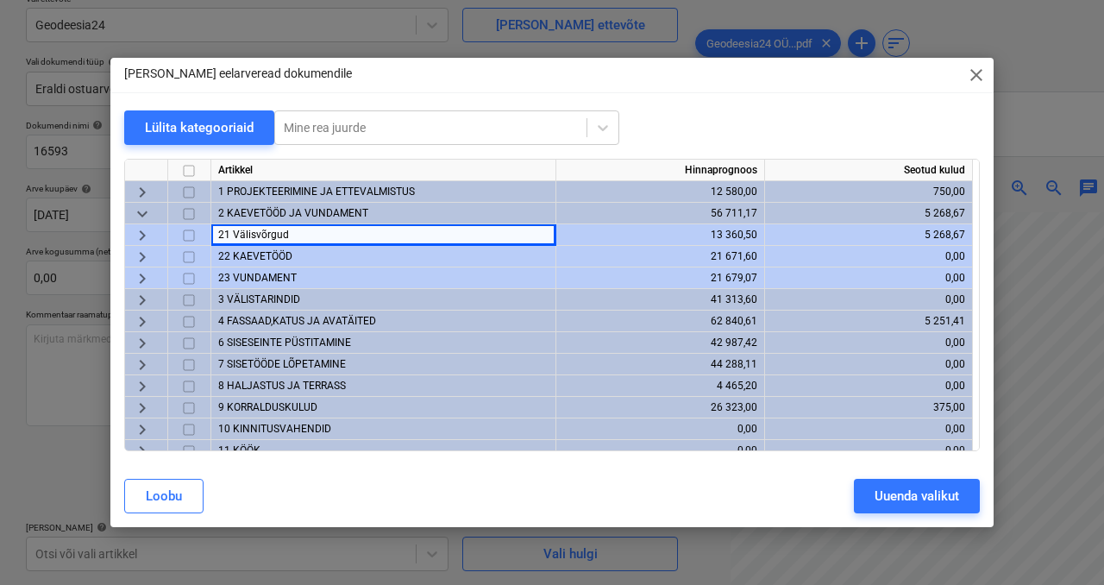
click at [261, 230] on span "21 Välisvõrgud" at bounding box center [253, 235] width 71 height 12
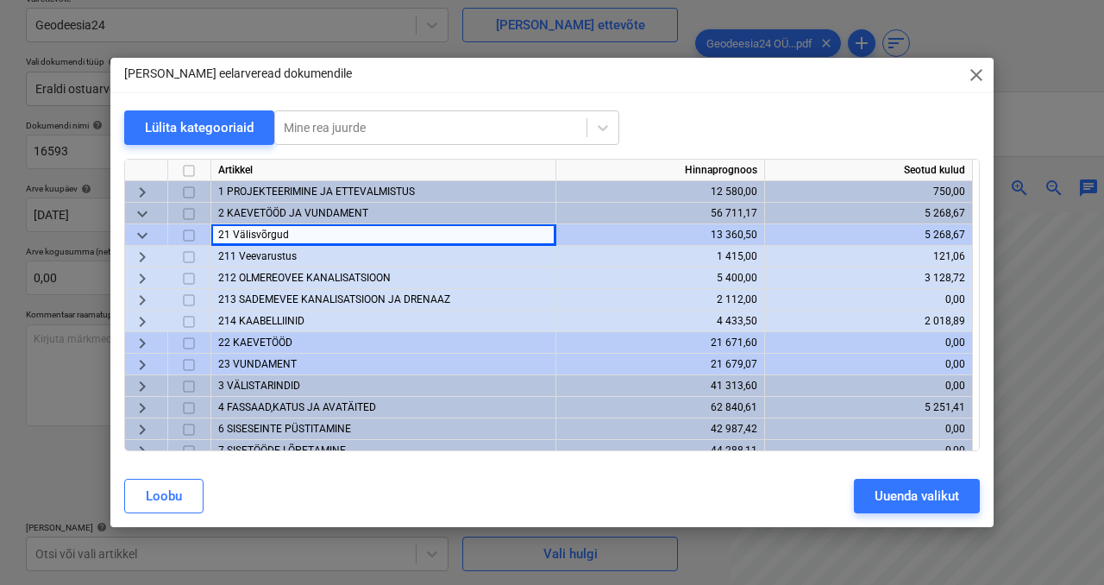
click at [274, 259] on span "211 Veevarustus" at bounding box center [257, 256] width 79 height 12
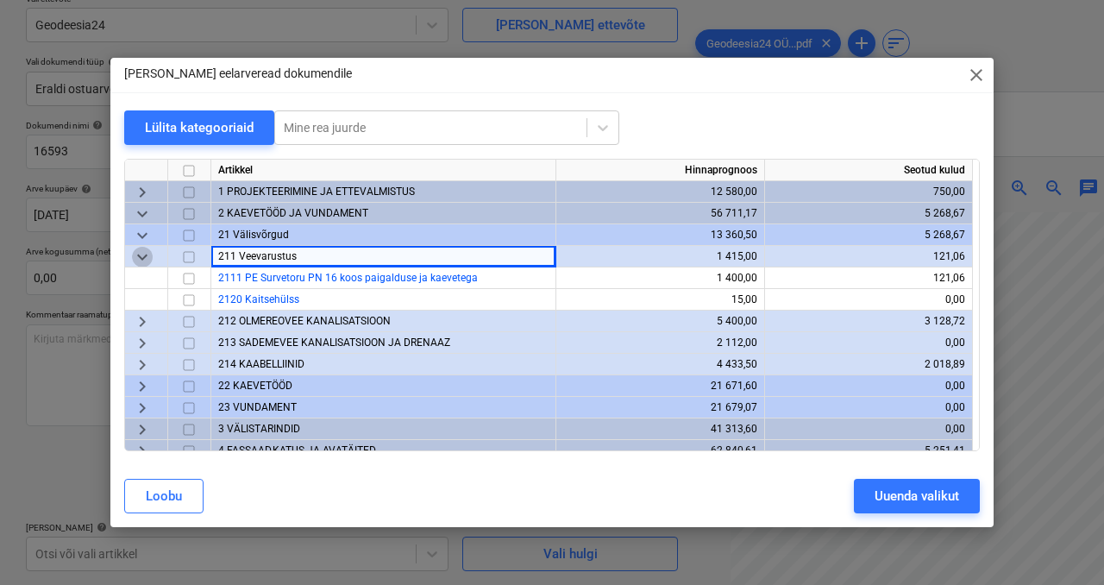
click at [142, 259] on span "keyboard_arrow_down" at bounding box center [142, 257] width 21 height 21
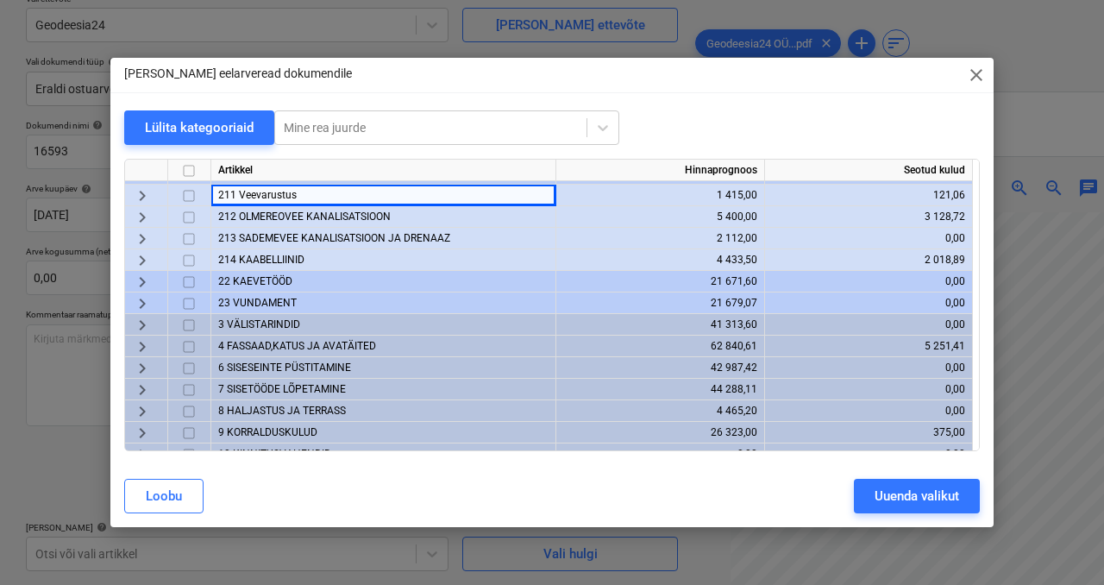
scroll to position [0, 0]
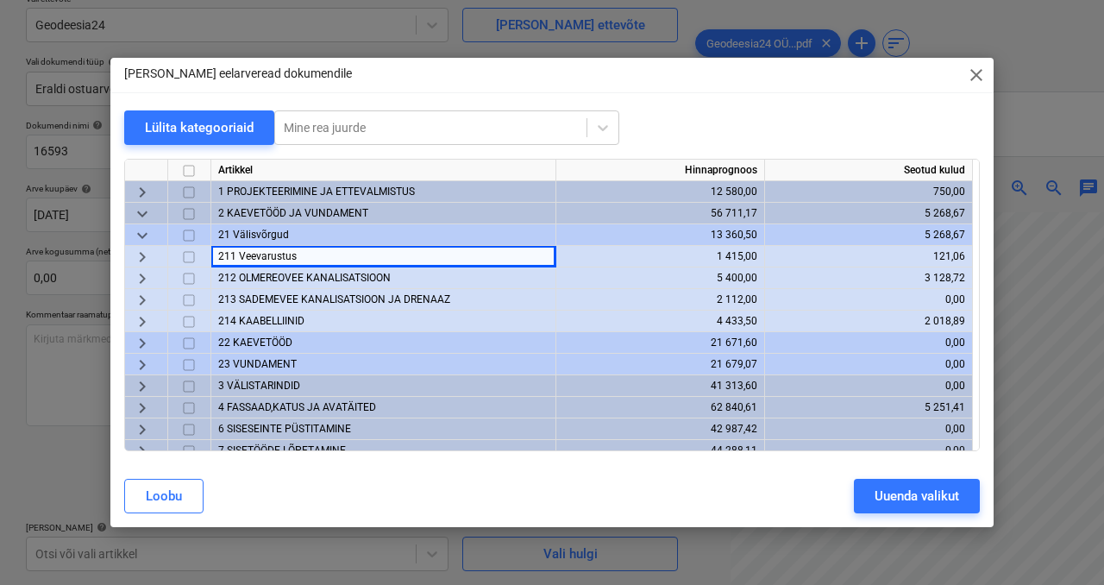
click at [248, 343] on span "22 KAEVETÖÖD" at bounding box center [255, 342] width 74 height 12
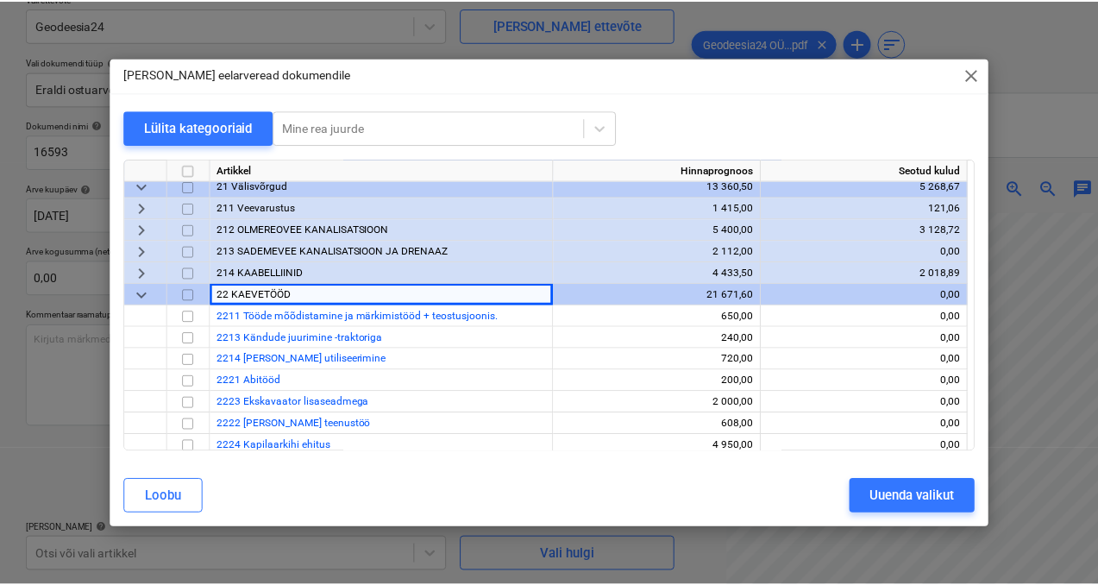
scroll to position [49, 0]
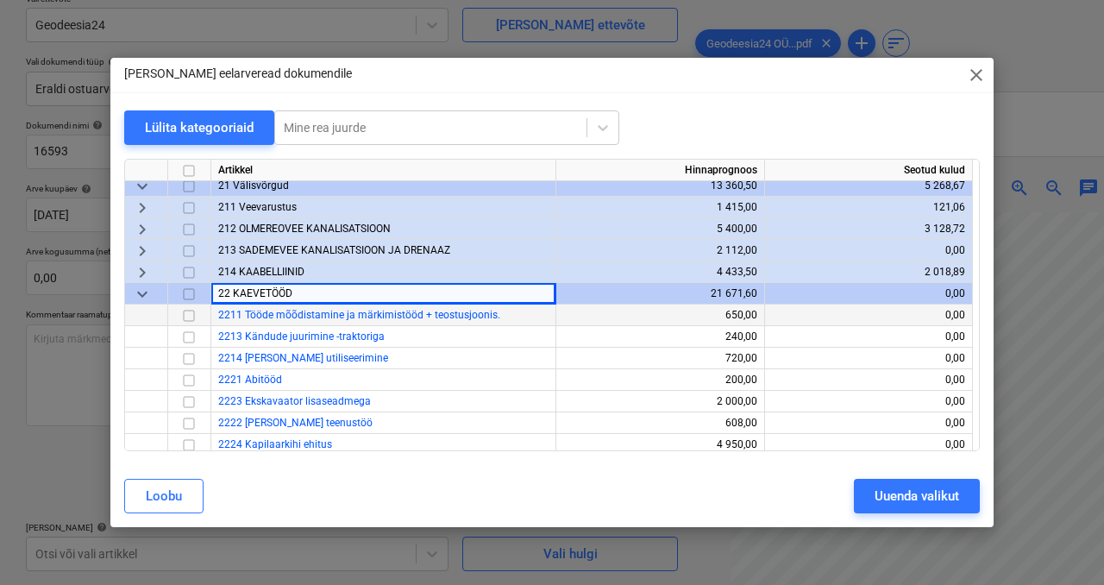
click at [188, 318] on input "checkbox" at bounding box center [189, 315] width 21 height 21
click at [879, 494] on div "Uuenda valikut" at bounding box center [917, 496] width 85 height 22
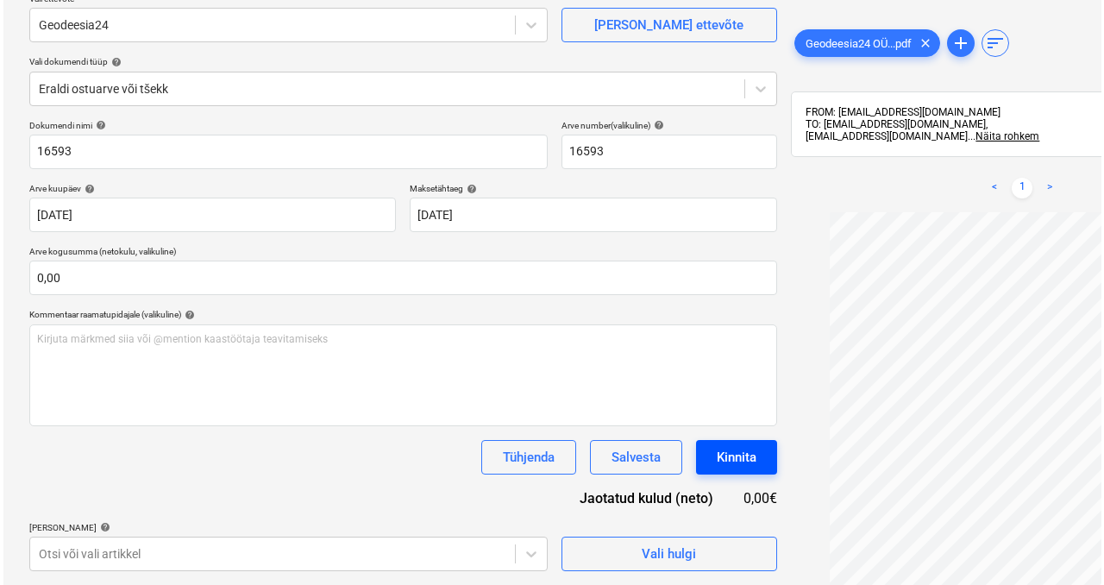
scroll to position [262, 0]
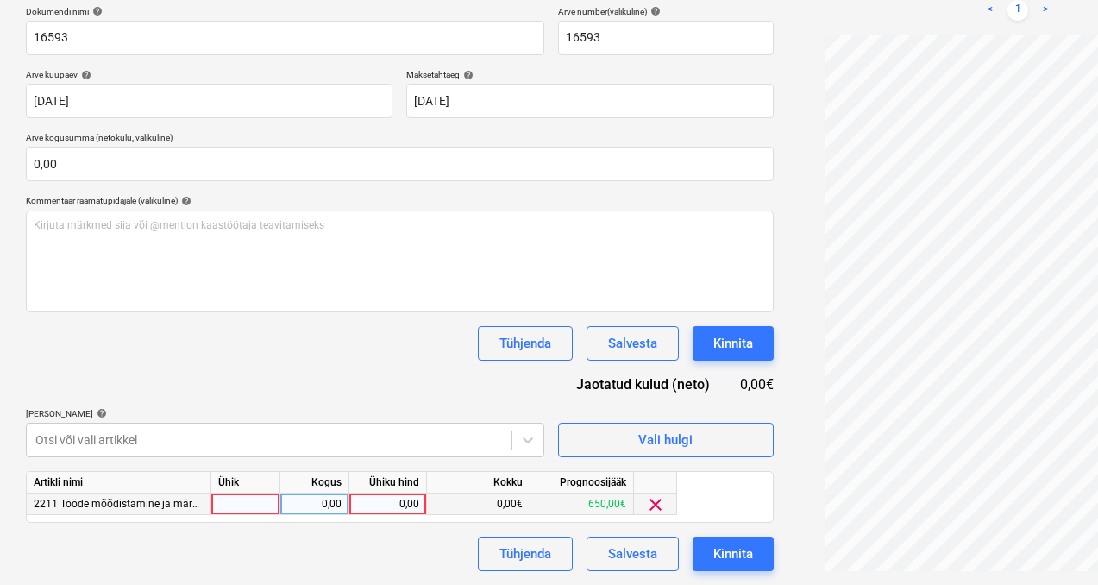
click at [261, 499] on div at bounding box center [245, 505] width 69 height 22
type input "1"
click at [331, 497] on div "0,00" at bounding box center [314, 505] width 54 height 22
click at [412, 509] on div "0,00" at bounding box center [387, 505] width 63 height 22
type input "300"
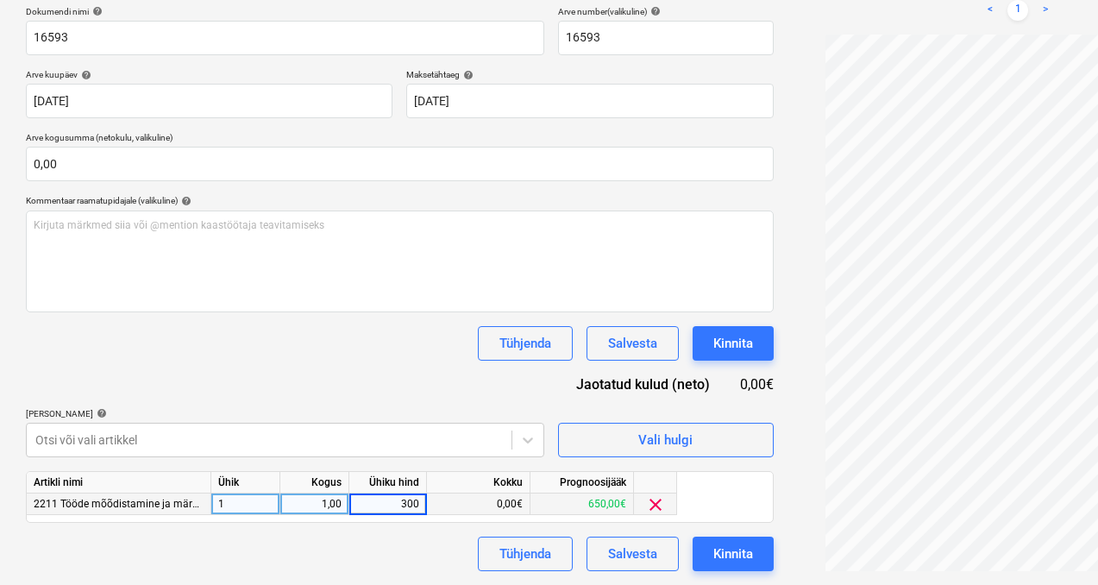
click at [324, 552] on div "Tühjenda Salvesta Kinnita" at bounding box center [400, 554] width 748 height 35
click at [714, 551] on div "Kinnita" at bounding box center [734, 554] width 40 height 22
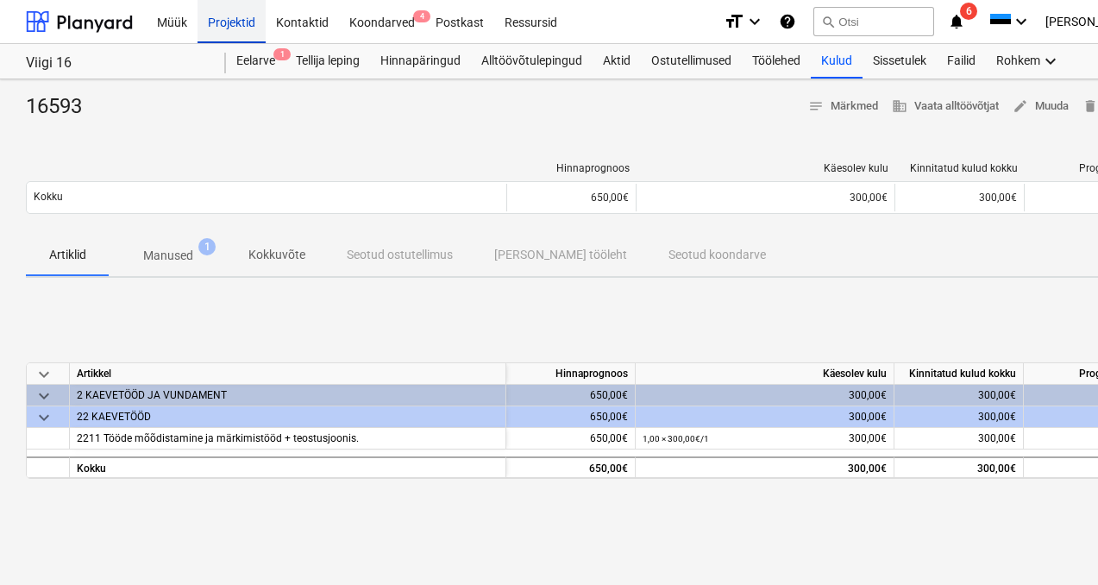
click at [223, 23] on div "Projektid" at bounding box center [232, 21] width 68 height 44
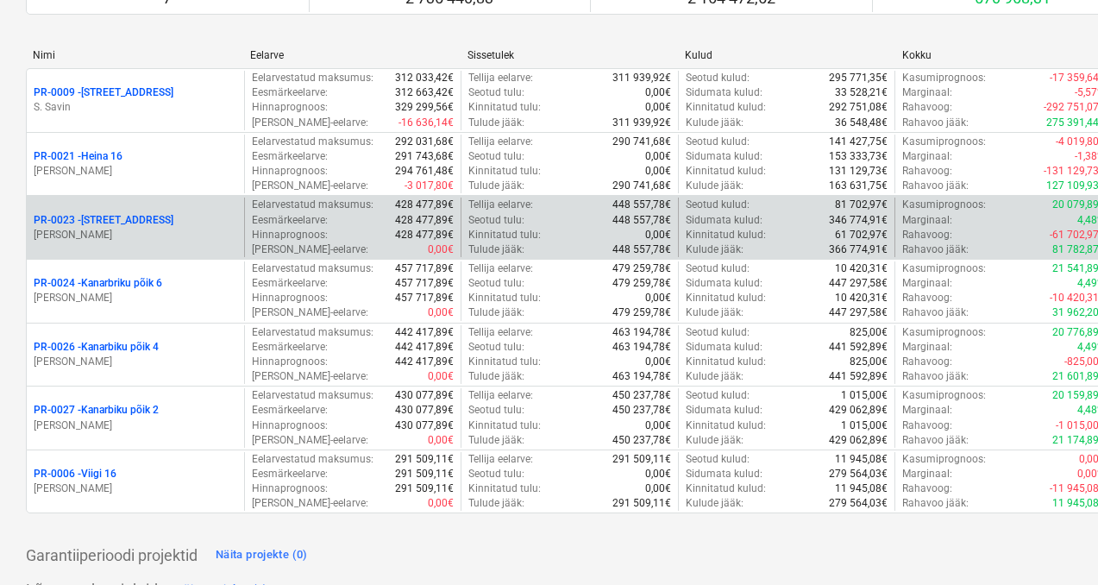
scroll to position [162, 0]
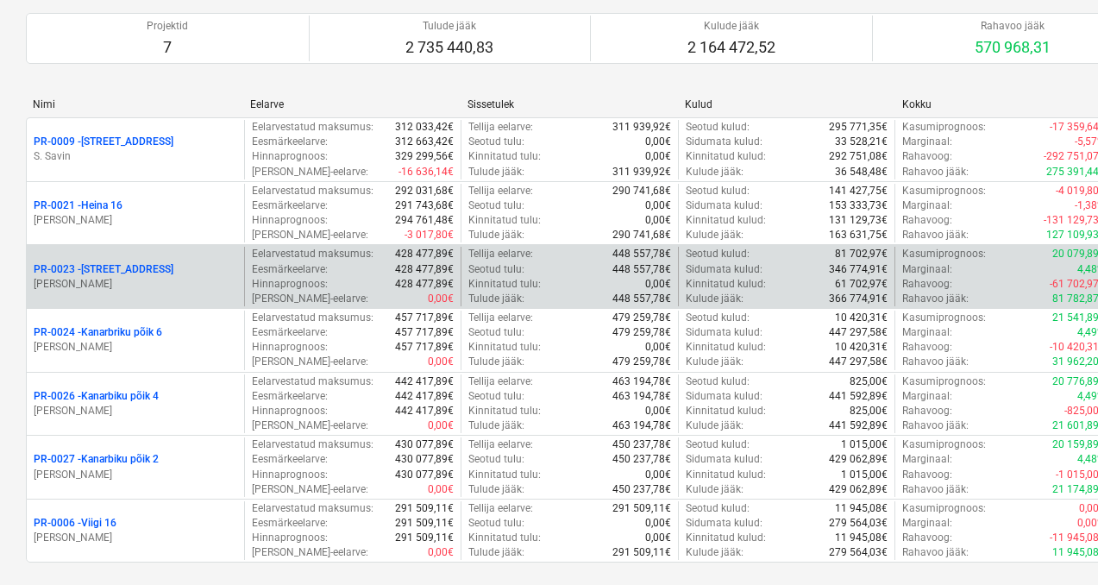
click at [132, 277] on p "[PERSON_NAME]" at bounding box center [136, 284] width 204 height 15
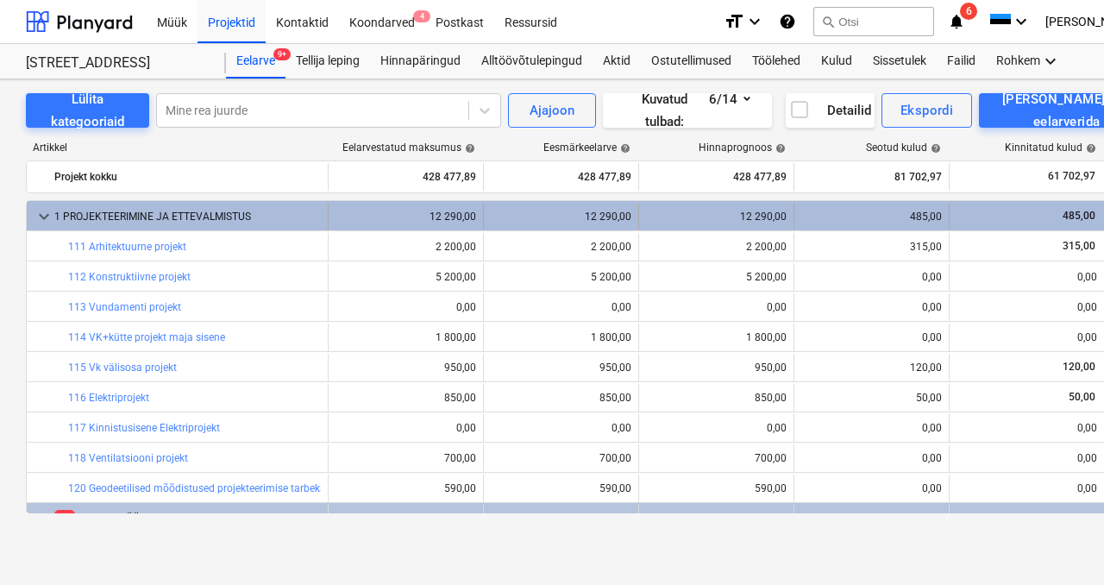
click at [32, 218] on div "keyboard_arrow_down 1 PROJEKTEERIMINE JA ETTEVALMISTUS" at bounding box center [178, 217] width 302 height 28
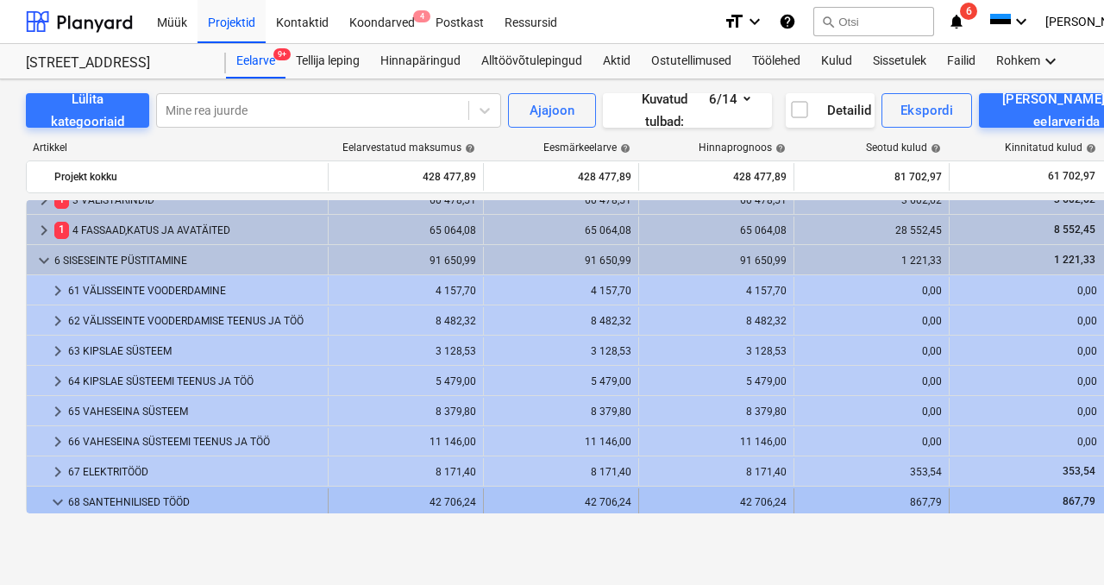
scroll to position [141, 0]
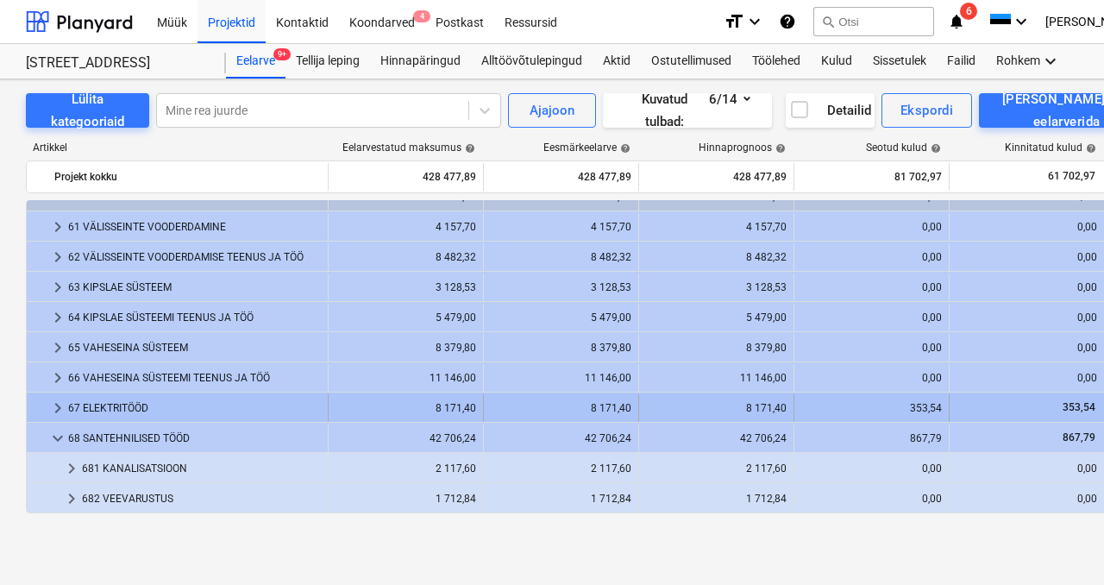
click at [90, 414] on div "67 ELEKTRITÖÖD" at bounding box center [194, 408] width 253 height 28
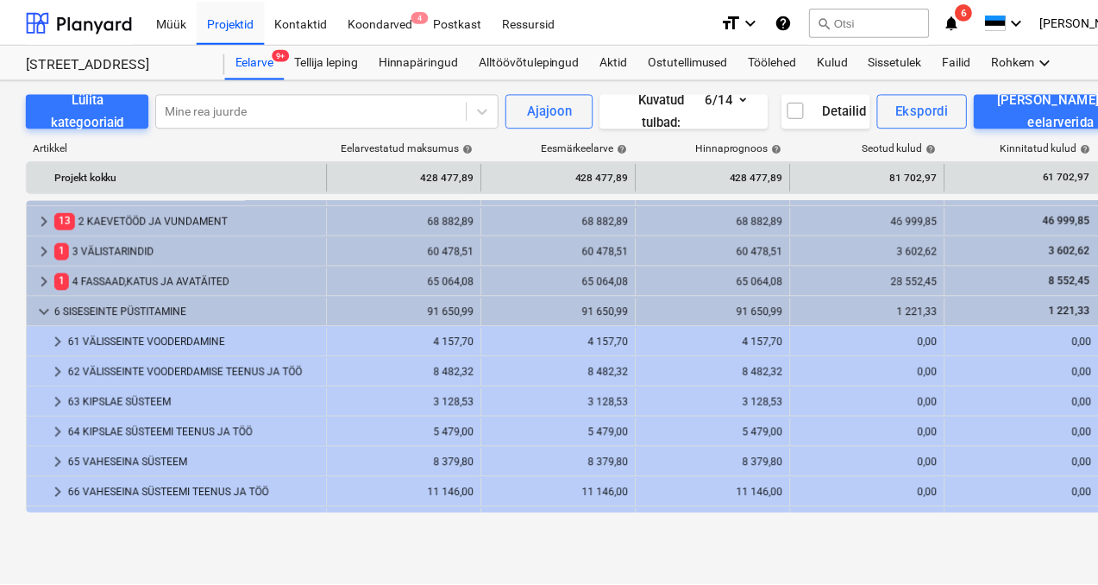
scroll to position [167, 0]
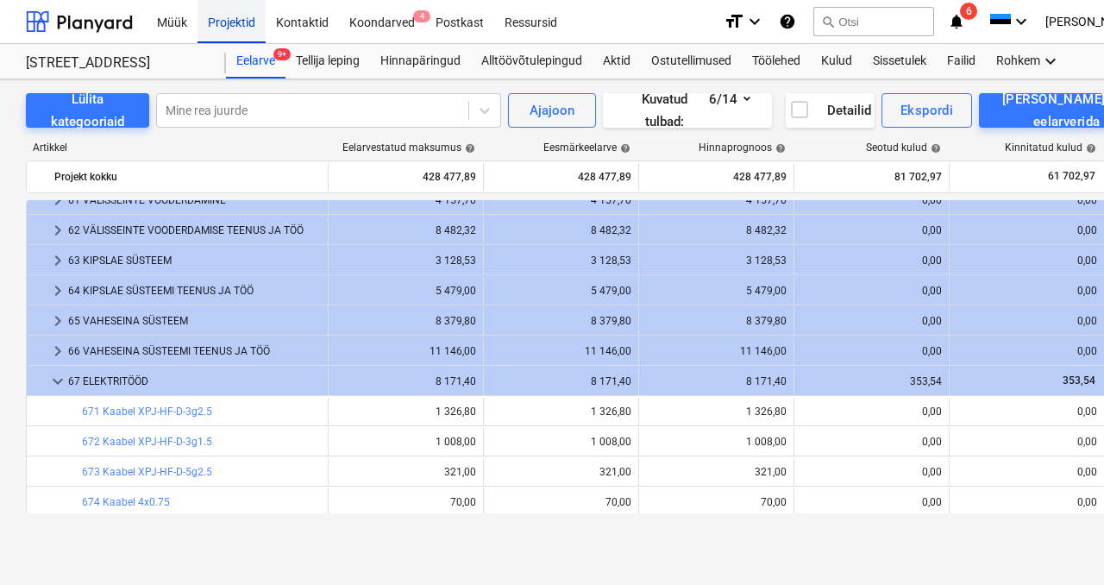
click at [219, 23] on div "Projektid" at bounding box center [232, 21] width 68 height 44
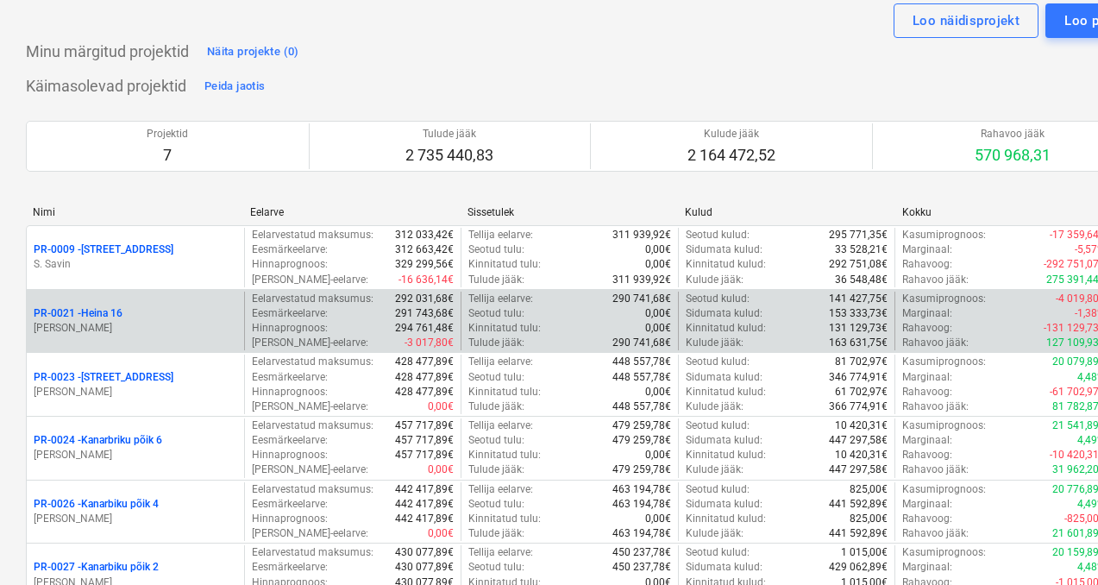
scroll to position [116, 0]
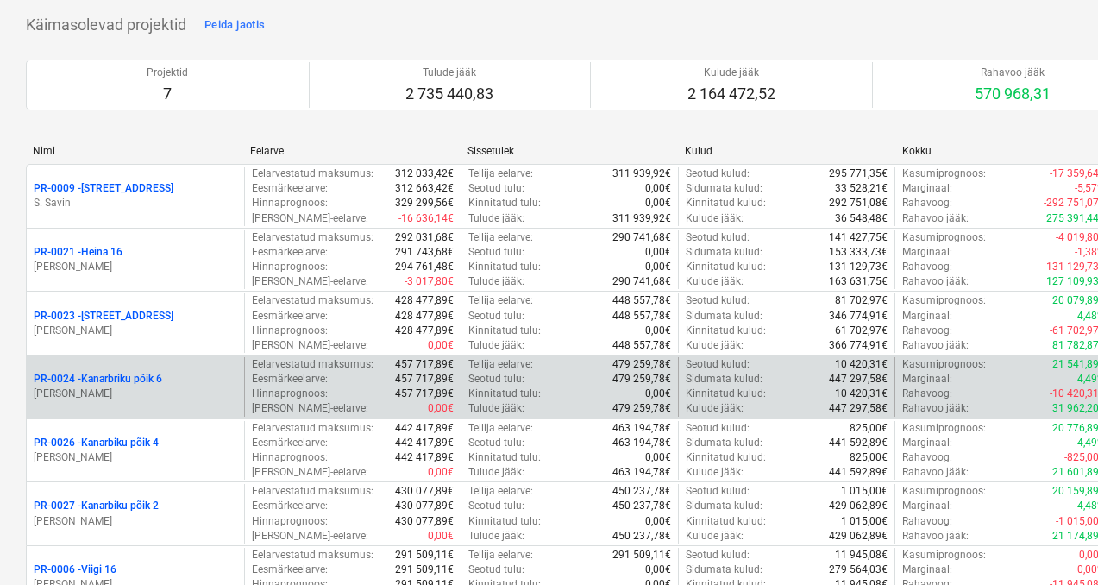
click at [128, 398] on p "[PERSON_NAME]" at bounding box center [136, 394] width 204 height 15
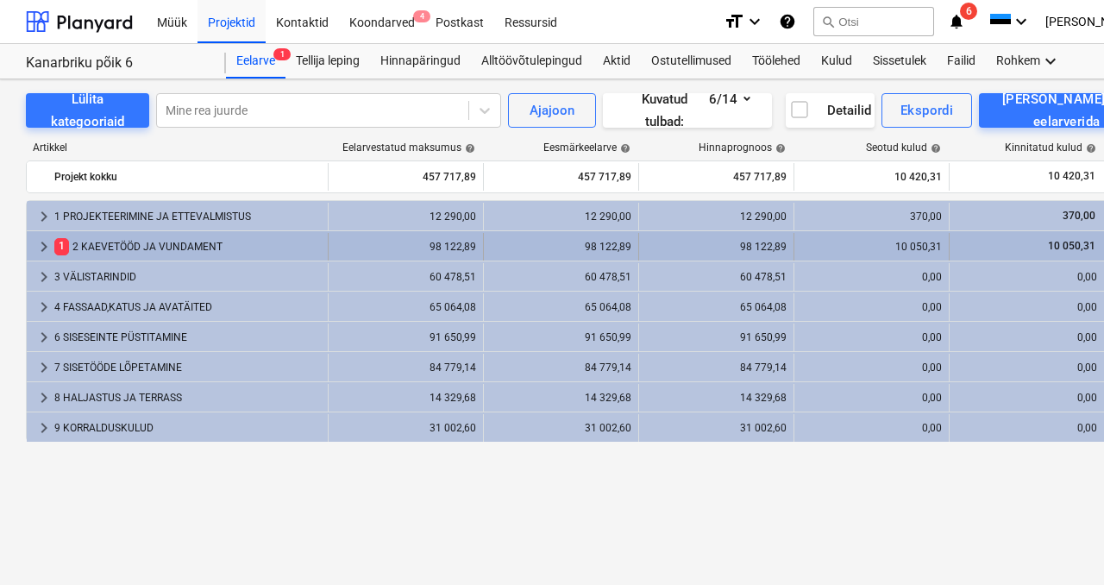
click at [135, 243] on div "1 2 KAEVETÖÖD JA VUNDAMENT" at bounding box center [187, 247] width 267 height 28
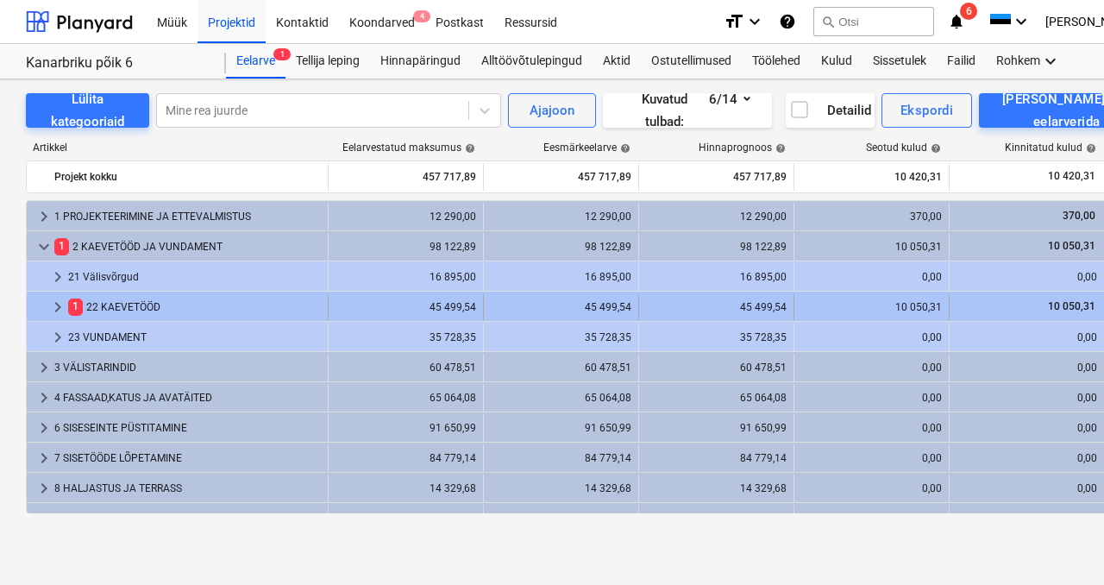
click at [133, 311] on div "1 22 KAEVETÖÖD" at bounding box center [194, 307] width 253 height 28
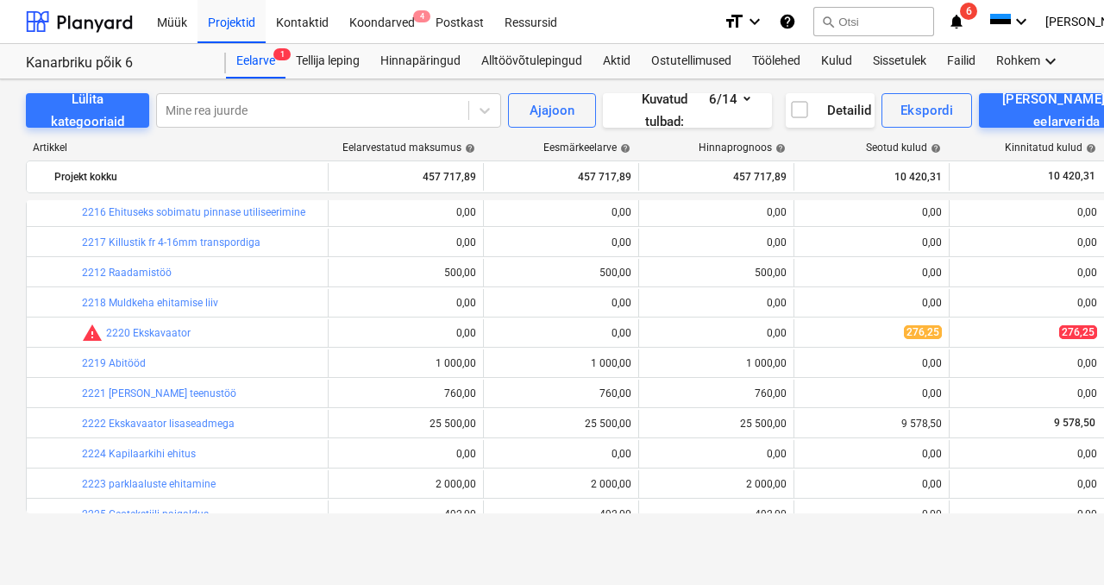
scroll to position [299, 0]
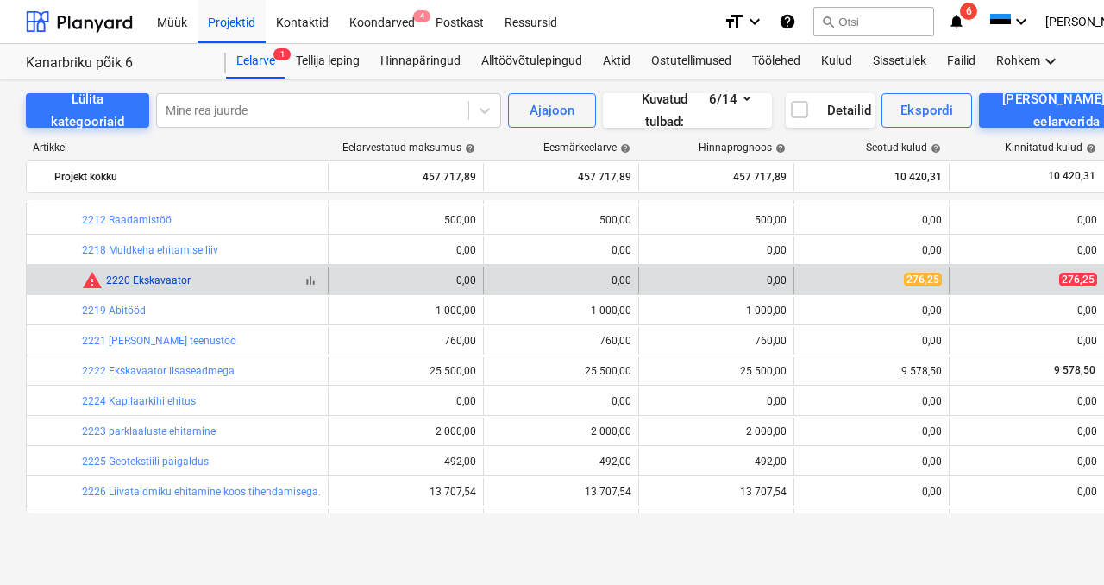
click at [136, 280] on link "2220 Ekskavaator" at bounding box center [148, 280] width 85 height 12
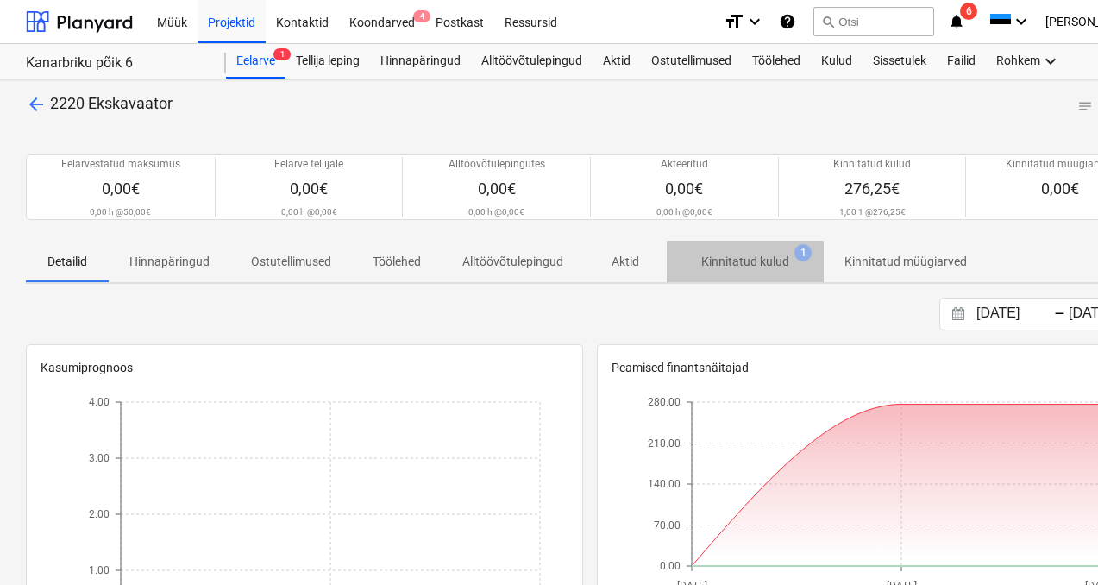
click at [740, 255] on p "Kinnitatud kulud" at bounding box center [745, 262] width 88 height 18
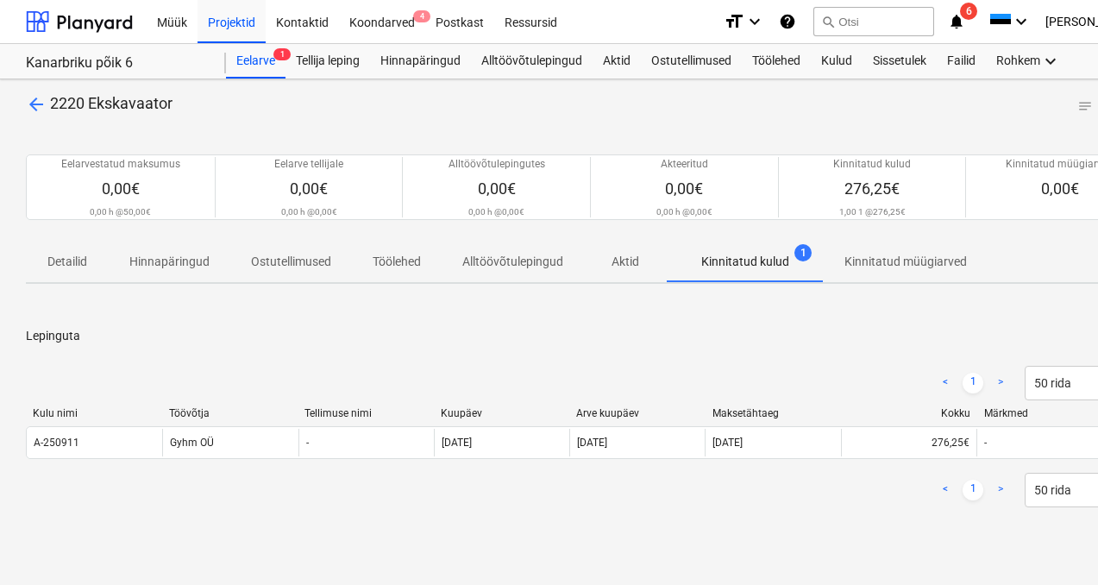
click at [32, 105] on span "arrow_back" at bounding box center [36, 104] width 21 height 21
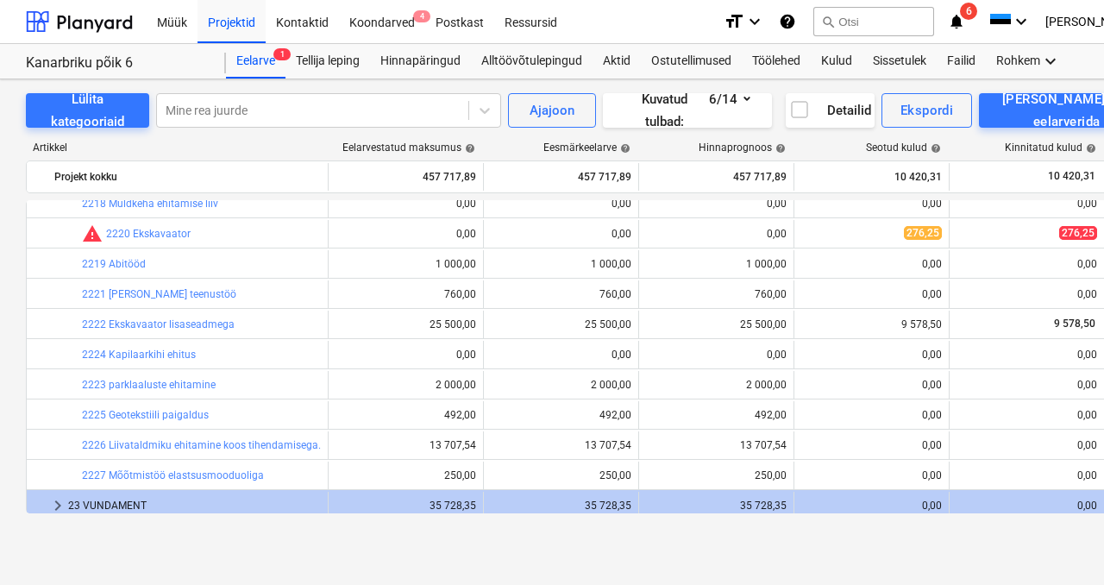
scroll to position [343, 0]
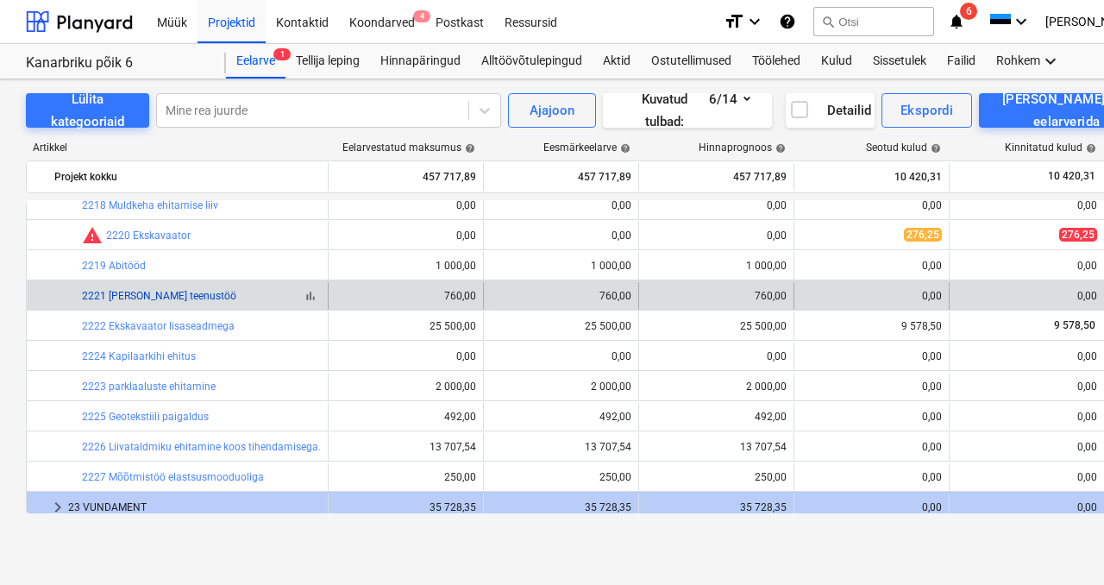
click at [147, 292] on link "2221 [PERSON_NAME] teenustöö" at bounding box center [159, 296] width 154 height 12
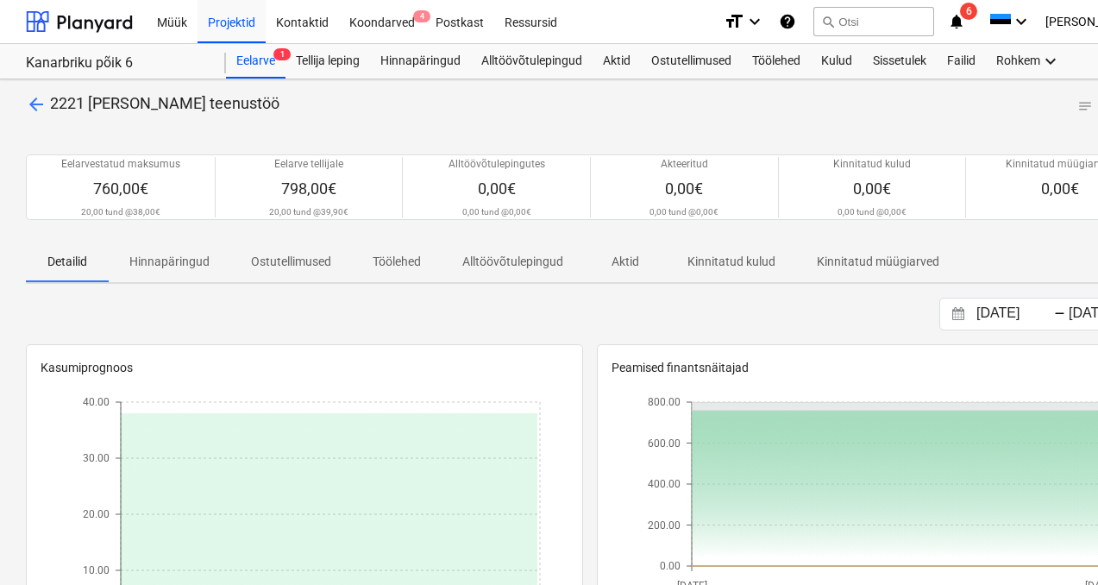
click at [40, 105] on span "arrow_back" at bounding box center [36, 104] width 21 height 21
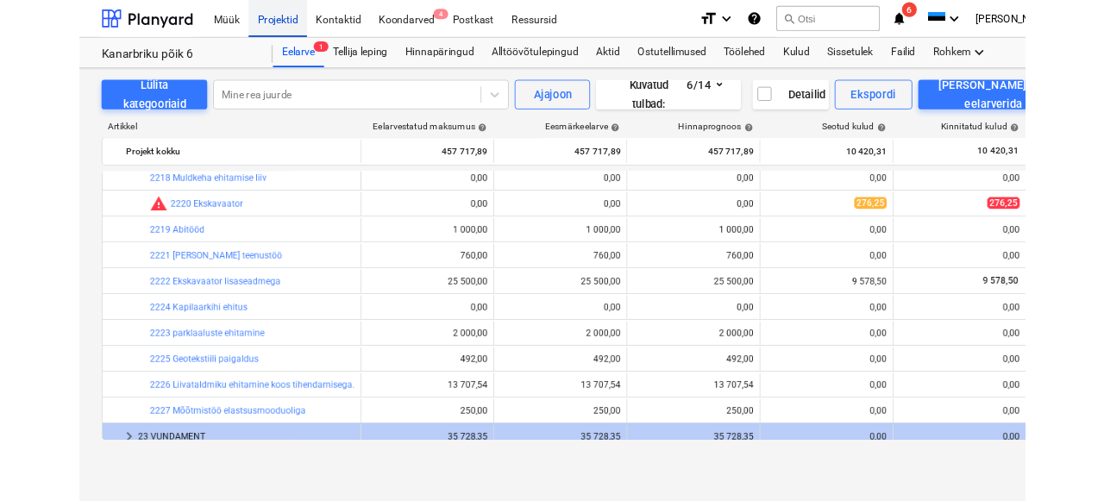
scroll to position [91, 0]
